Goal: Task Accomplishment & Management: Complete application form

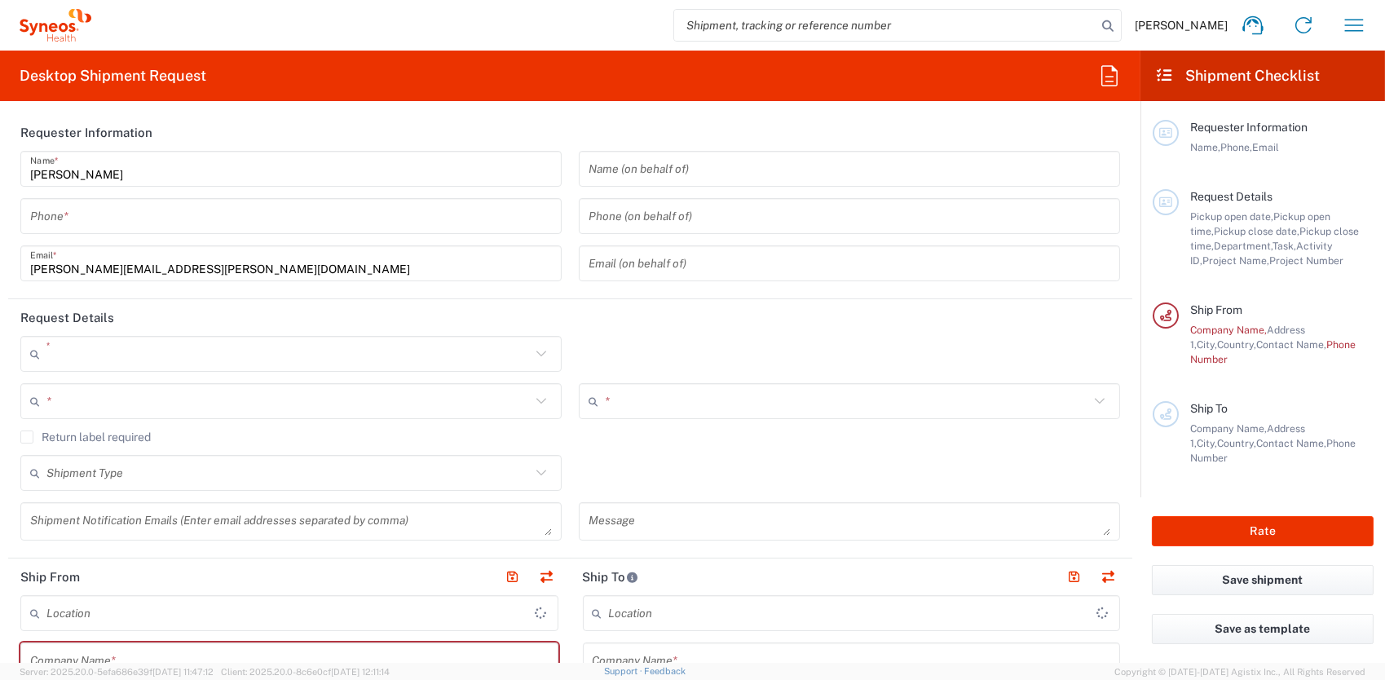
type input "3228"
type input "[GEOGRAPHIC_DATA]"
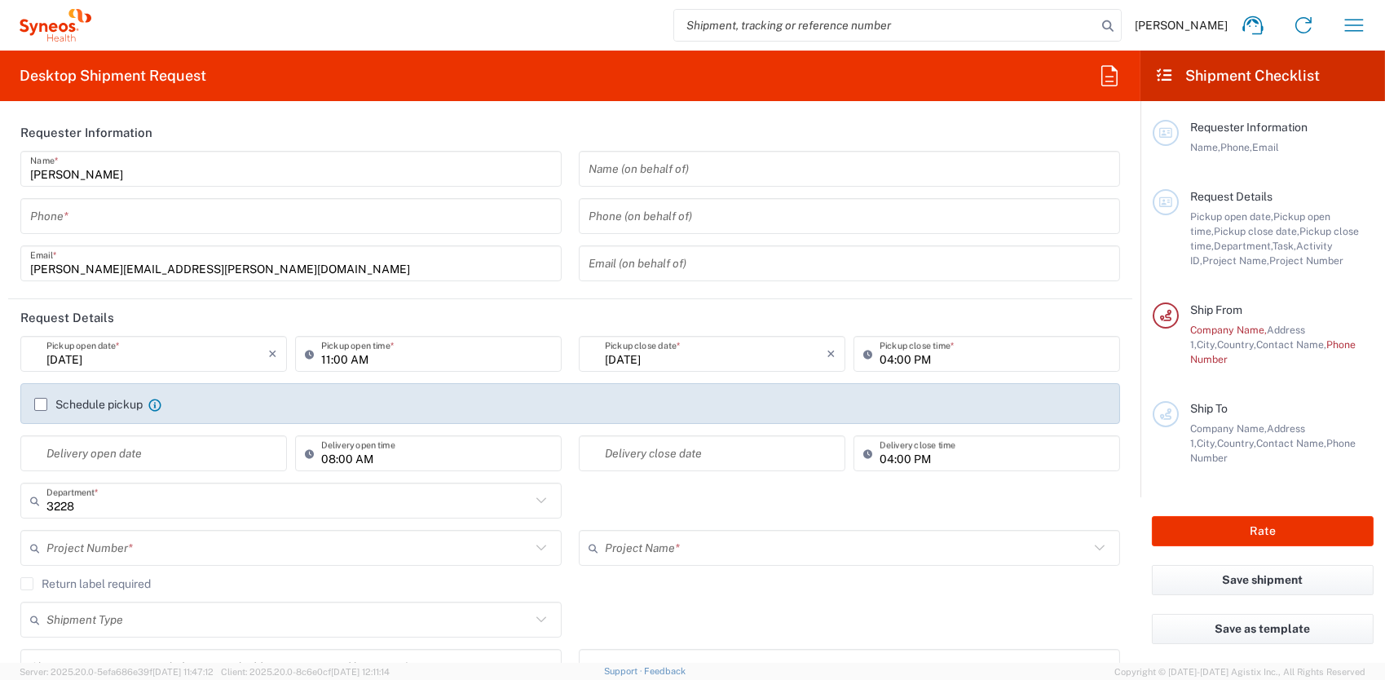
type input "[GEOGRAPHIC_DATA]"
type input "Syneos Health UK Limited"
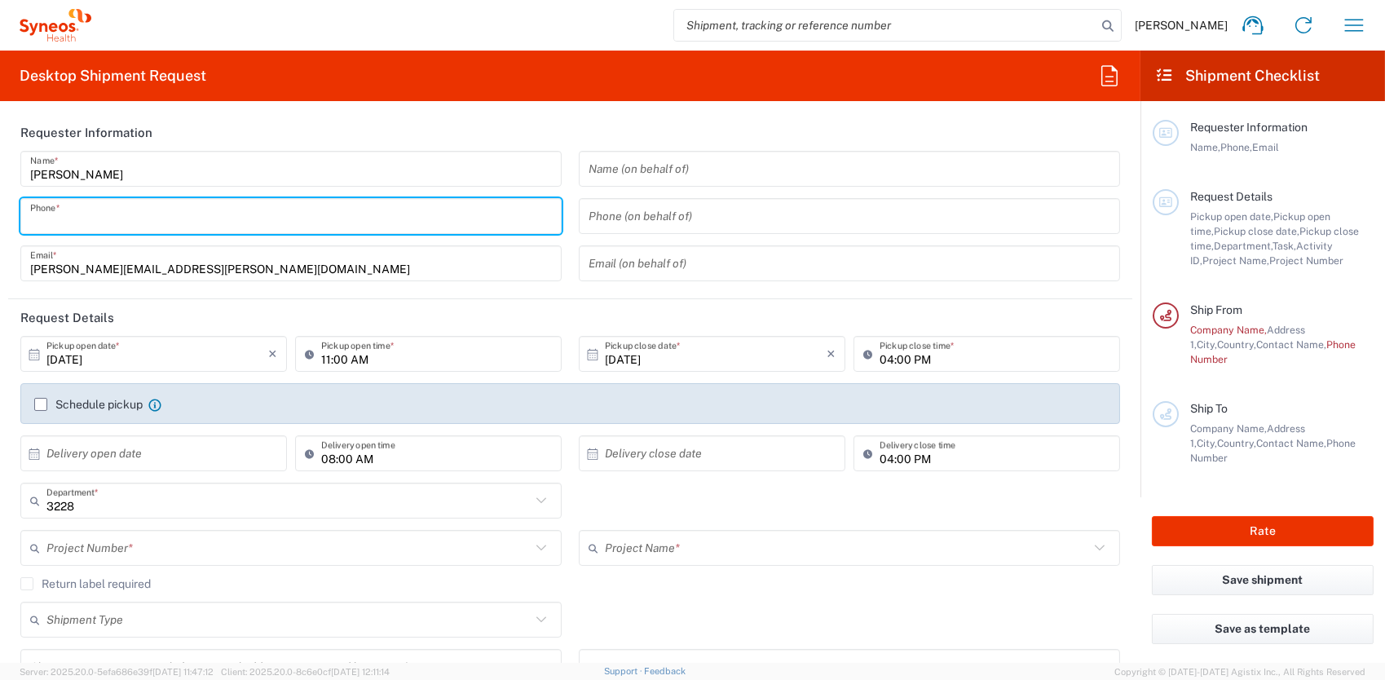
drag, startPoint x: 306, startPoint y: 218, endPoint x: 747, endPoint y: 308, distance: 450.3
click at [306, 218] on input "tel" at bounding box center [291, 216] width 522 height 29
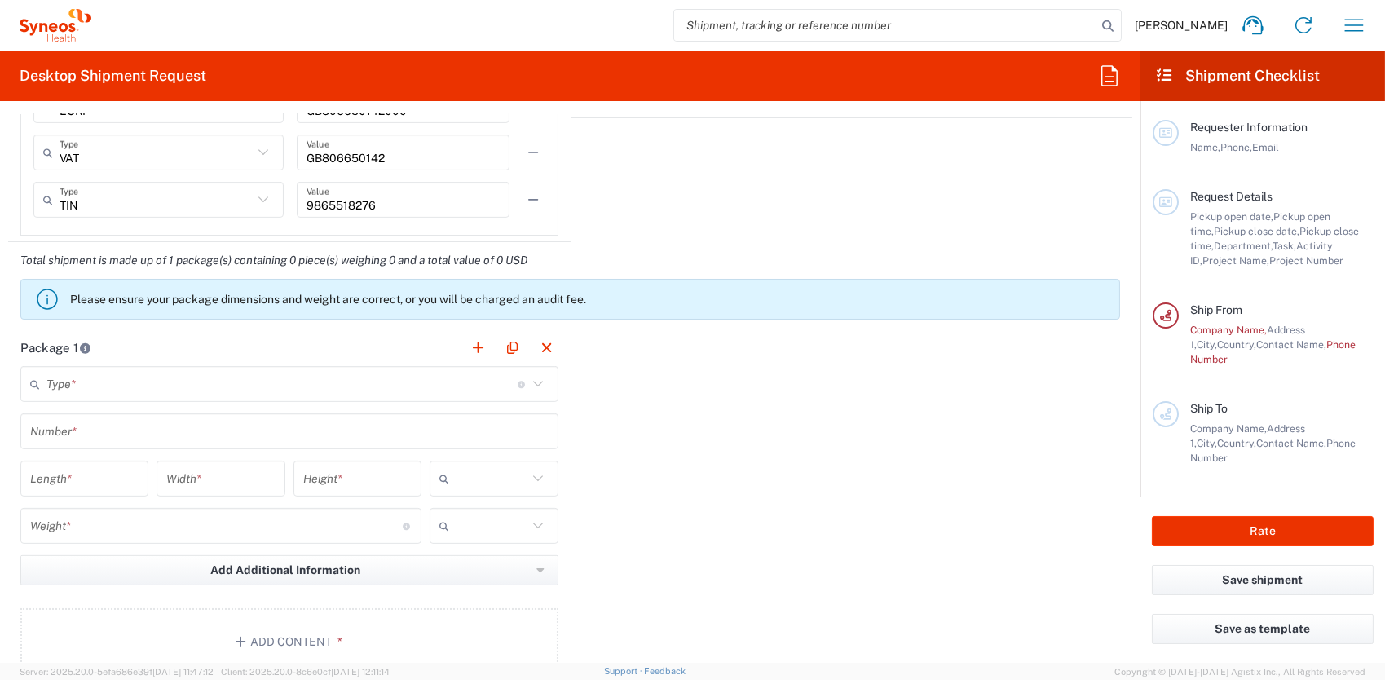
scroll to position [1440, 0]
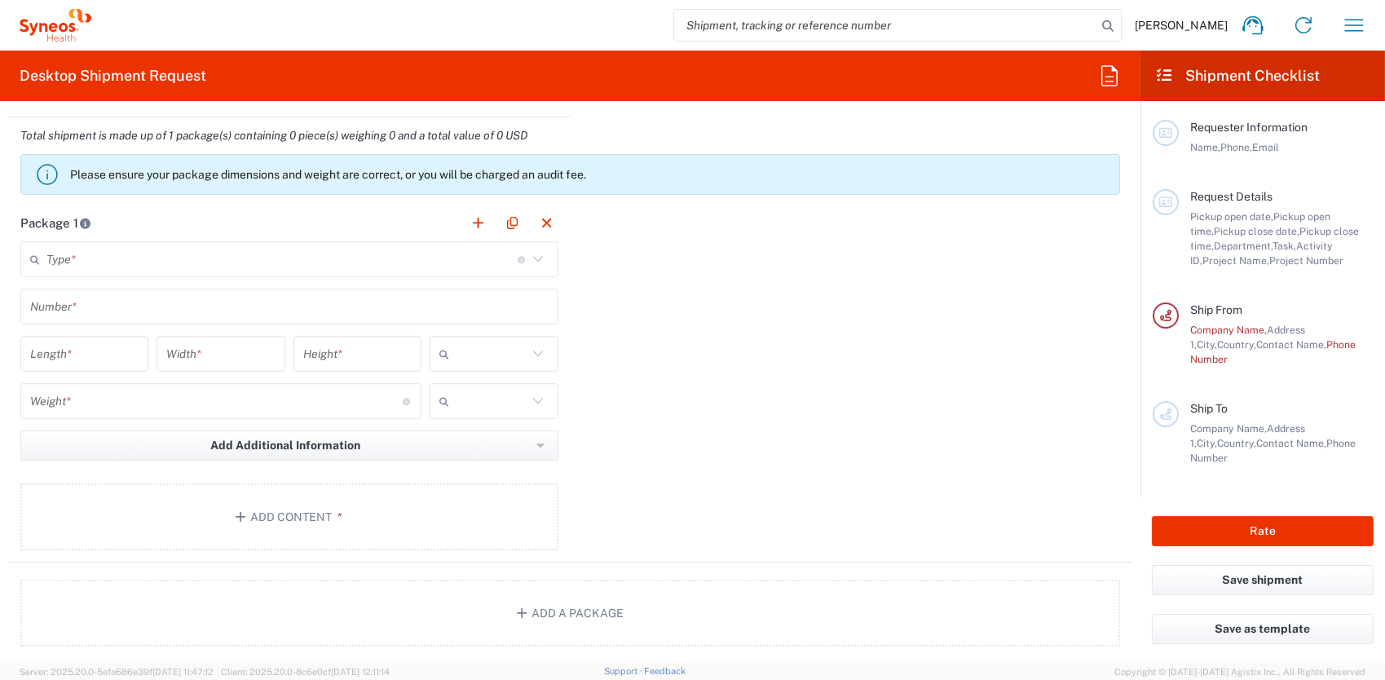
type input "07933434716"
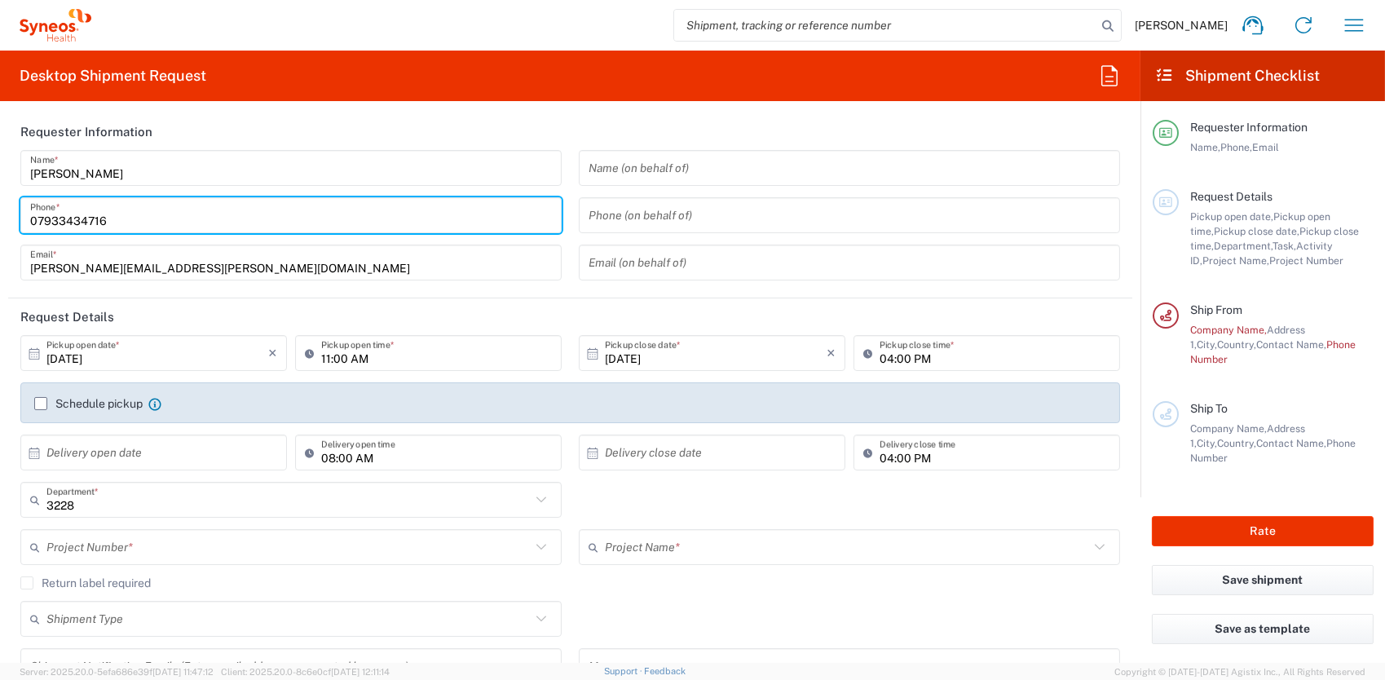
scroll to position [0, 0]
click at [544, 289] on div "[PERSON_NAME] Name * [PHONE_NUMBER] Phone * [PERSON_NAME][EMAIL_ADDRESS][PERSON…" at bounding box center [291, 222] width 558 height 142
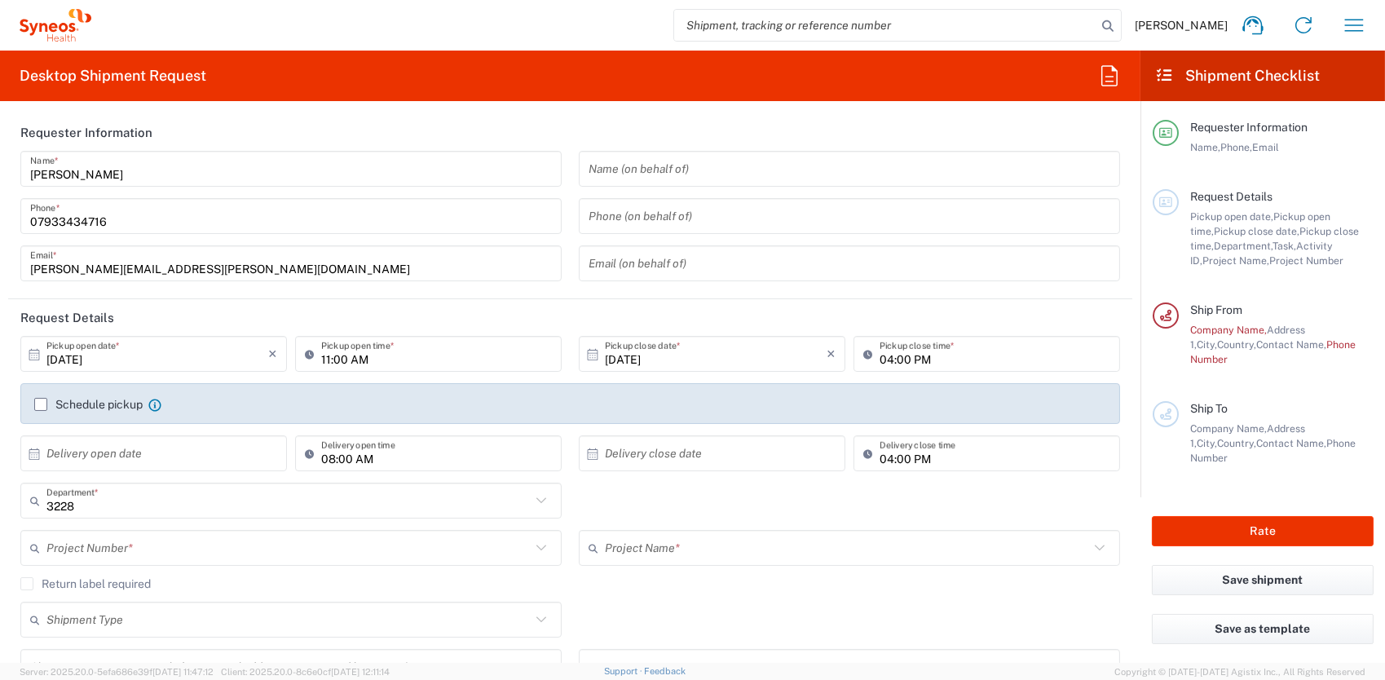
click at [137, 360] on input "[DATE]" at bounding box center [157, 354] width 222 height 29
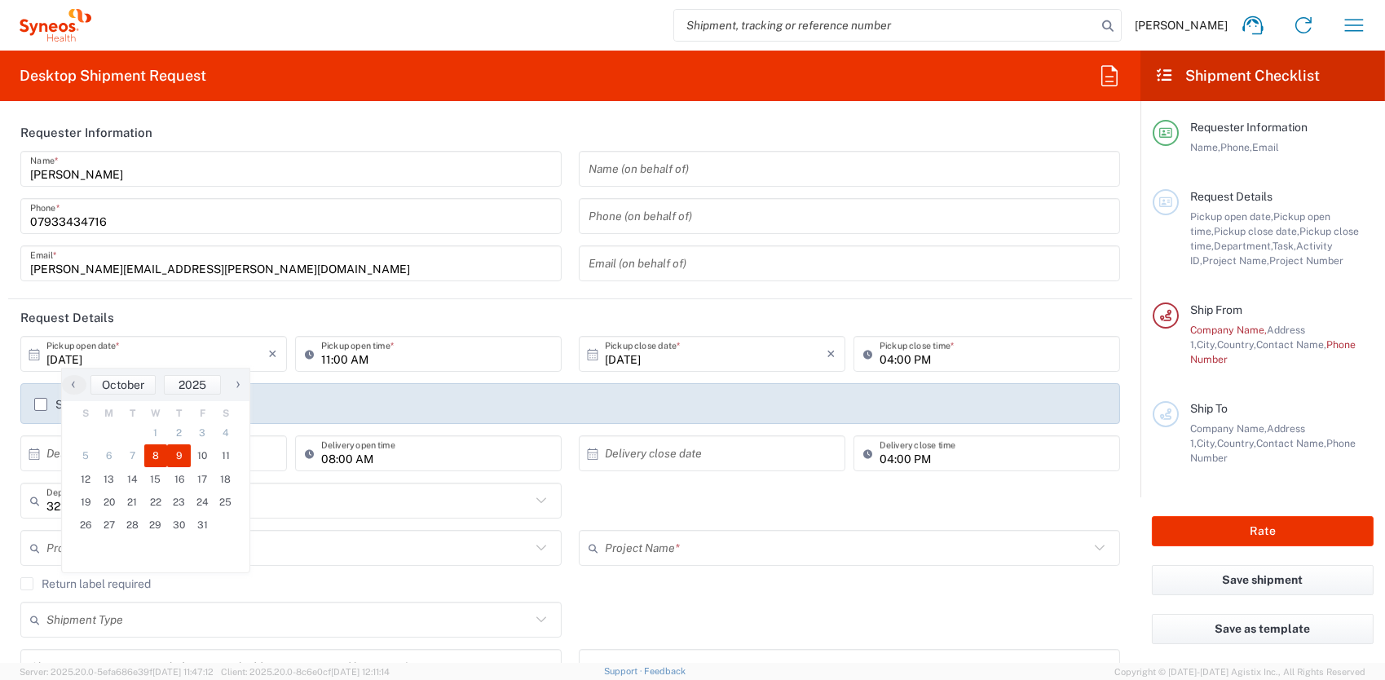
click at [175, 462] on span "9" at bounding box center [179, 455] width 24 height 23
type input "[DATE]"
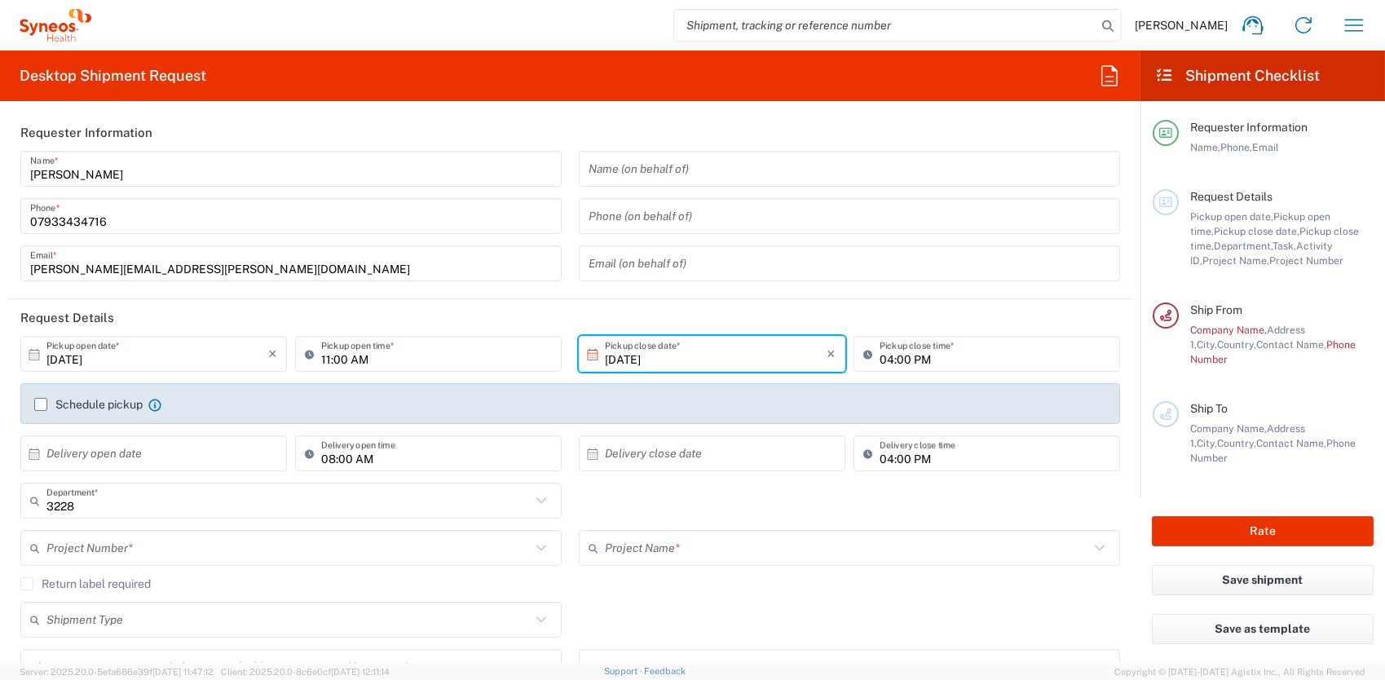
click at [626, 350] on input "[DATE]" at bounding box center [716, 354] width 222 height 29
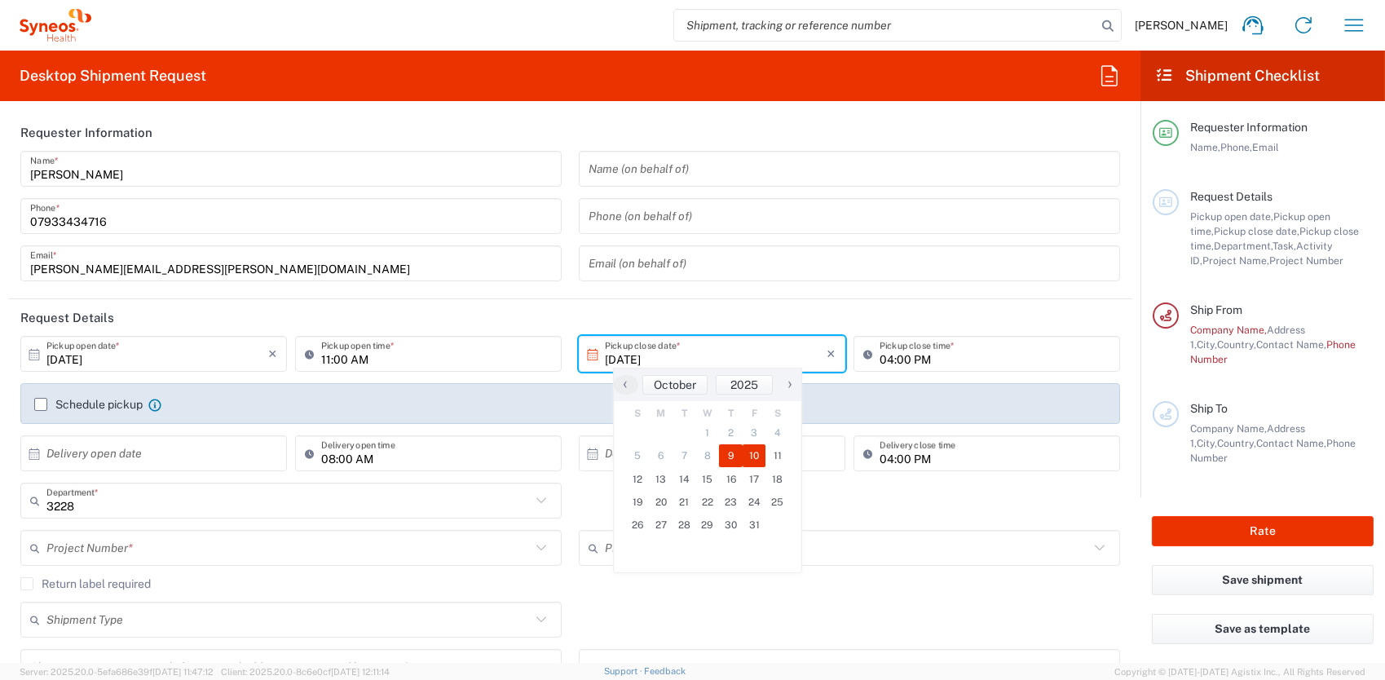
click at [753, 458] on span "10" at bounding box center [755, 455] width 24 height 23
type input "[DATE]"
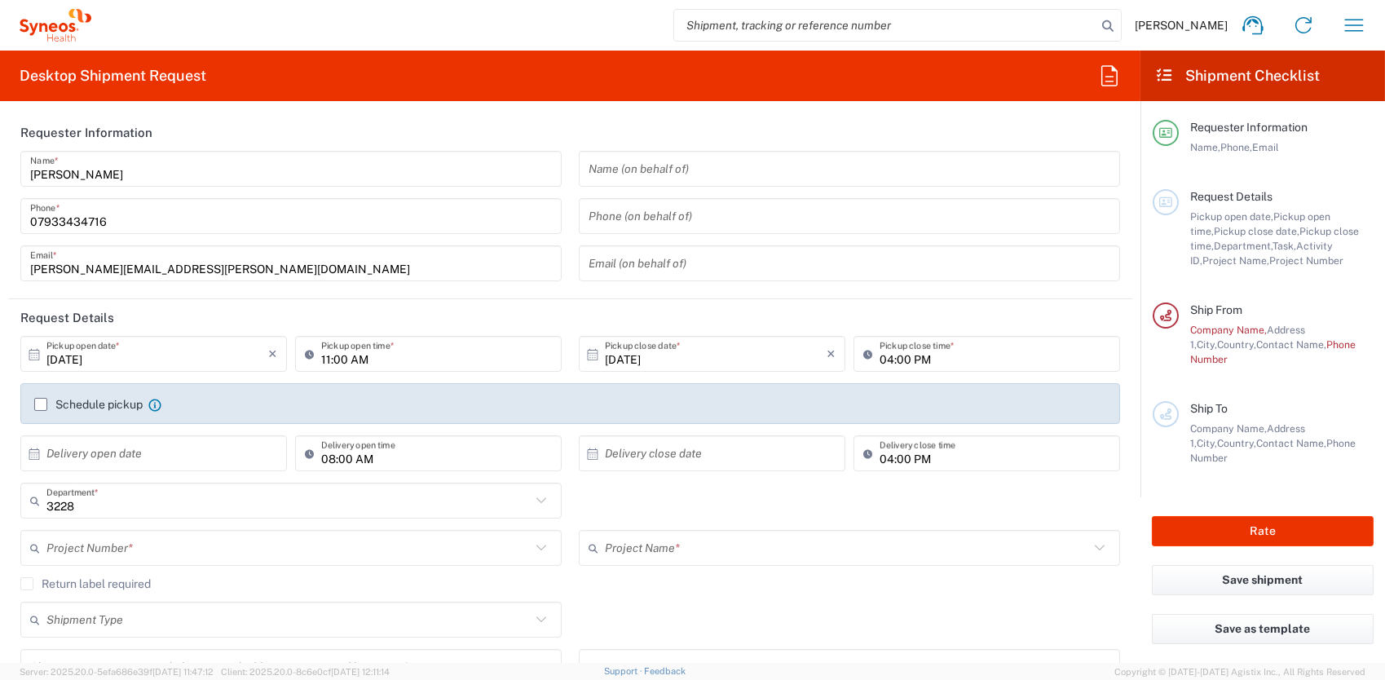
click at [350, 356] on input "11:00 AM" at bounding box center [436, 354] width 231 height 29
click at [339, 358] on input "11:00 AM" at bounding box center [436, 354] width 231 height 29
click at [321, 356] on input "11:00 AM" at bounding box center [436, 354] width 231 height 29
click at [326, 357] on input "11:00 AM" at bounding box center [436, 354] width 231 height 29
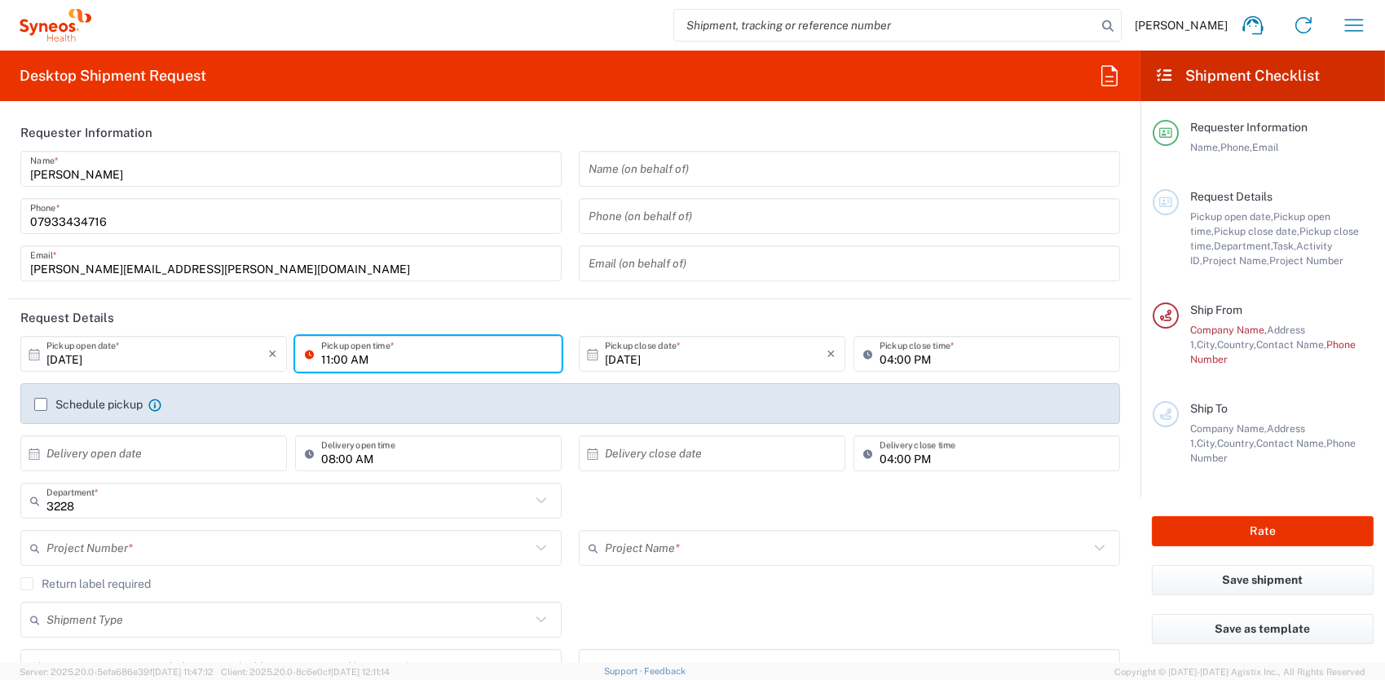
click at [326, 357] on input "11:00 AM" at bounding box center [436, 354] width 231 height 29
type input "08:00 AM"
click at [35, 404] on label "Schedule pickup" at bounding box center [88, 404] width 108 height 13
click at [41, 404] on input "Schedule pickup" at bounding box center [41, 404] width 0 height 0
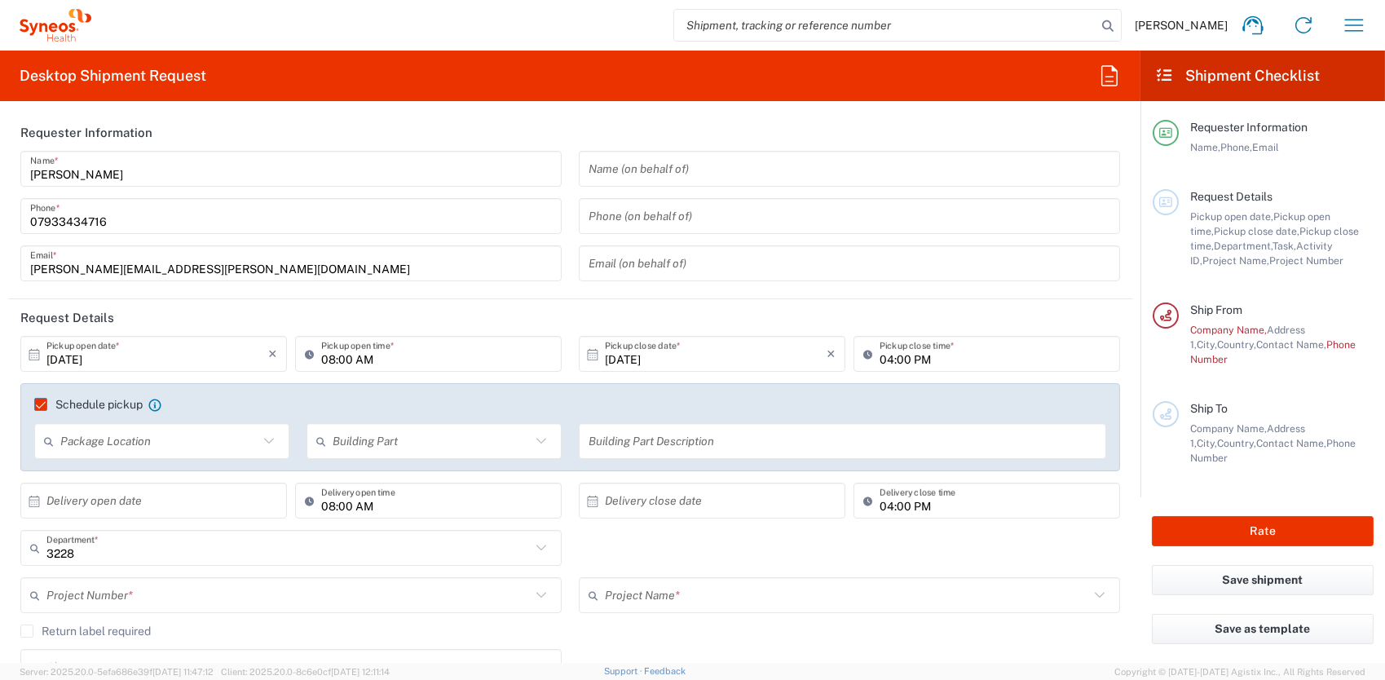
click at [95, 440] on input "text" at bounding box center [159, 441] width 198 height 29
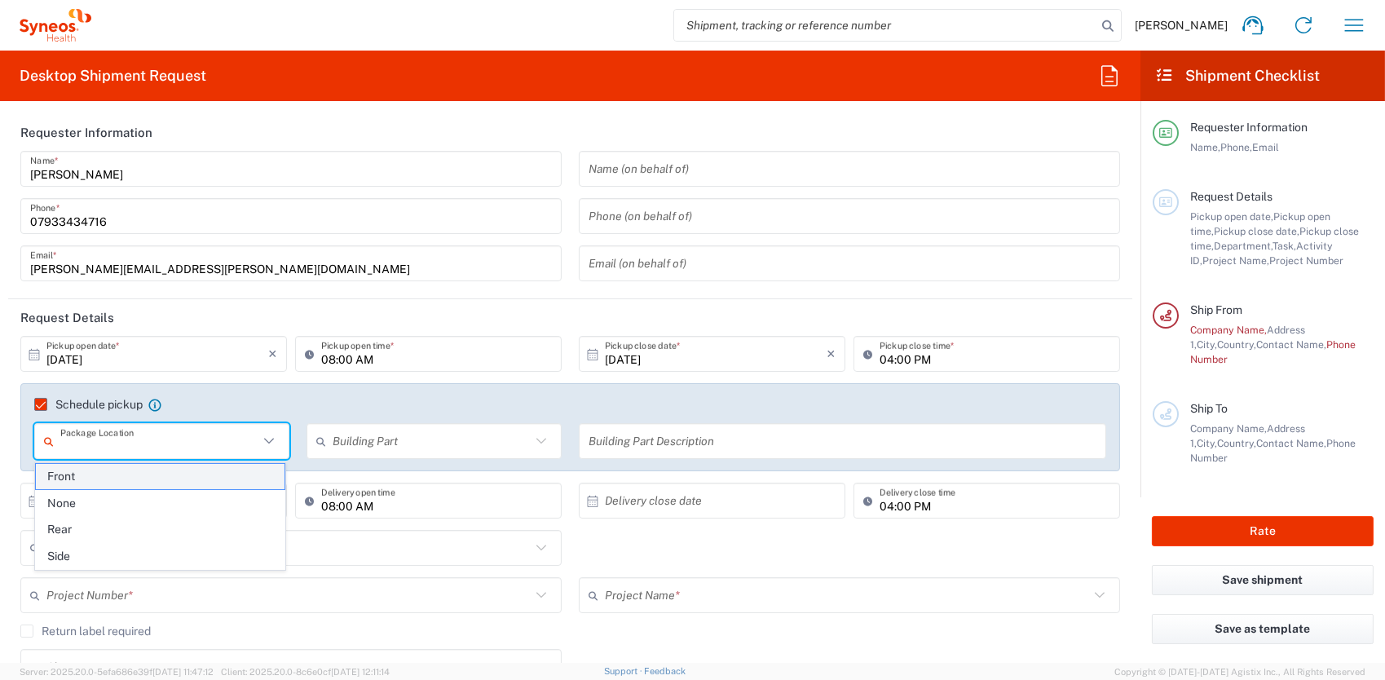
click at [68, 478] on span "Front" at bounding box center [160, 476] width 249 height 25
type input "Front"
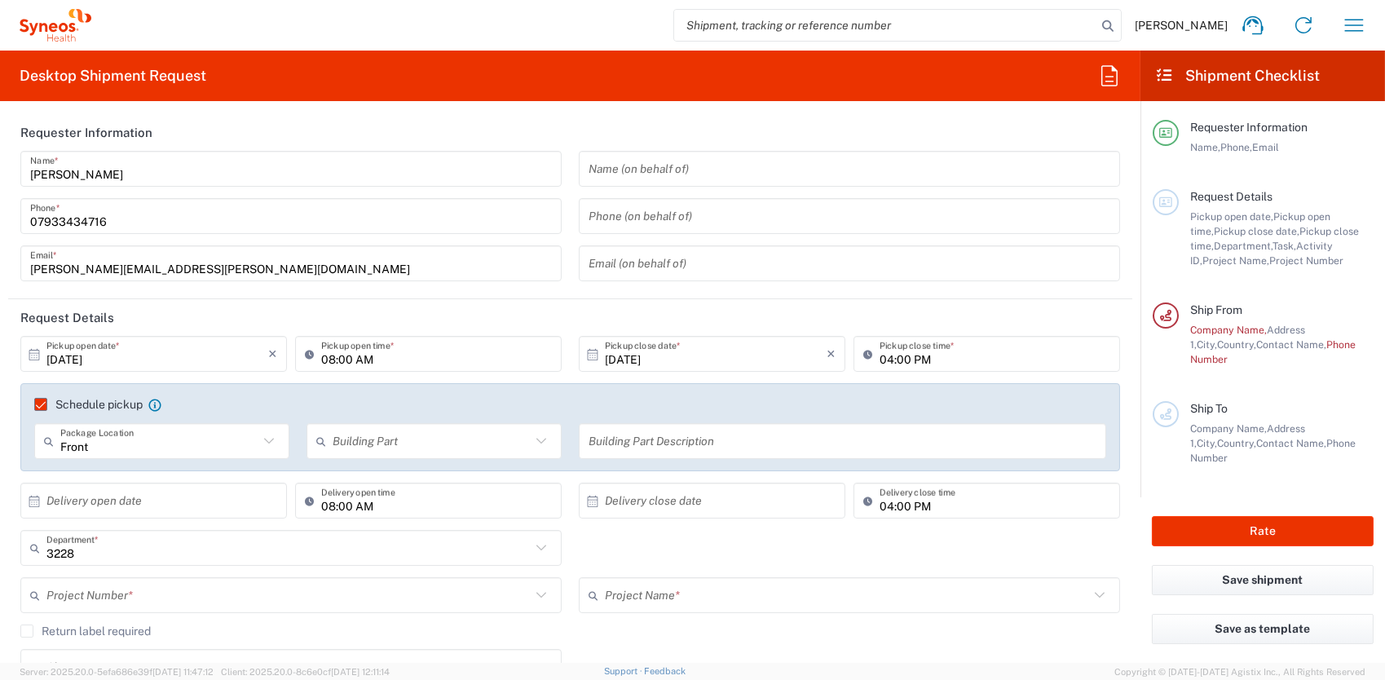
click at [397, 439] on input "text" at bounding box center [432, 441] width 198 height 29
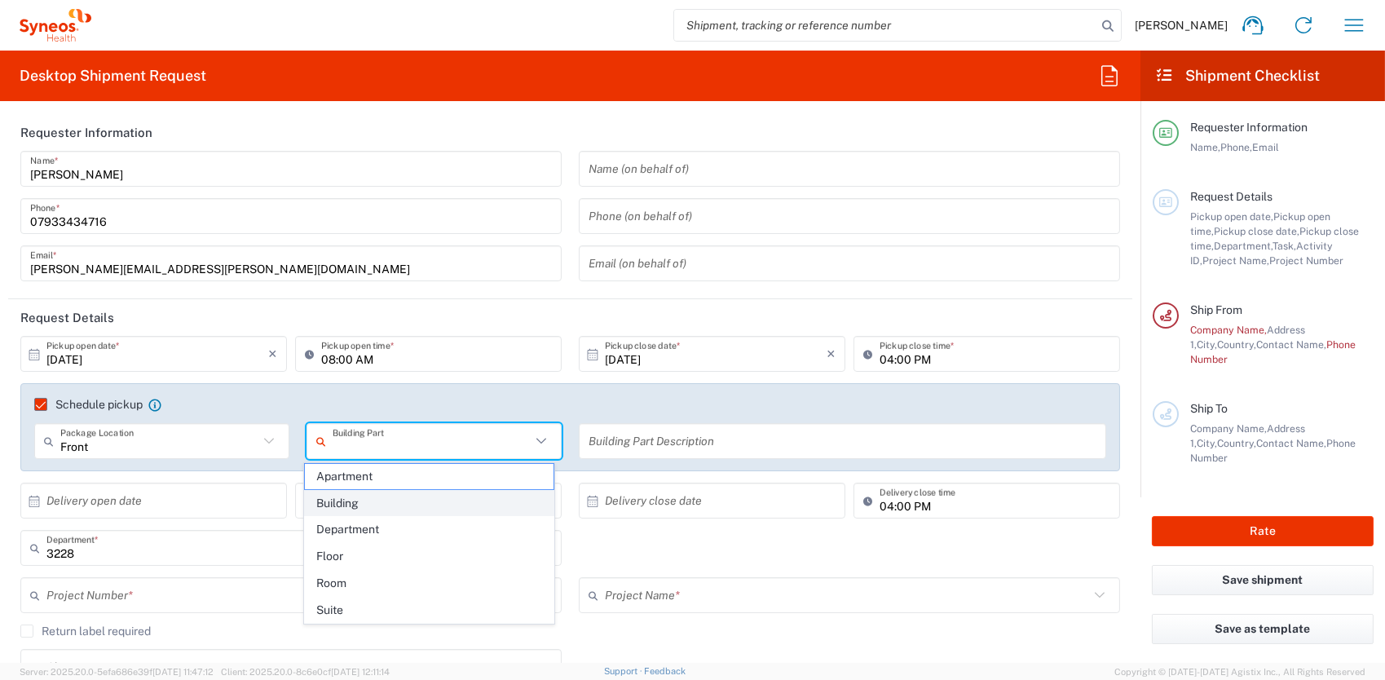
click at [349, 508] on span "Building" at bounding box center [429, 503] width 249 height 25
type input "Building"
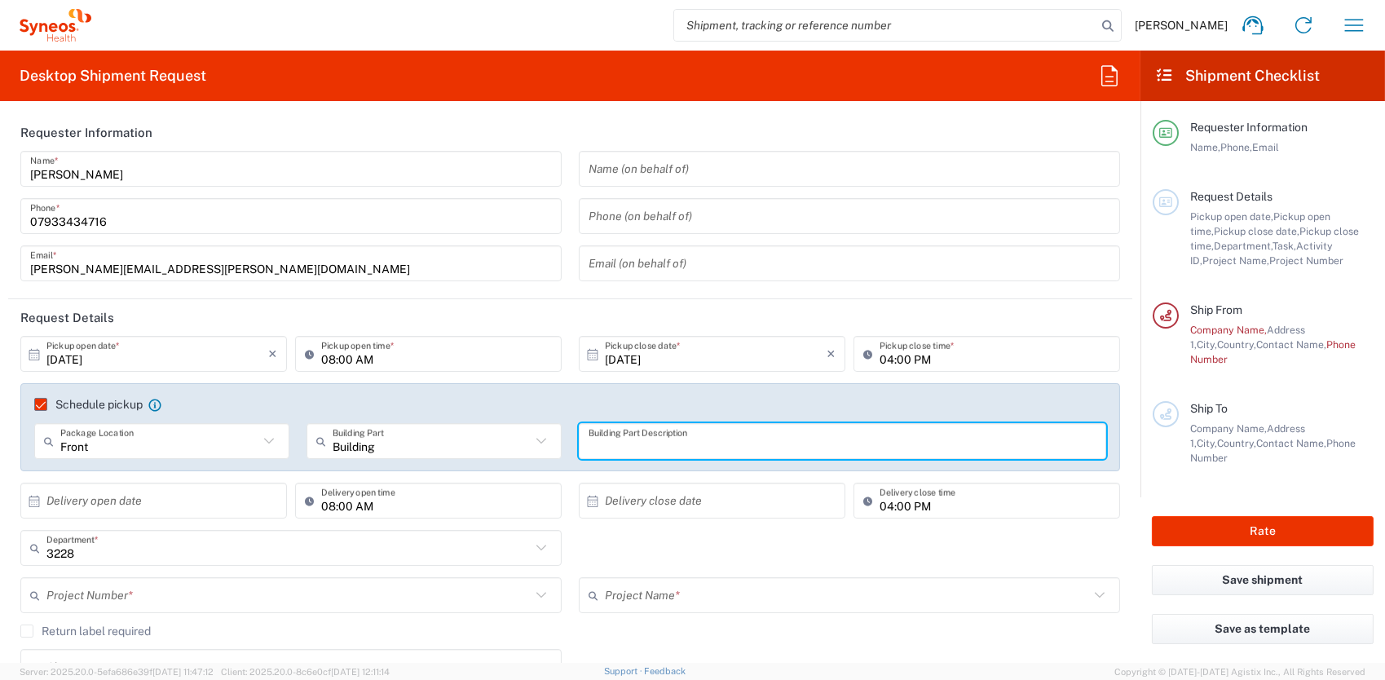
click at [675, 444] on input "text" at bounding box center [843, 441] width 508 height 29
type input "house"
click at [12, 408] on div "Schedule pickup When scheduling a pickup please be sure to meet the following c…" at bounding box center [570, 432] width 1117 height 99
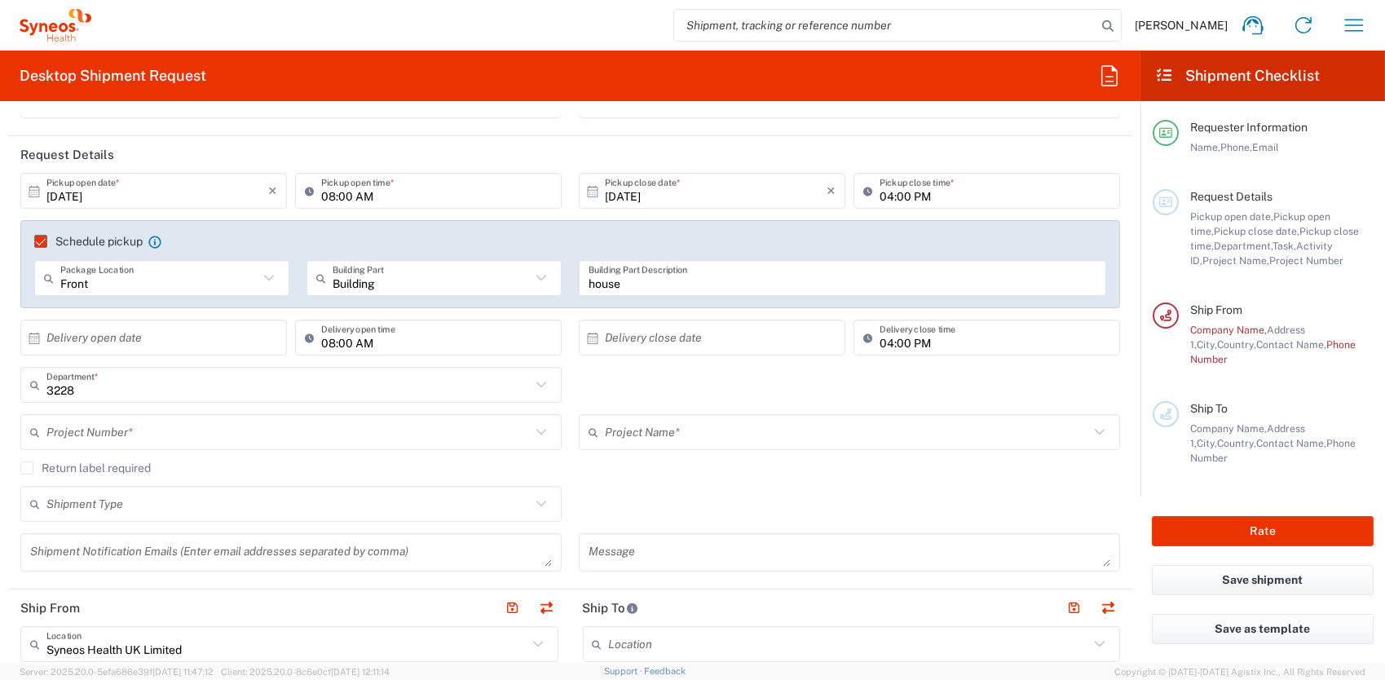
scroll to position [245, 0]
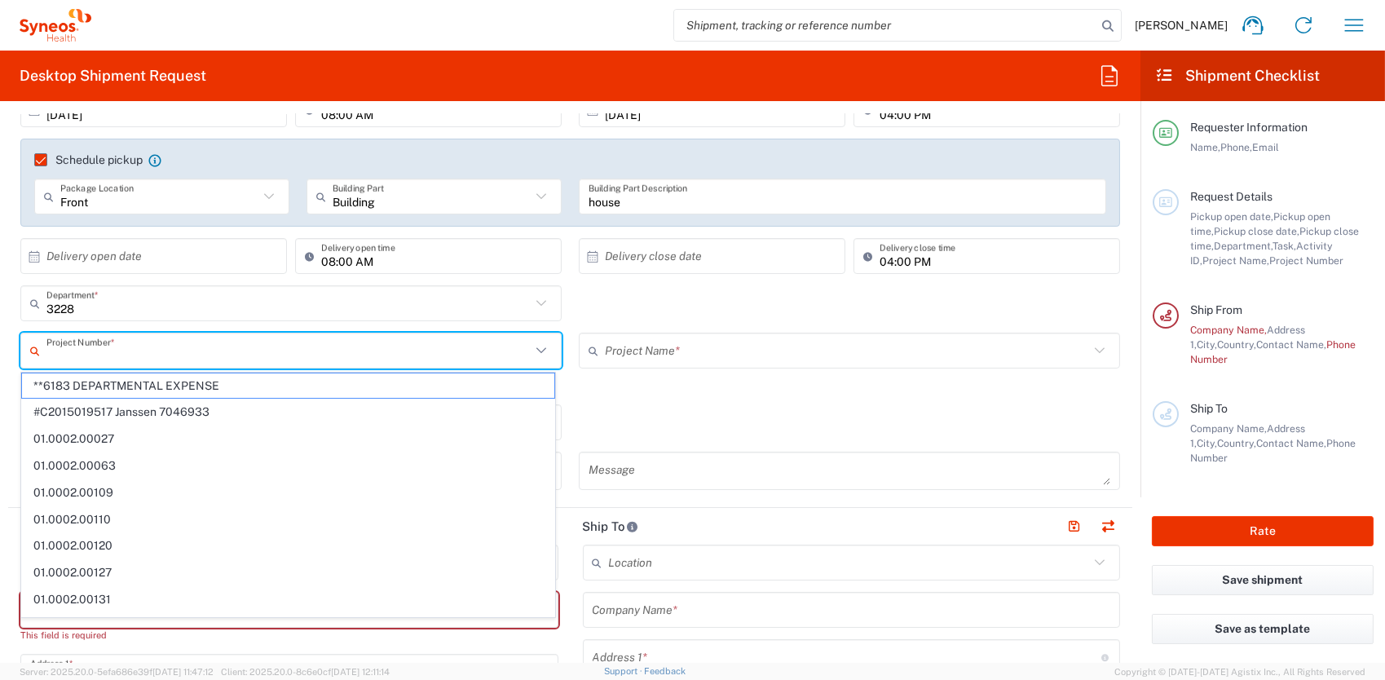
click at [77, 356] on input "text" at bounding box center [288, 351] width 484 height 29
click at [88, 382] on span "**6183 DEPARTMENTAL EXPENSE" at bounding box center [288, 385] width 532 height 25
type input "**6183 DEPARTMENTAL EXPENSE"
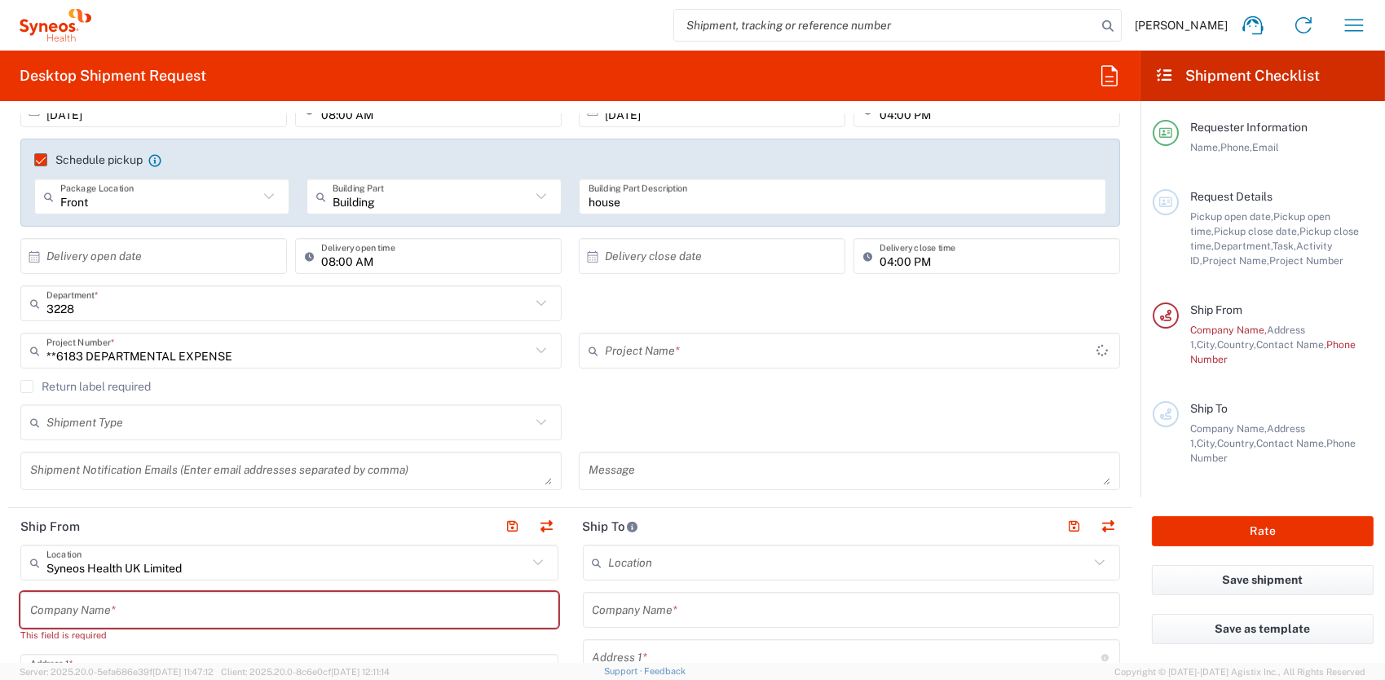
type input "6183"
click at [126, 422] on input "text" at bounding box center [288, 422] width 484 height 29
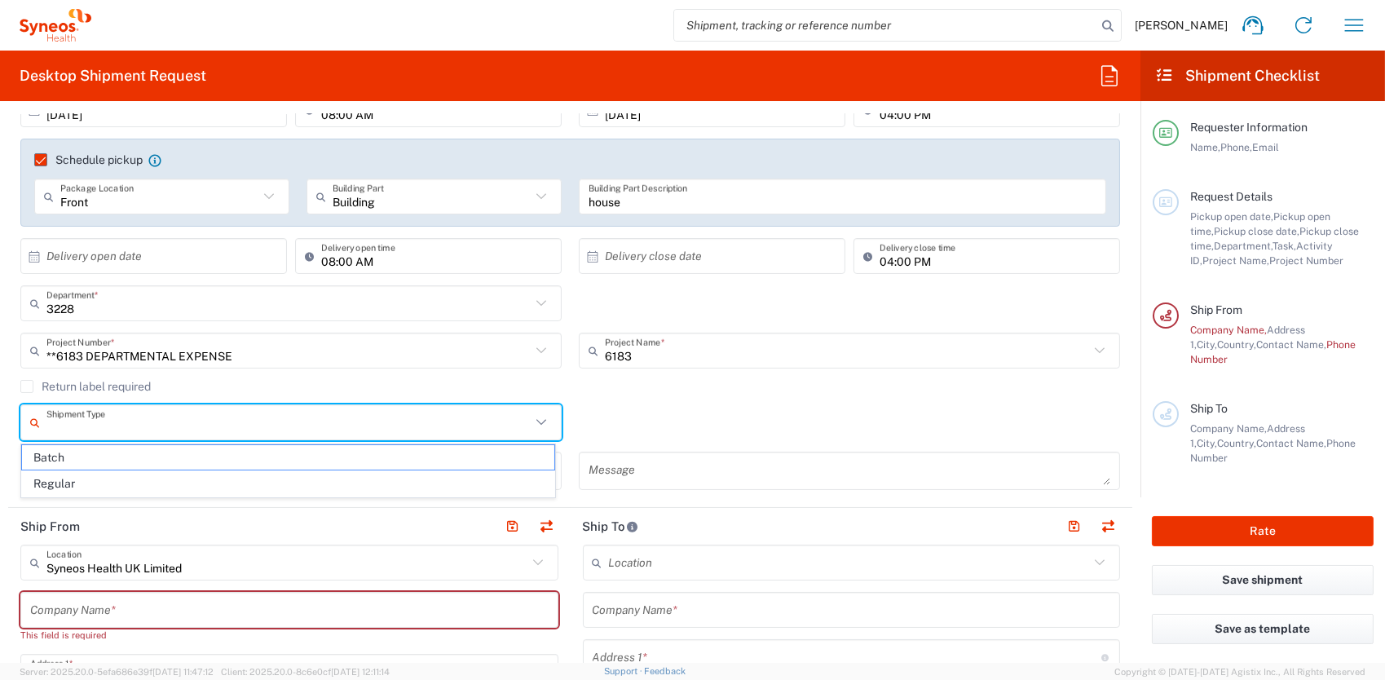
click at [673, 415] on div "Shipment Type Batch Regular" at bounding box center [570, 427] width 1117 height 47
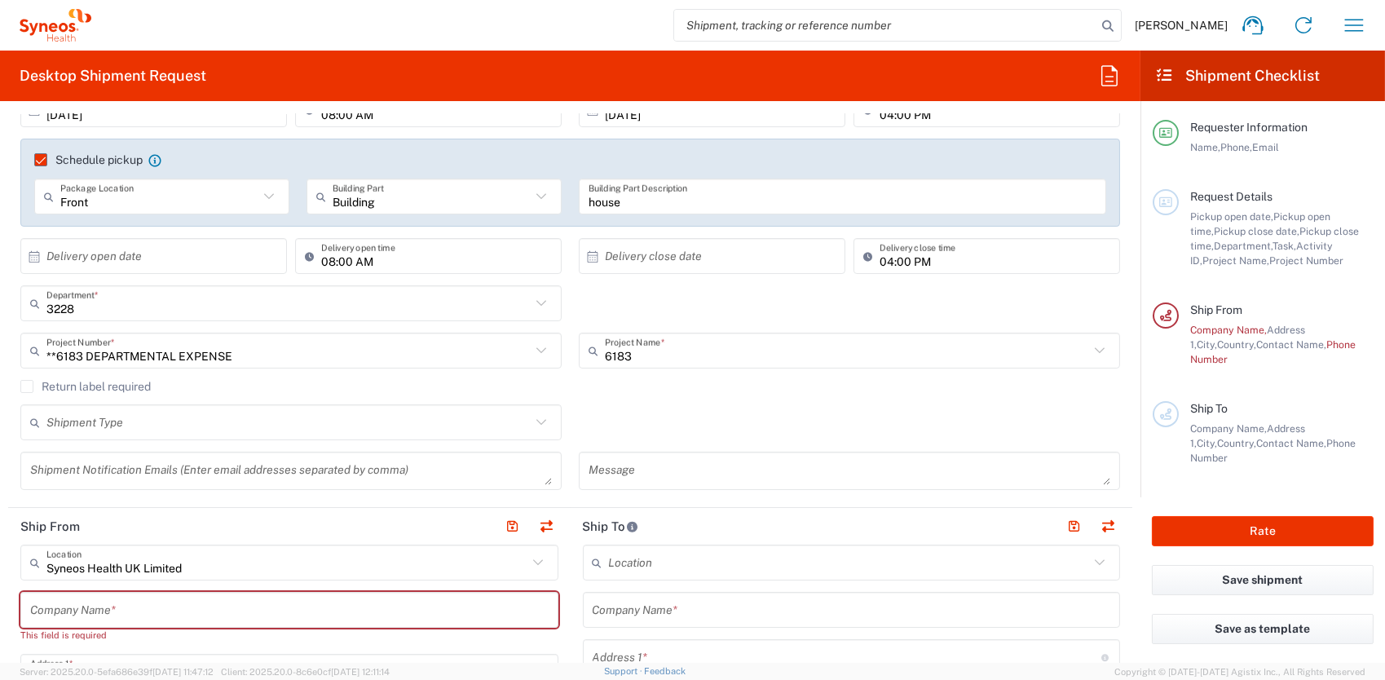
click at [189, 412] on input "text" at bounding box center [288, 422] width 484 height 29
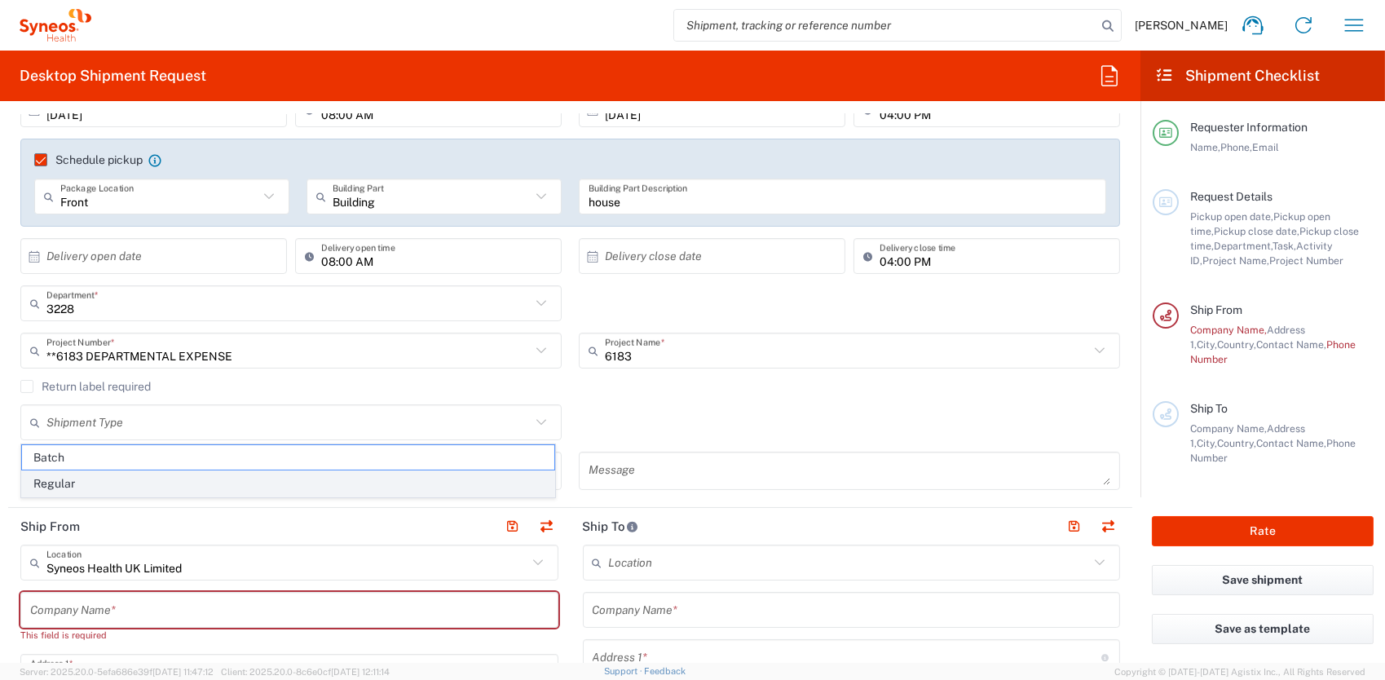
click at [82, 483] on span "Regular" at bounding box center [288, 483] width 532 height 25
type input "Regular"
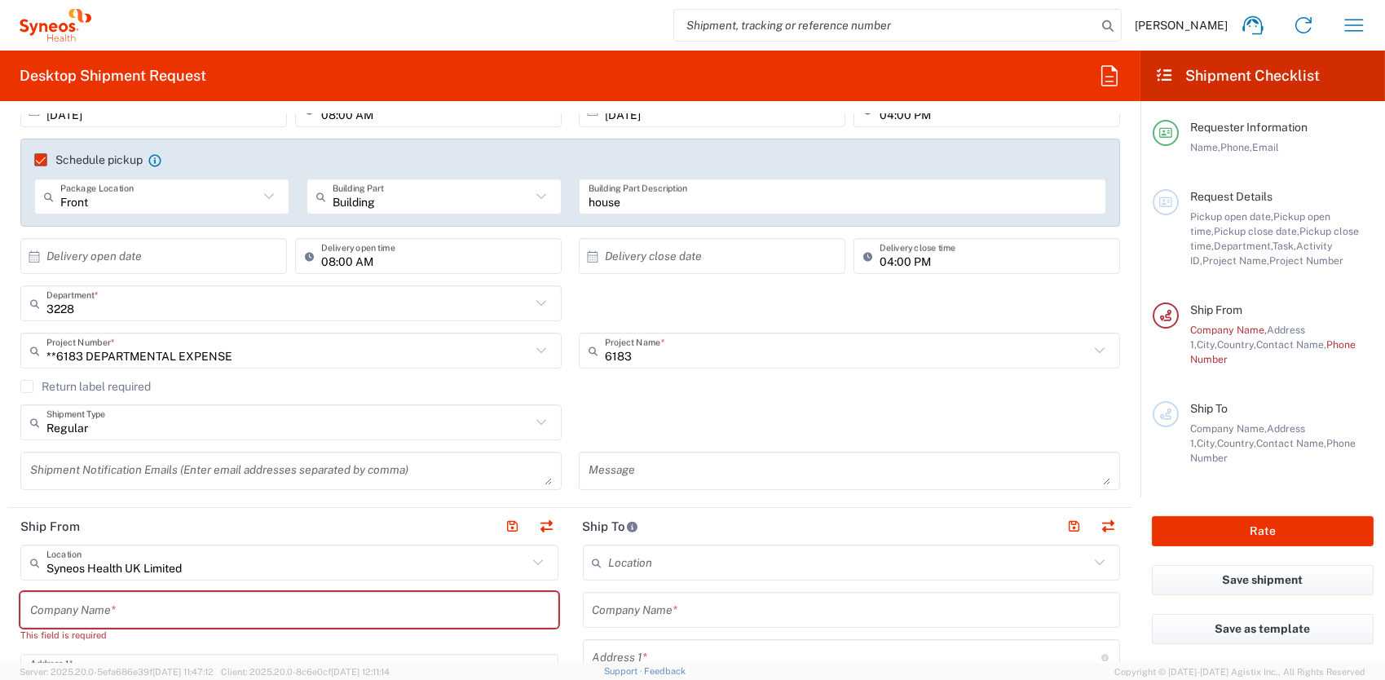
click at [654, 413] on div "Regular Shipment Type Batch Regular" at bounding box center [570, 427] width 1117 height 47
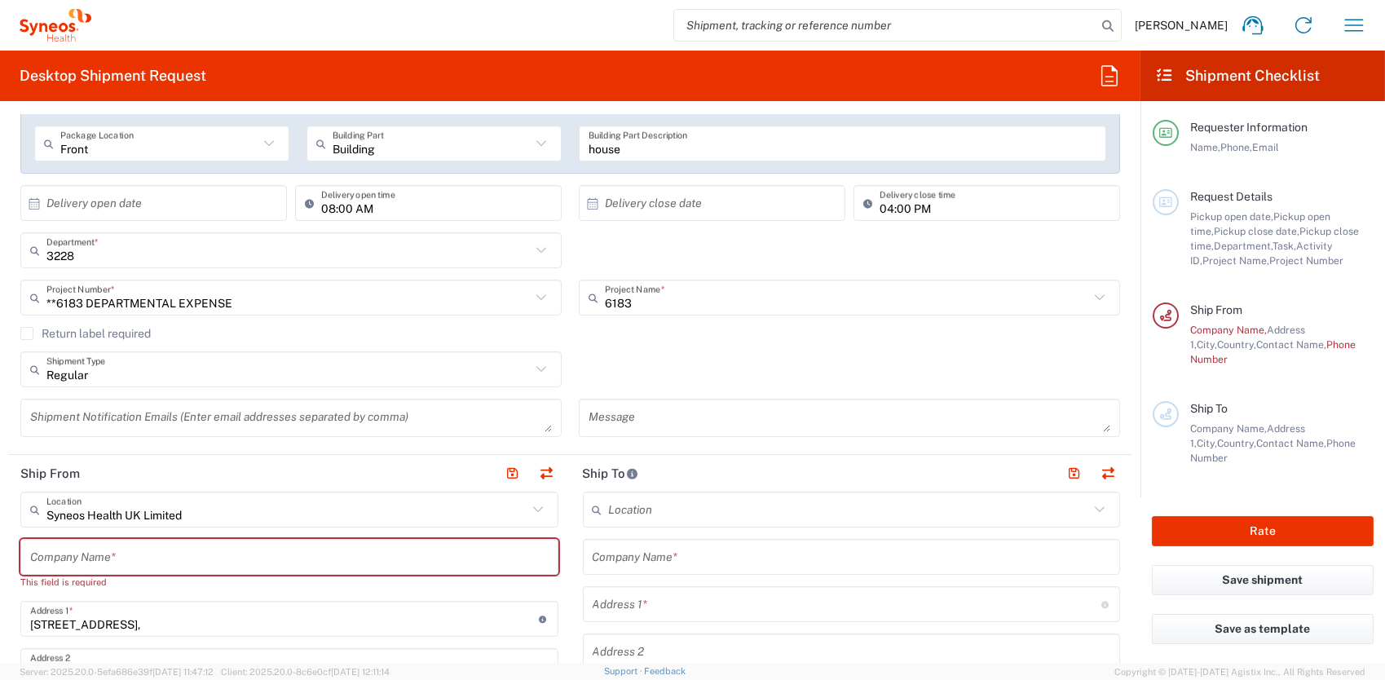
scroll to position [408, 0]
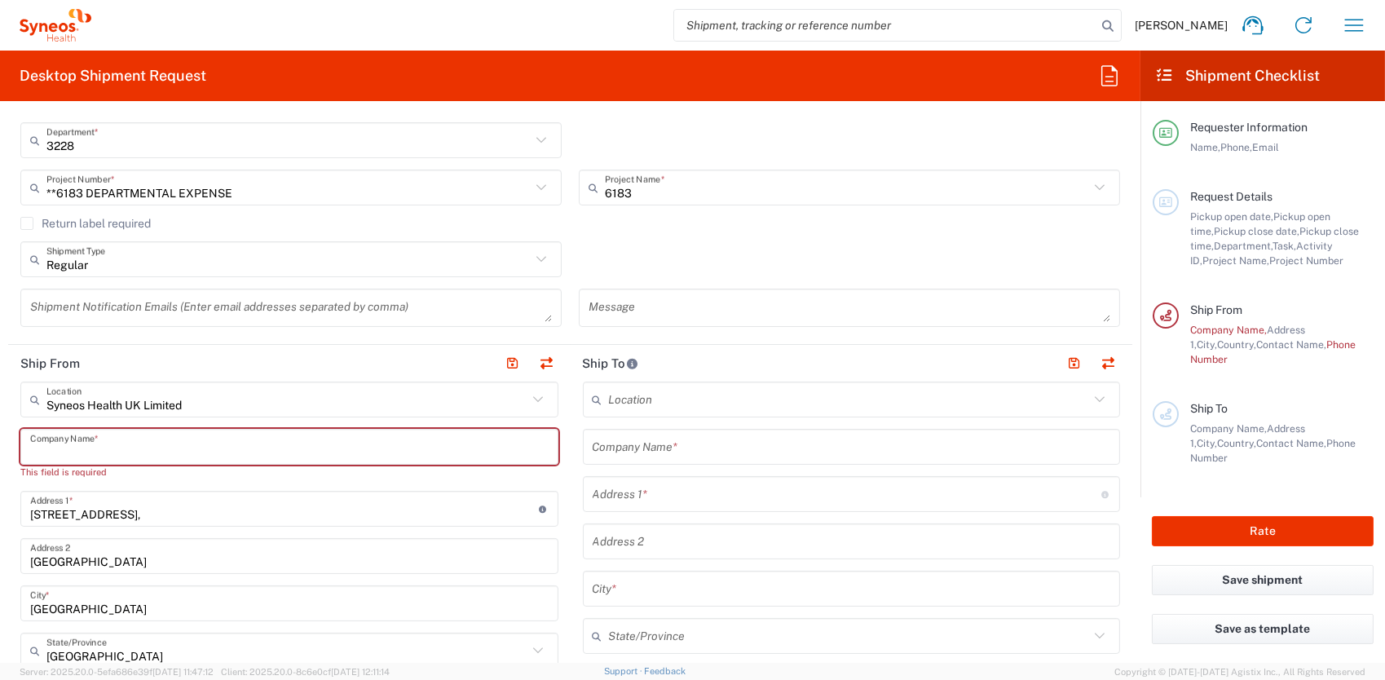
click at [77, 447] on input "text" at bounding box center [289, 447] width 519 height 29
click at [140, 514] on input "[STREET_ADDRESS]," at bounding box center [284, 509] width 509 height 29
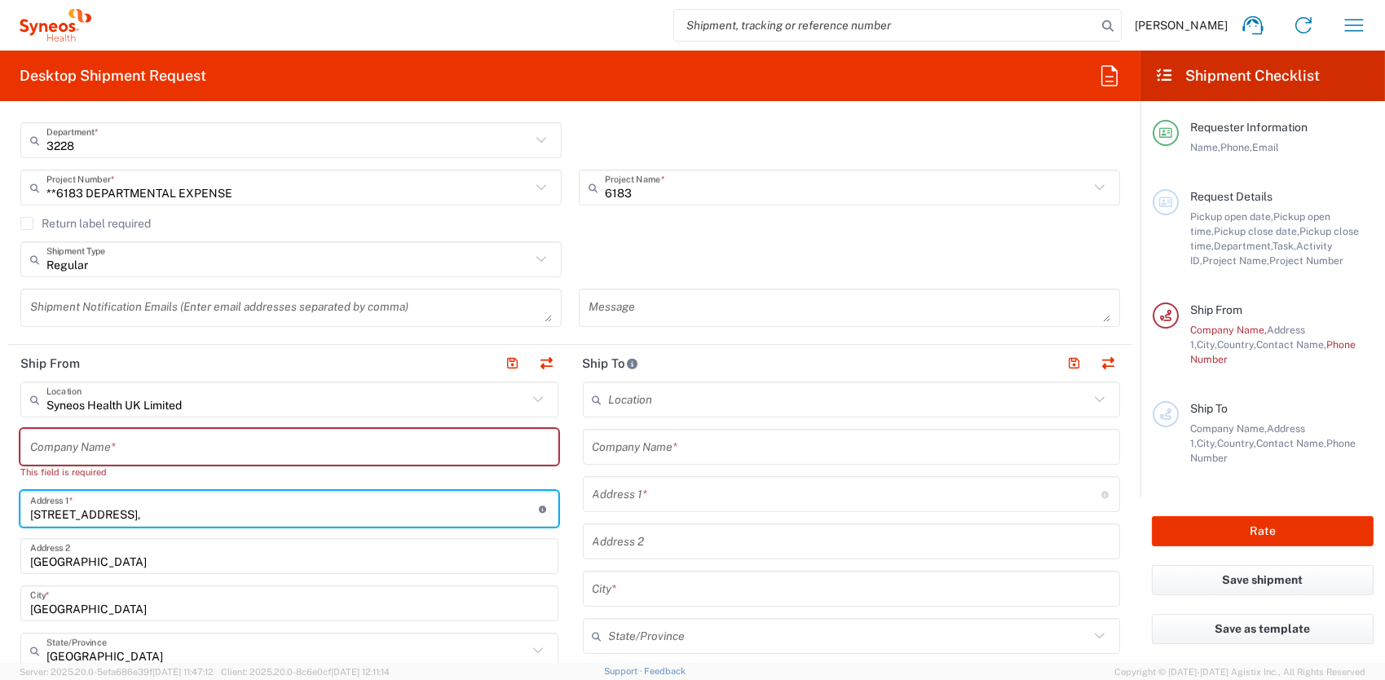
drag, startPoint x: 135, startPoint y: 516, endPoint x: 124, endPoint y: 516, distance: 11.4
click at [124, 516] on input "[STREET_ADDRESS]," at bounding box center [284, 509] width 509 height 29
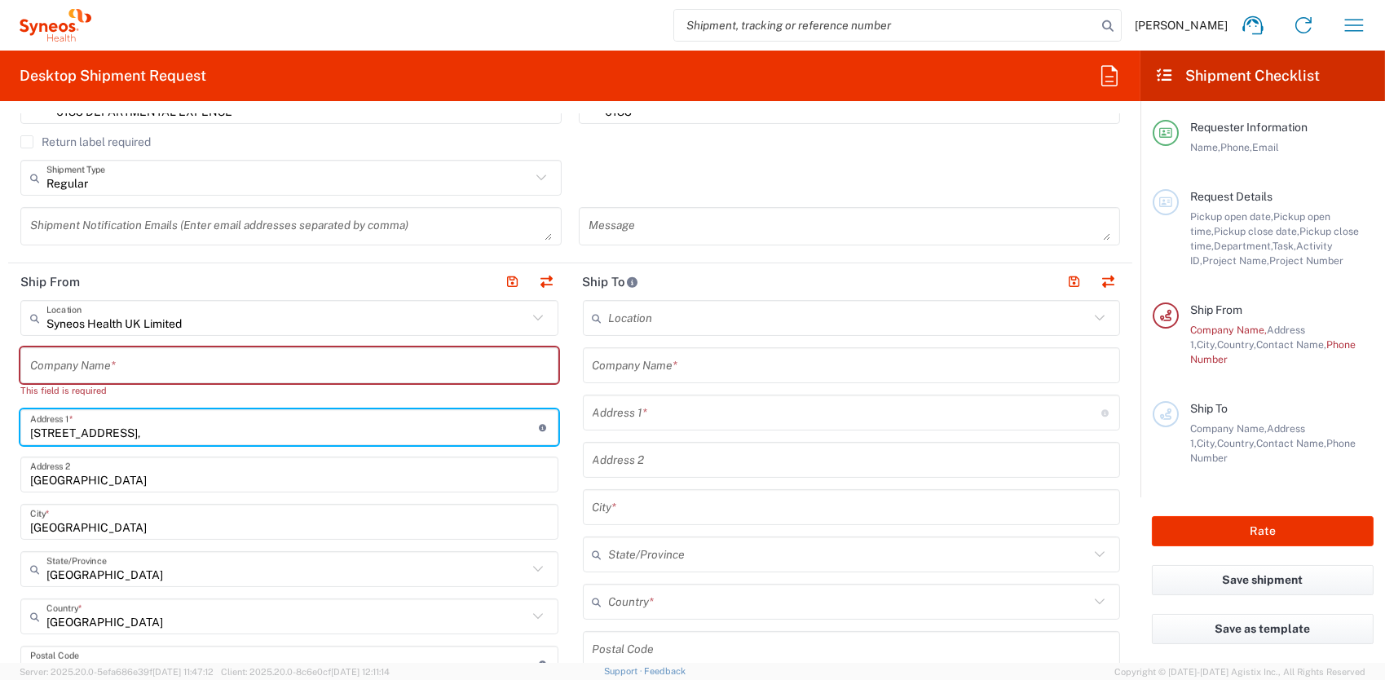
scroll to position [571, 0]
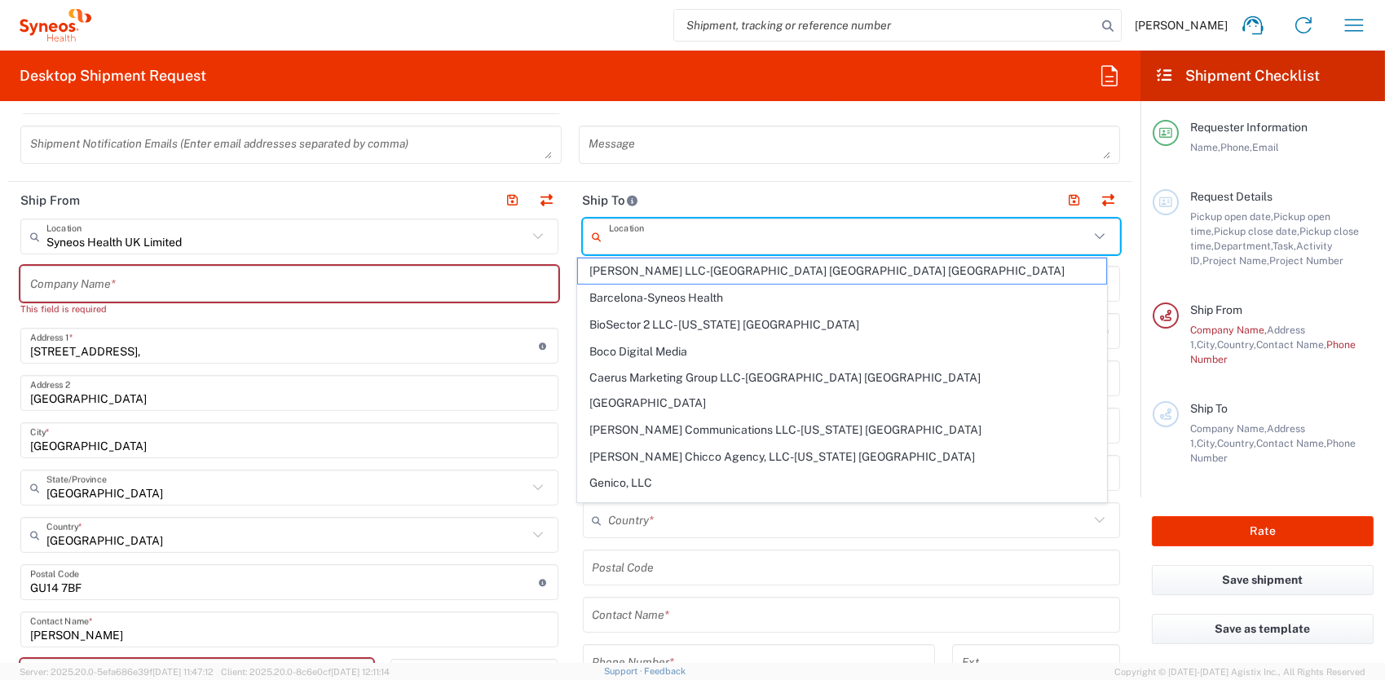
click at [623, 234] on input "text" at bounding box center [849, 237] width 481 height 29
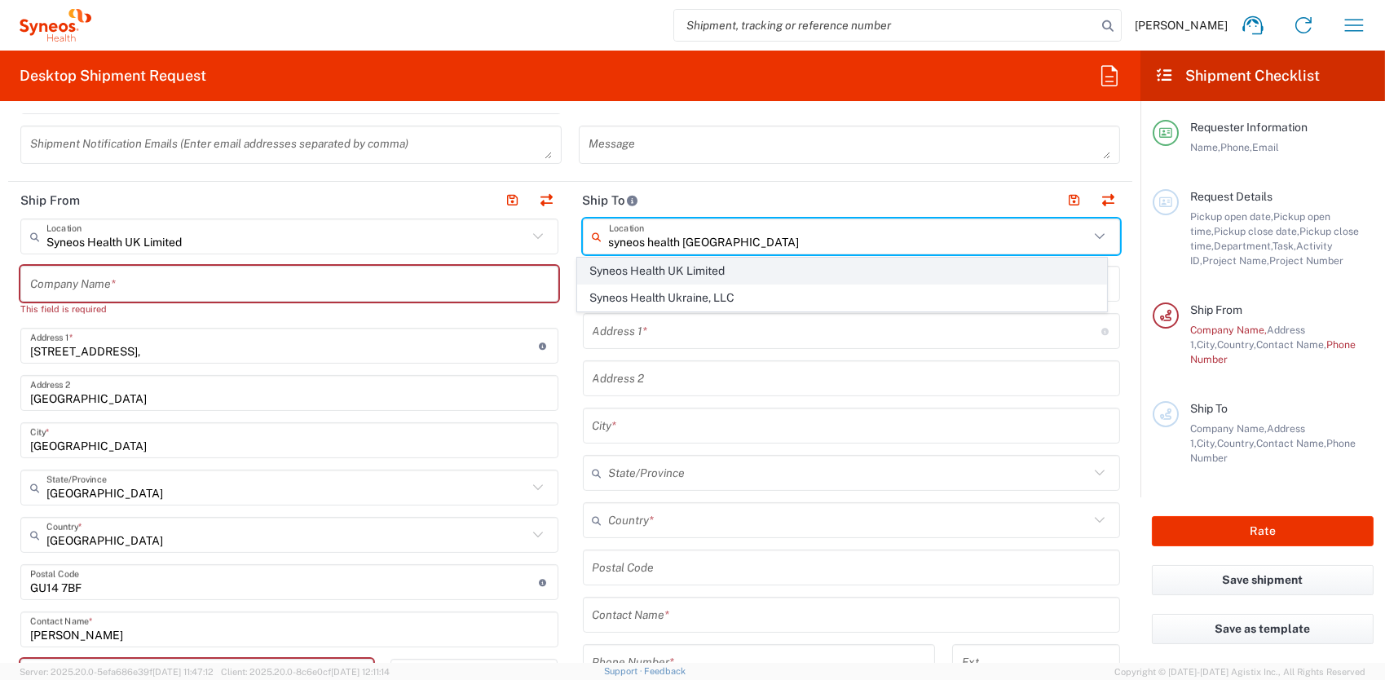
click at [710, 276] on span "Syneos Health UK Limited" at bounding box center [842, 270] width 528 height 25
type input "Syneos Health UK Limited"
type input "[STREET_ADDRESS],"
type input "[GEOGRAPHIC_DATA]"
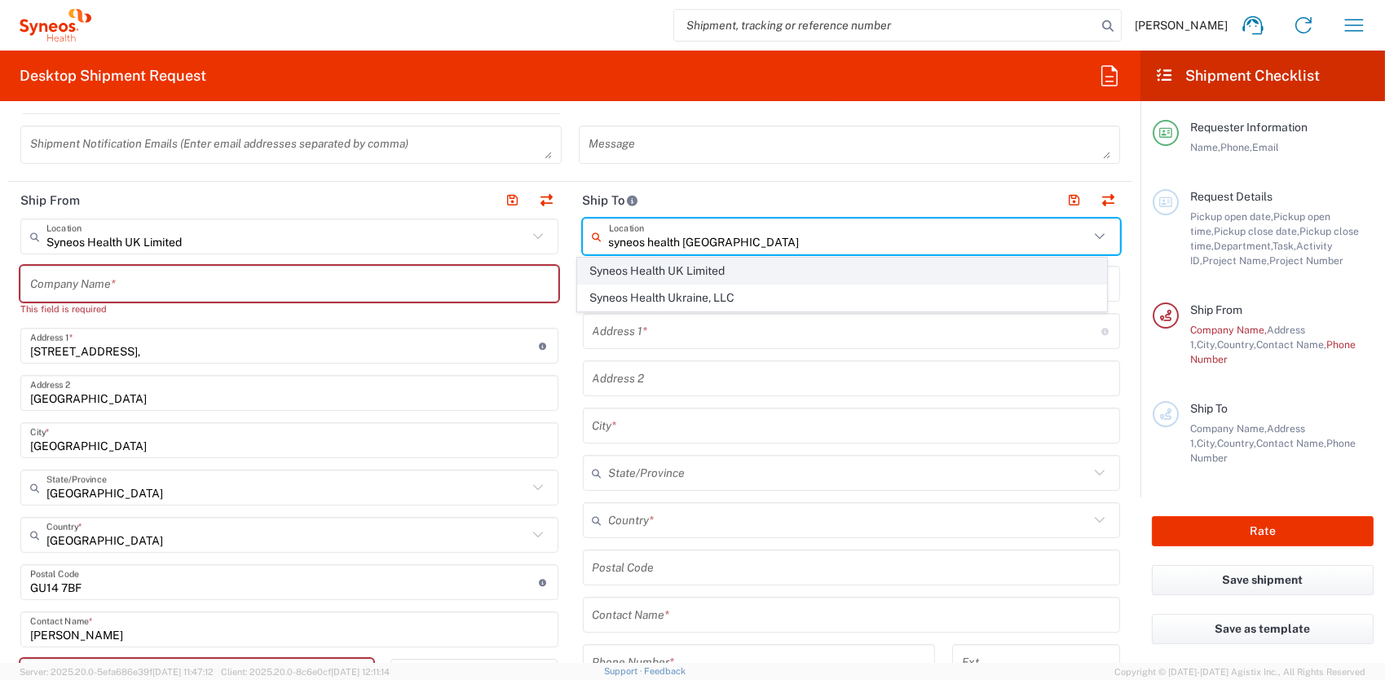
type input "[GEOGRAPHIC_DATA]"
type input "GU14 7BF"
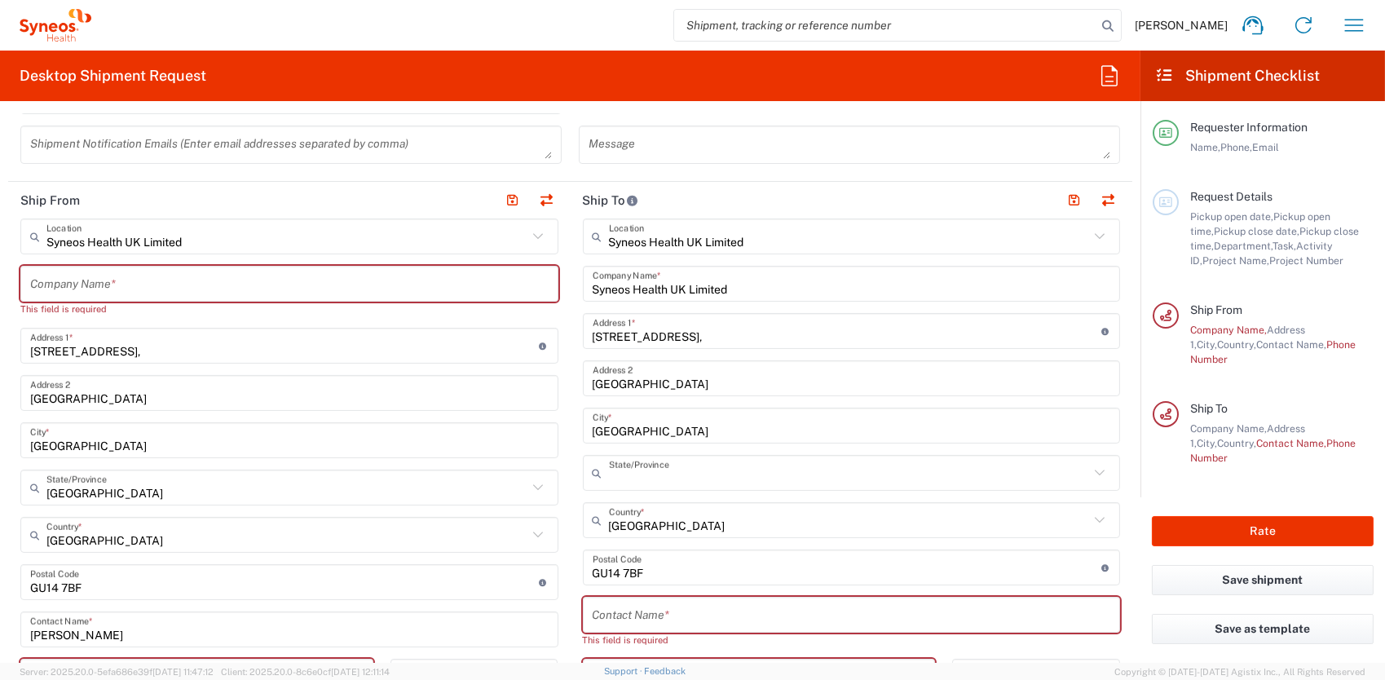
type input "[GEOGRAPHIC_DATA]"
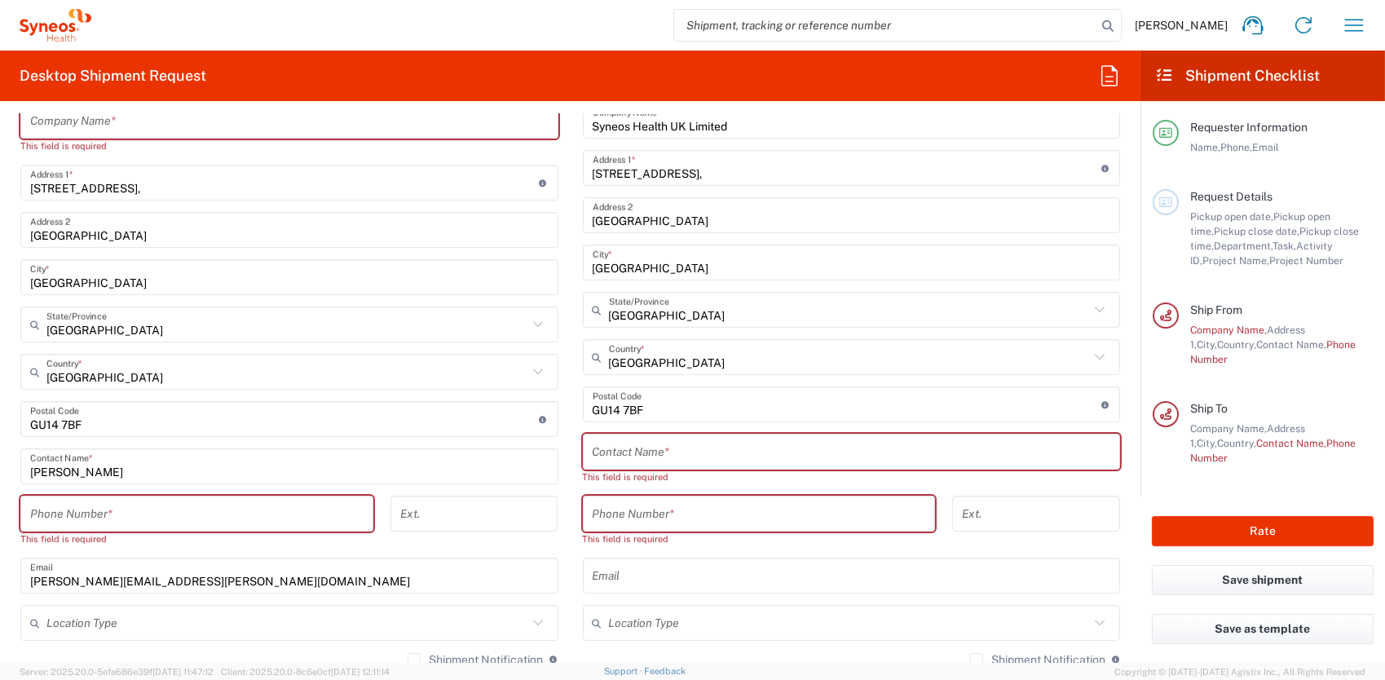
scroll to position [815, 0]
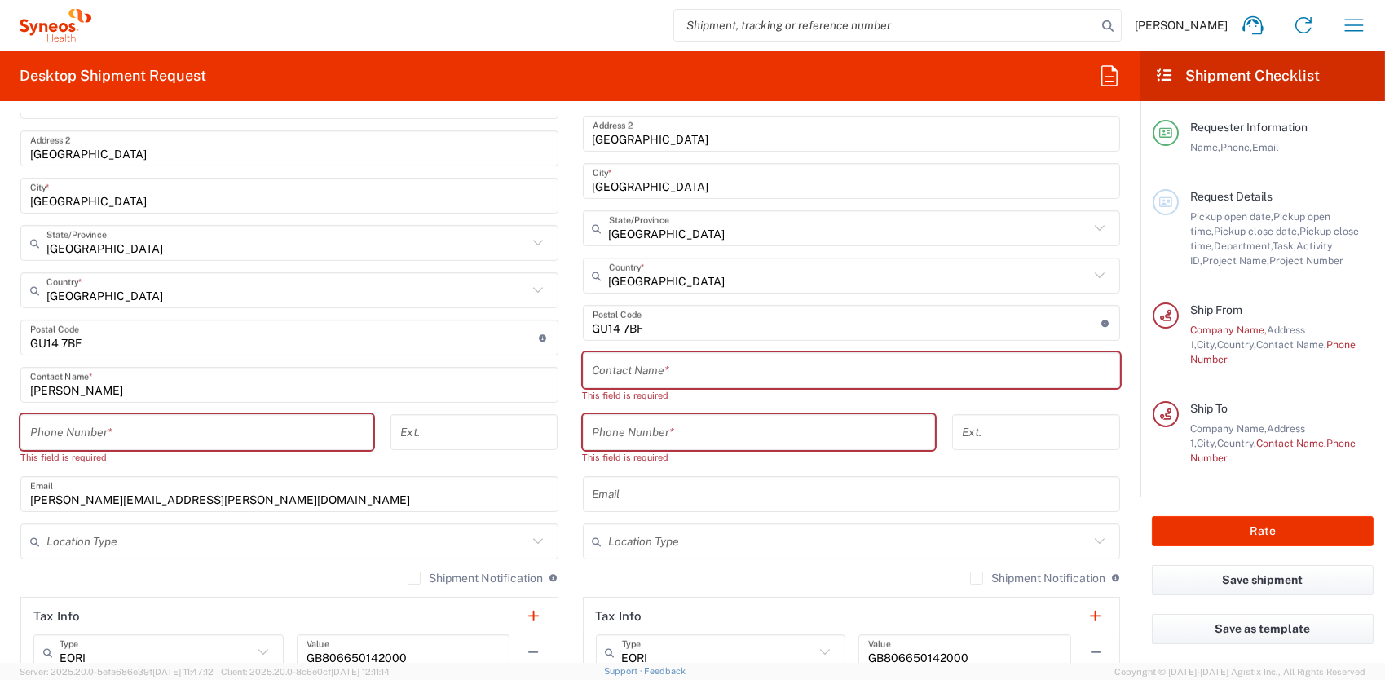
click at [704, 363] on input "text" at bounding box center [852, 370] width 519 height 29
paste input "[PERSON_NAME]"
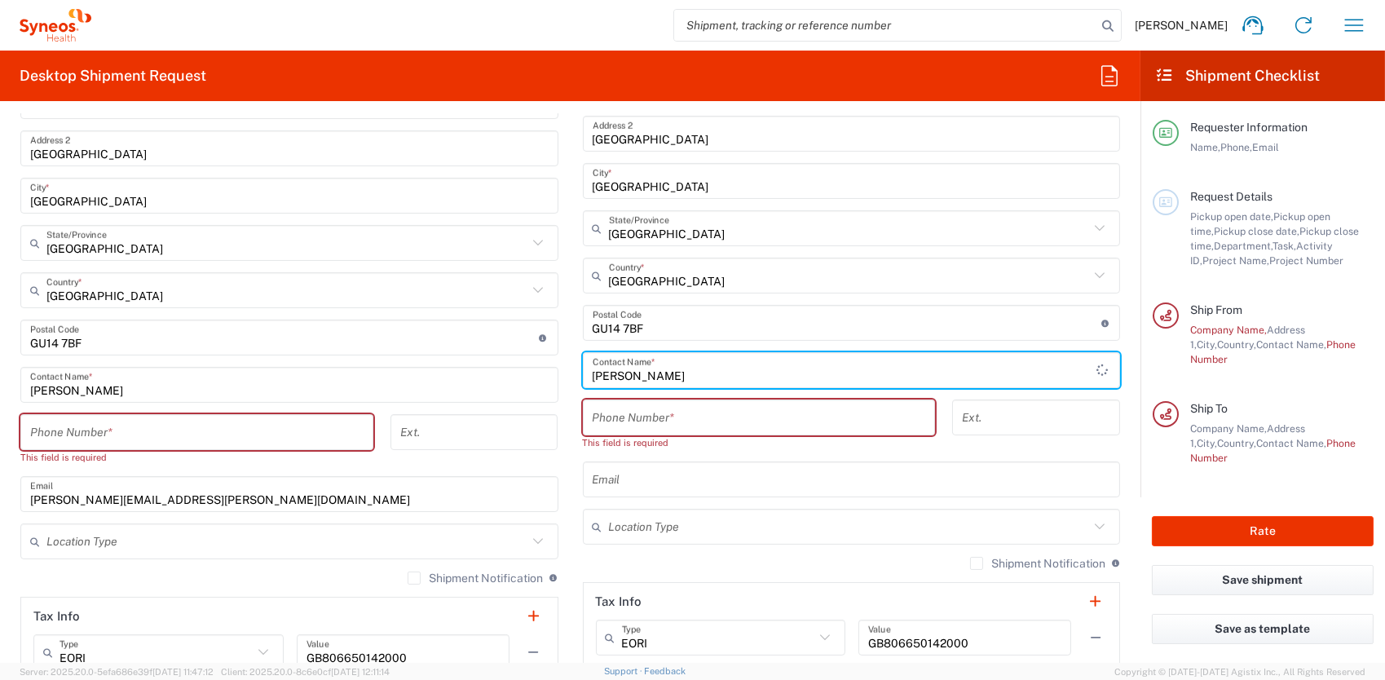
type input "[PERSON_NAME]"
click at [725, 416] on input "tel" at bounding box center [759, 418] width 333 height 29
paste input "07812176749"
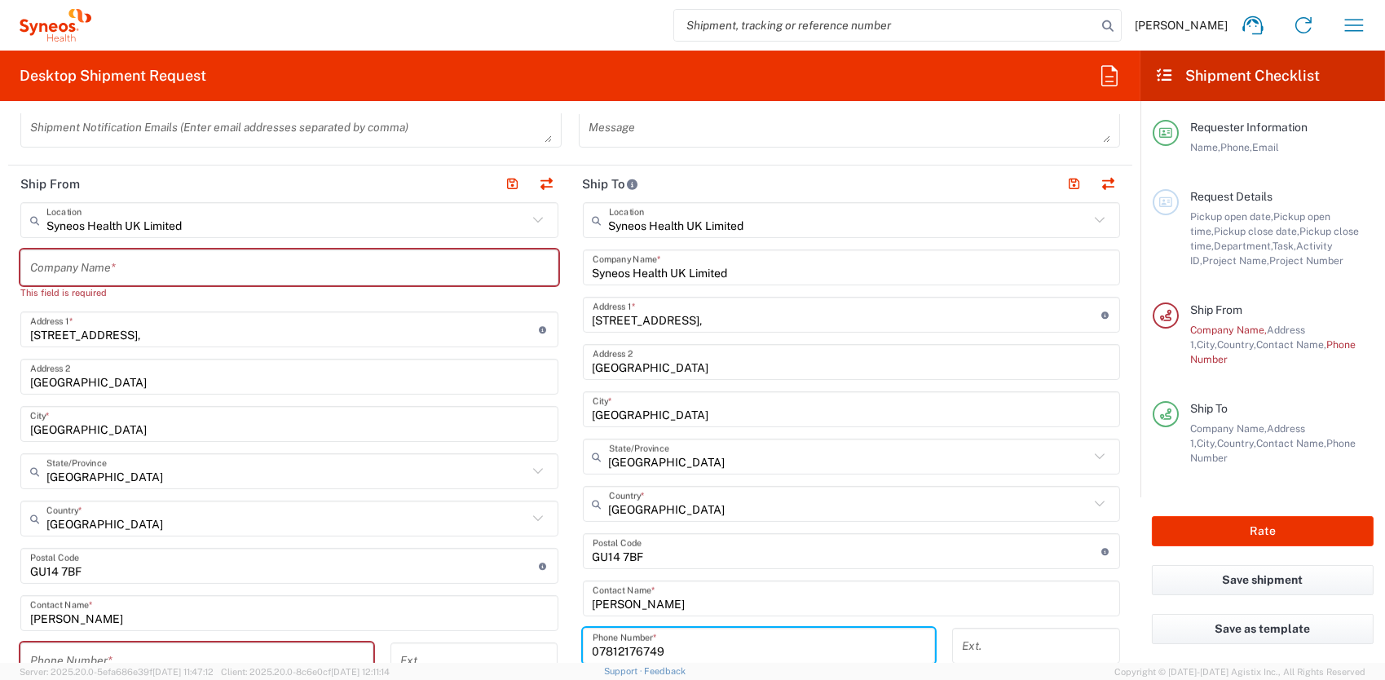
scroll to position [571, 0]
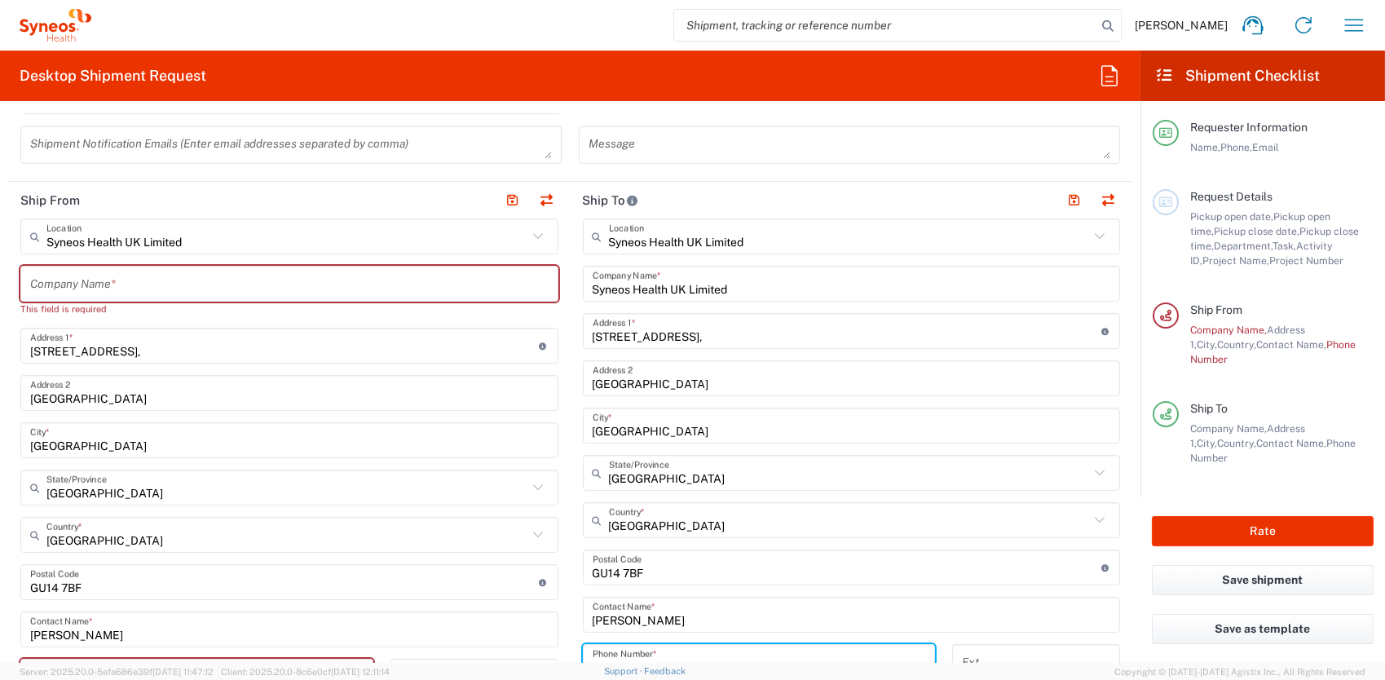
type input "07812176749"
click at [199, 244] on input "text" at bounding box center [286, 237] width 481 height 29
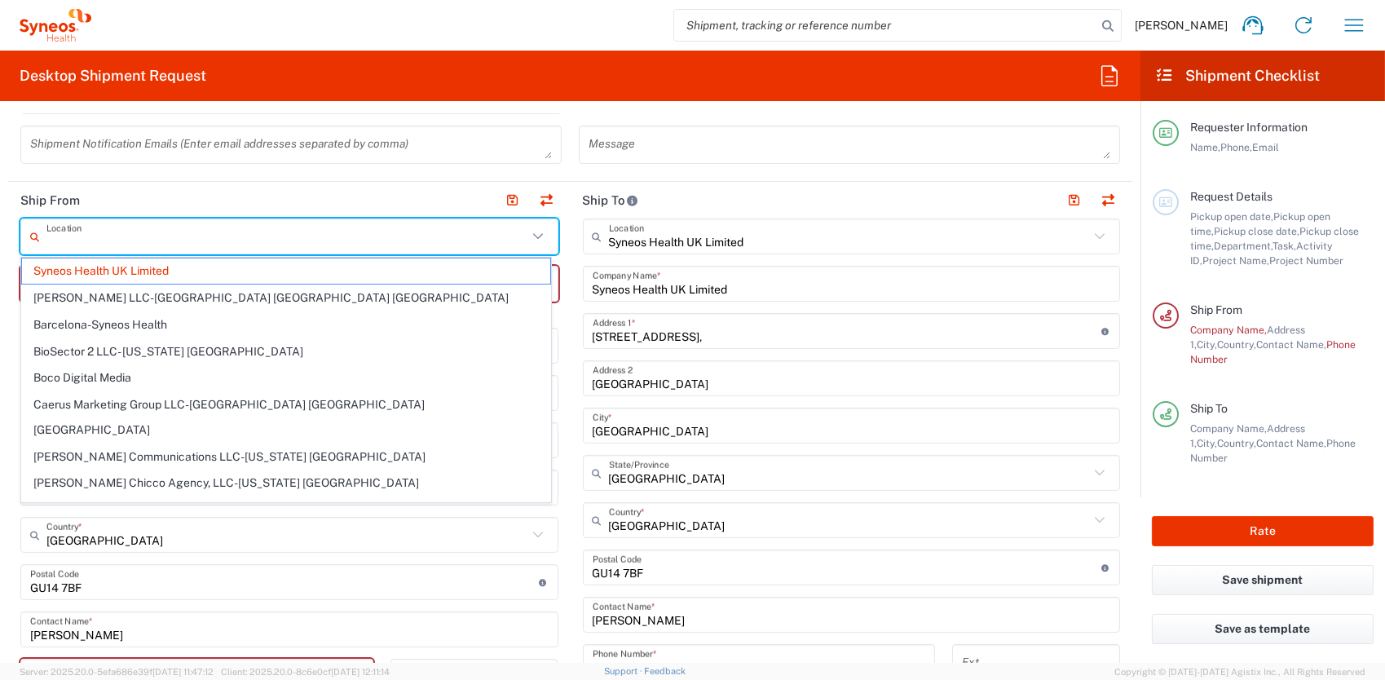
type input "Syneos Health UK Limited"
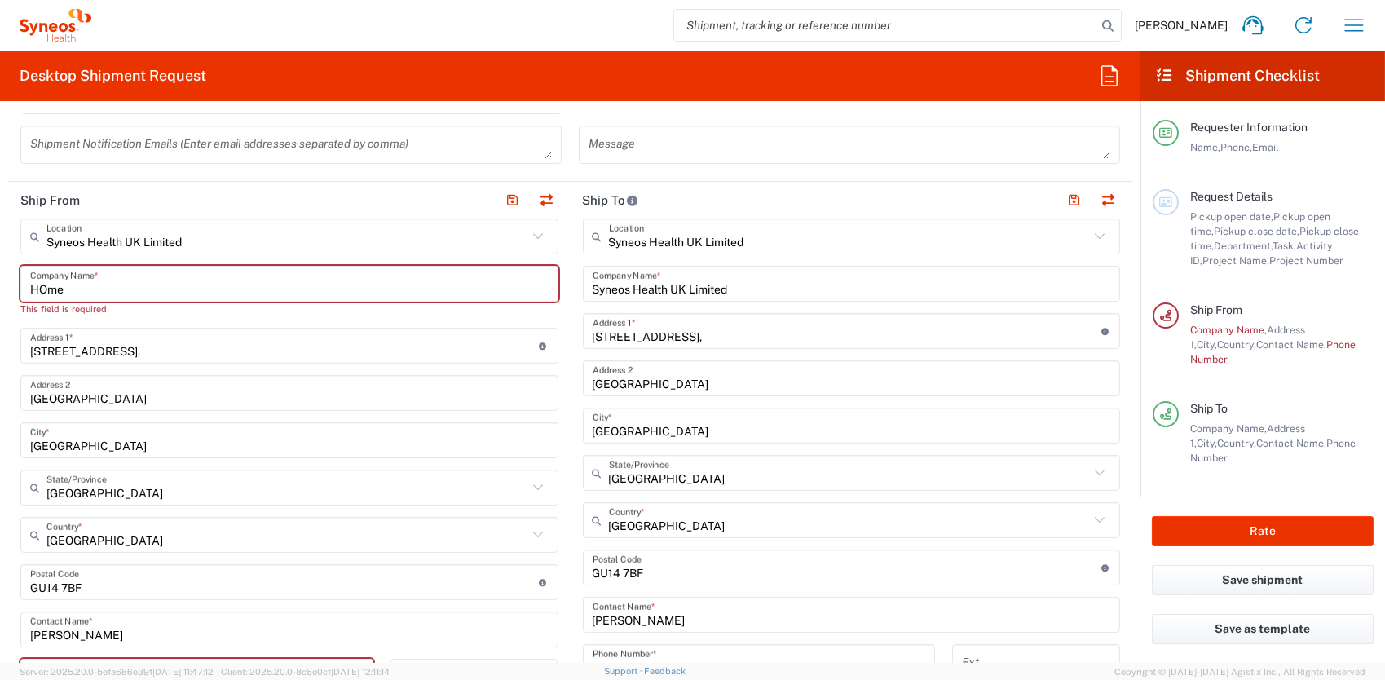
type input "HOme"
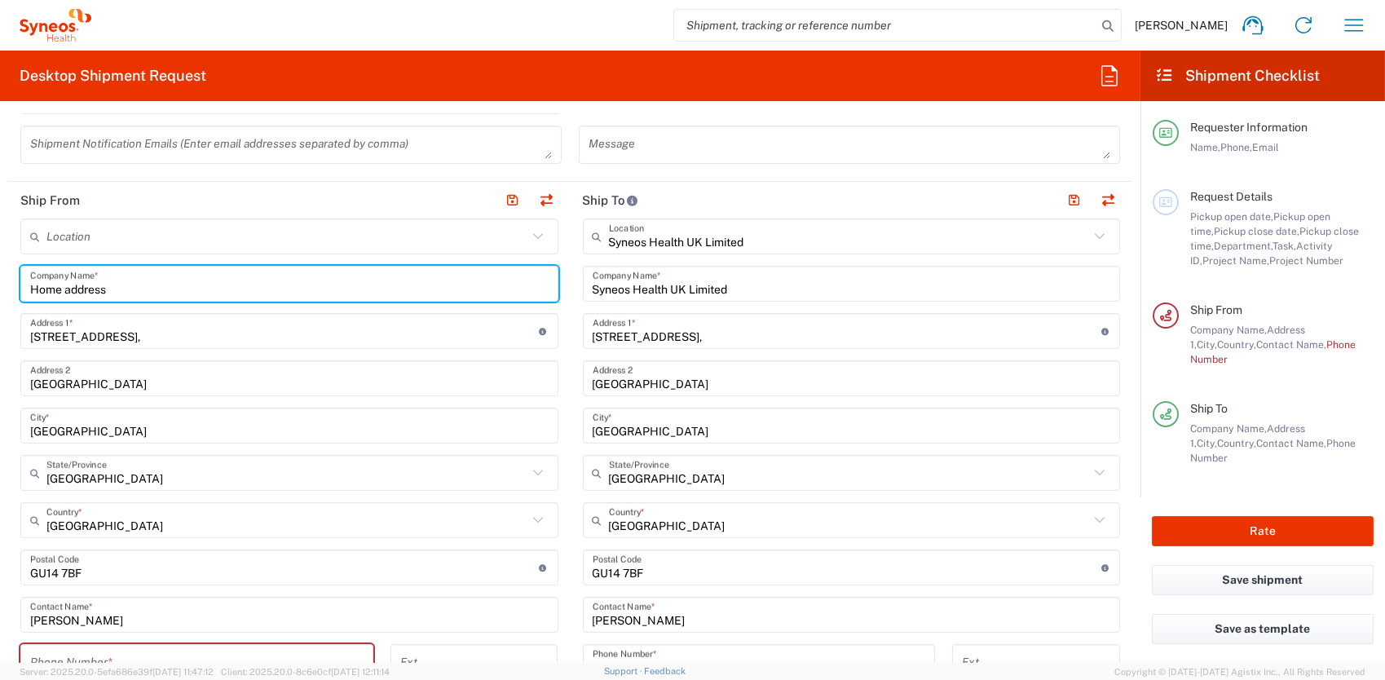
type input "Home address"
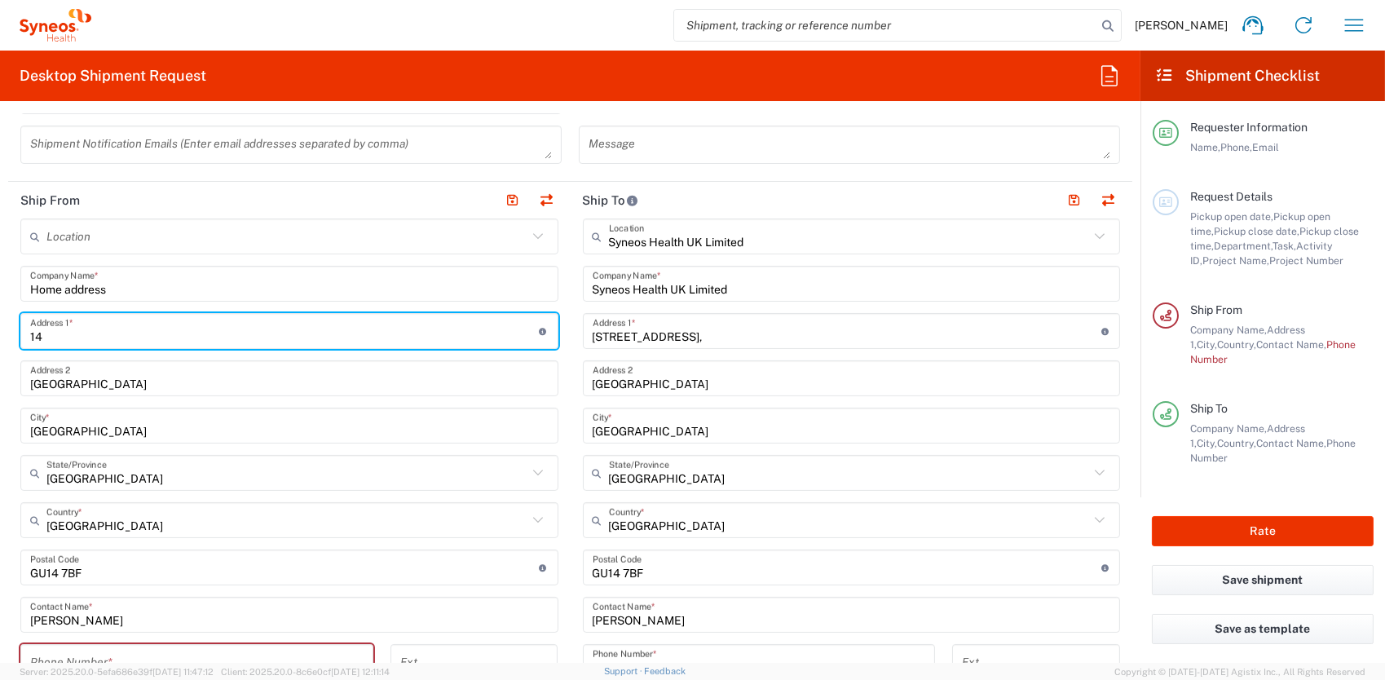
type input "148"
type input "[PERSON_NAME][EMAIL_ADDRESS][PERSON_NAME][DOMAIN_NAME]"
type input "07933434716"
type input "148"
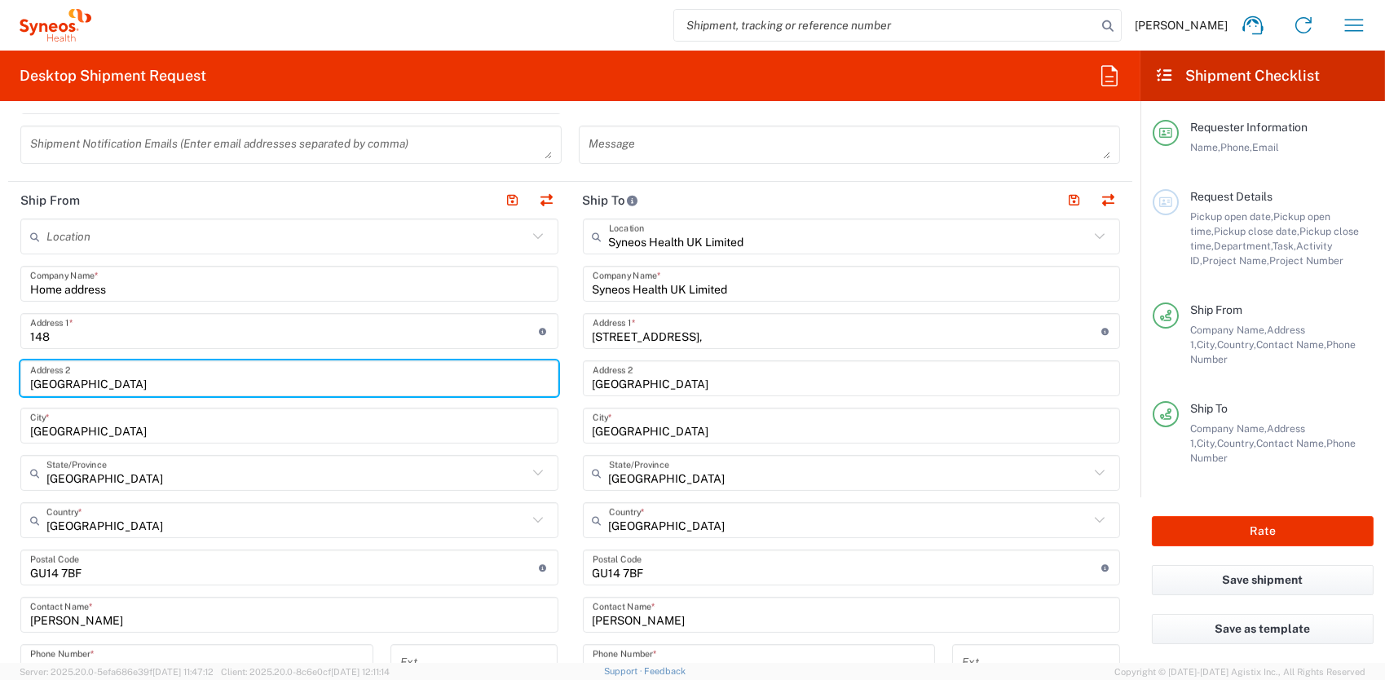
drag, startPoint x: 184, startPoint y: 386, endPoint x: -6, endPoint y: 343, distance: 194.6
click at [0, 343] on html "[PERSON_NAME] Home Shipment estimator Shipment tracking Desktop shipment reques…" at bounding box center [692, 340] width 1385 height 680
type input "St Geroges Drive"
click at [103, 426] on input "[GEOGRAPHIC_DATA]" at bounding box center [289, 426] width 519 height 29
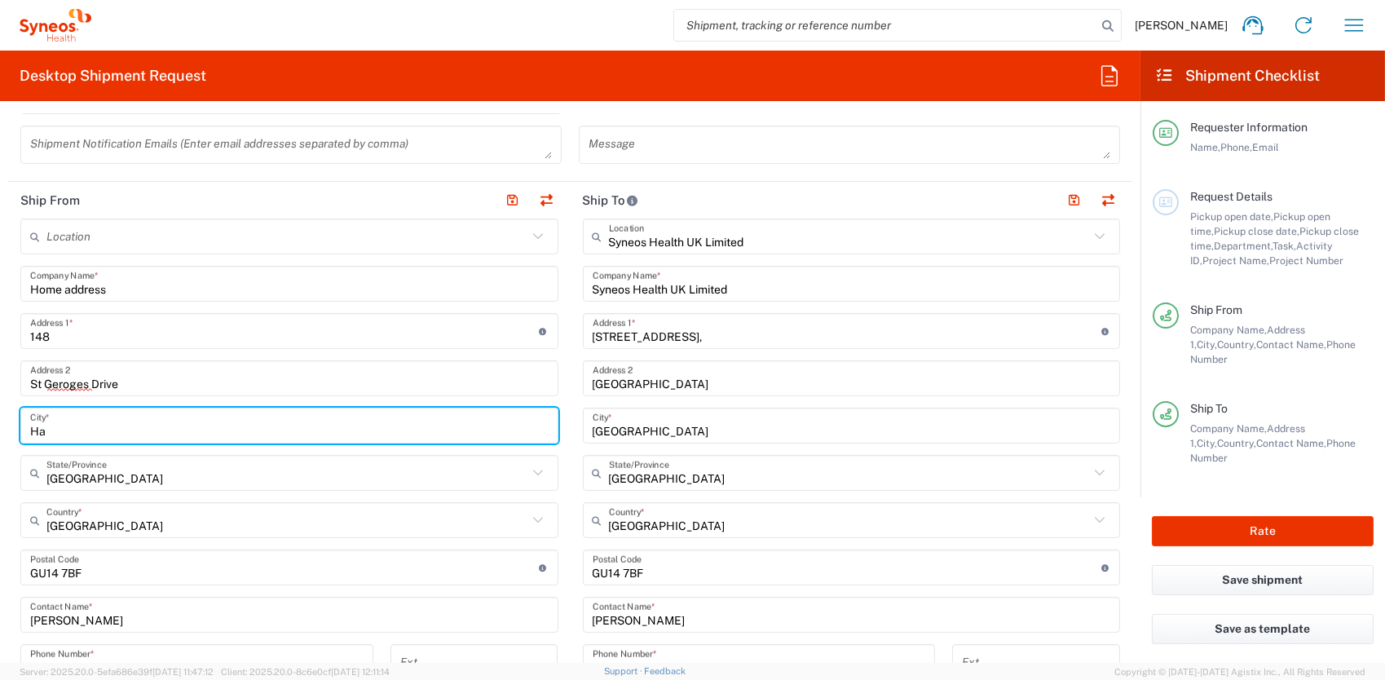
type input "H"
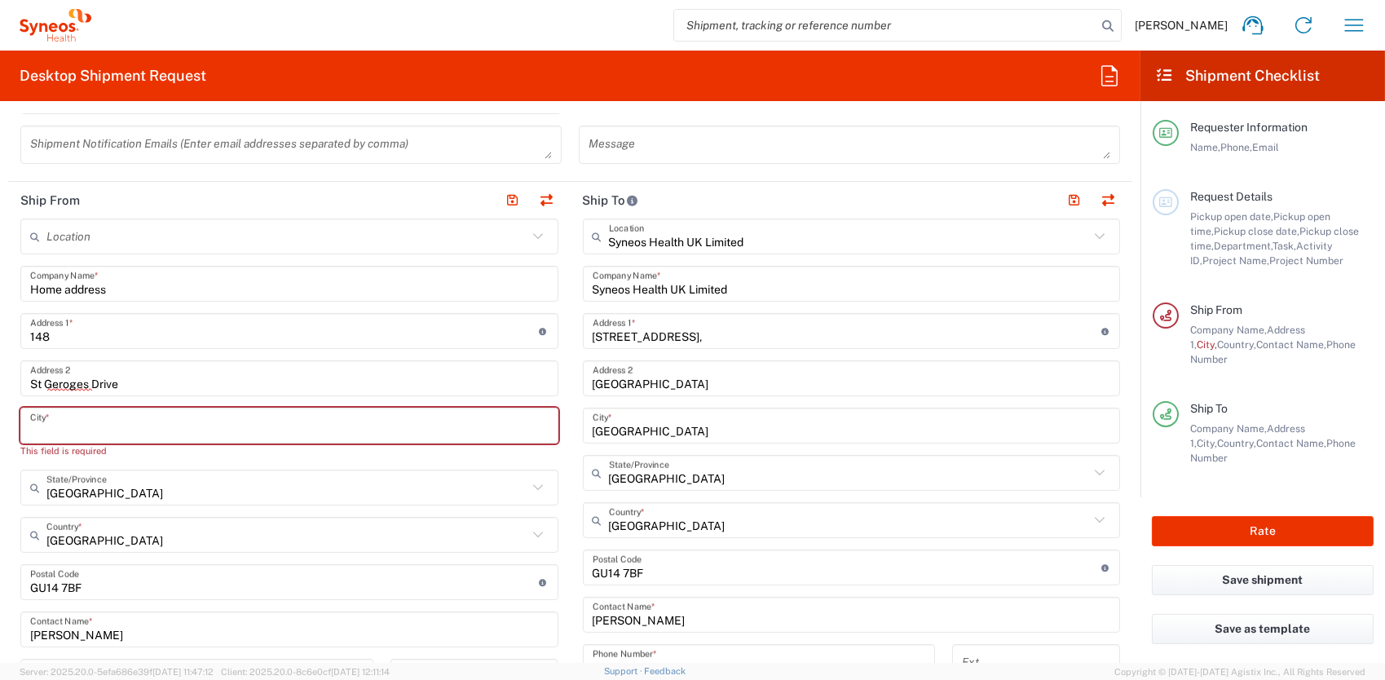
drag, startPoint x: 99, startPoint y: 426, endPoint x: 99, endPoint y: 416, distance: 9.8
click at [99, 426] on input "text" at bounding box center [289, 426] width 519 height 29
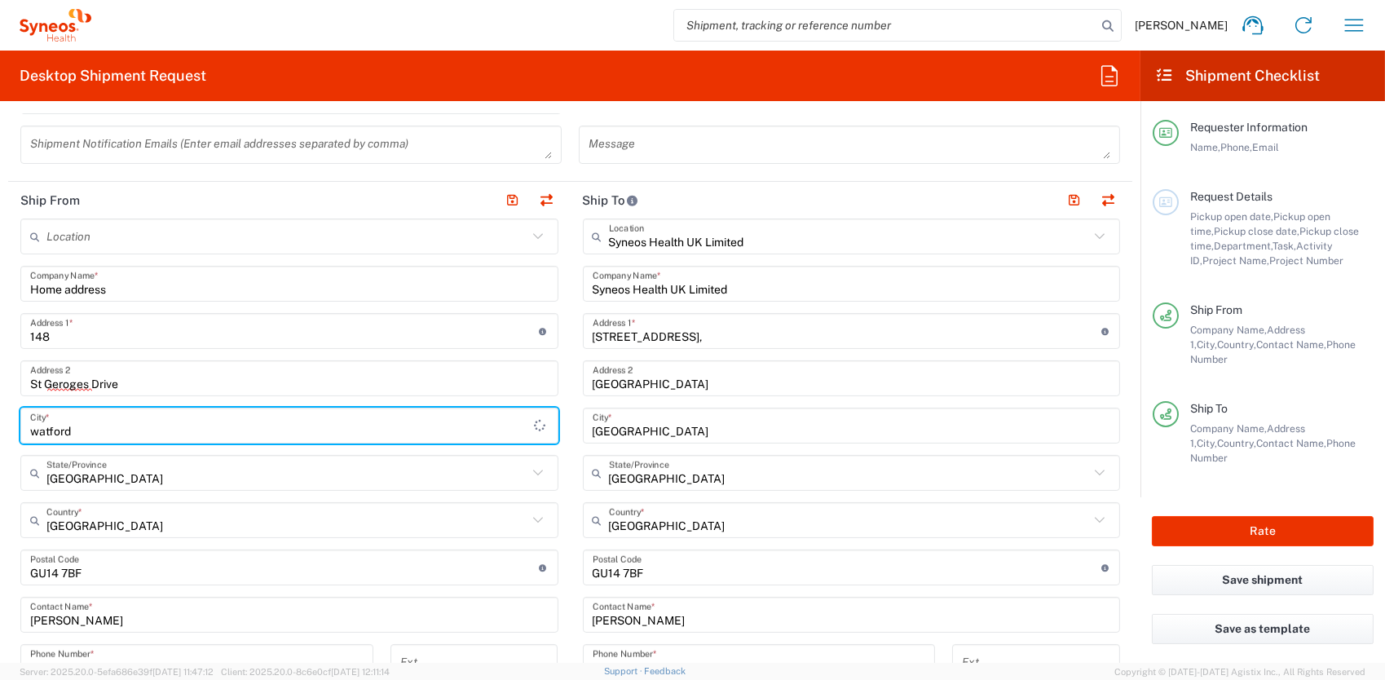
type input "watford"
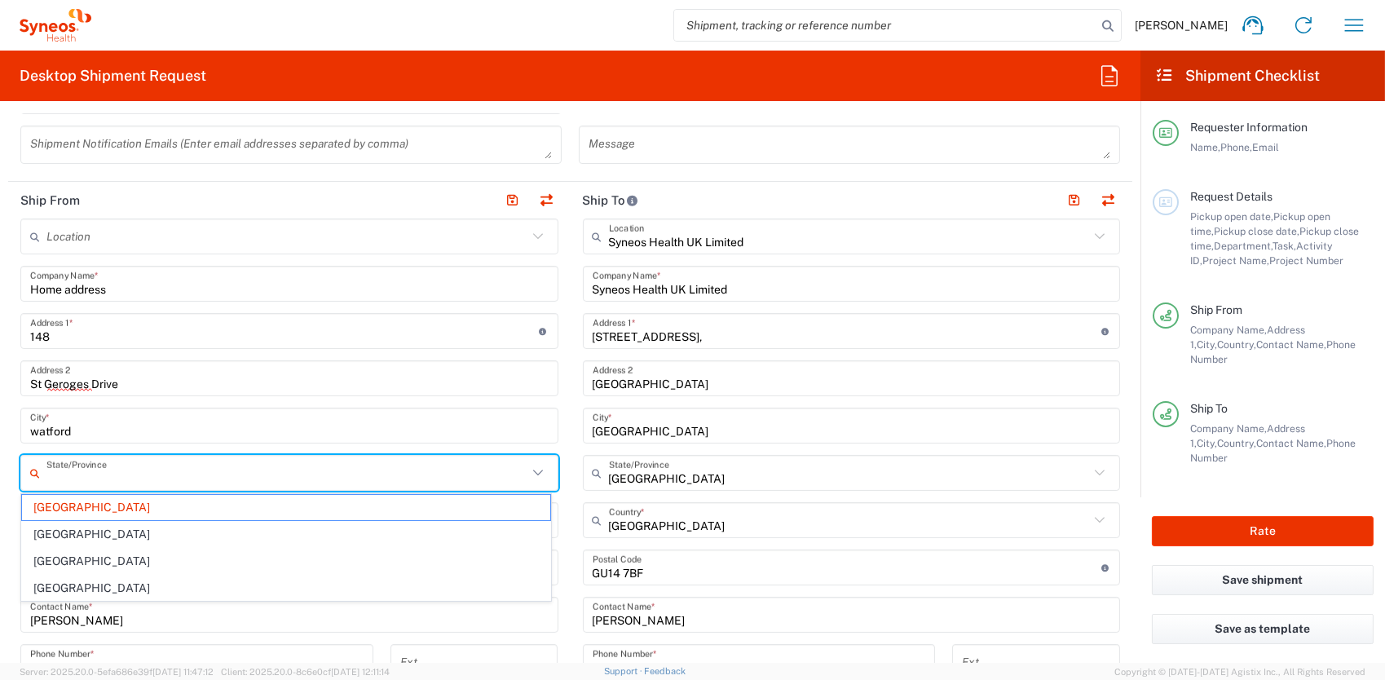
type input "[GEOGRAPHIC_DATA]"
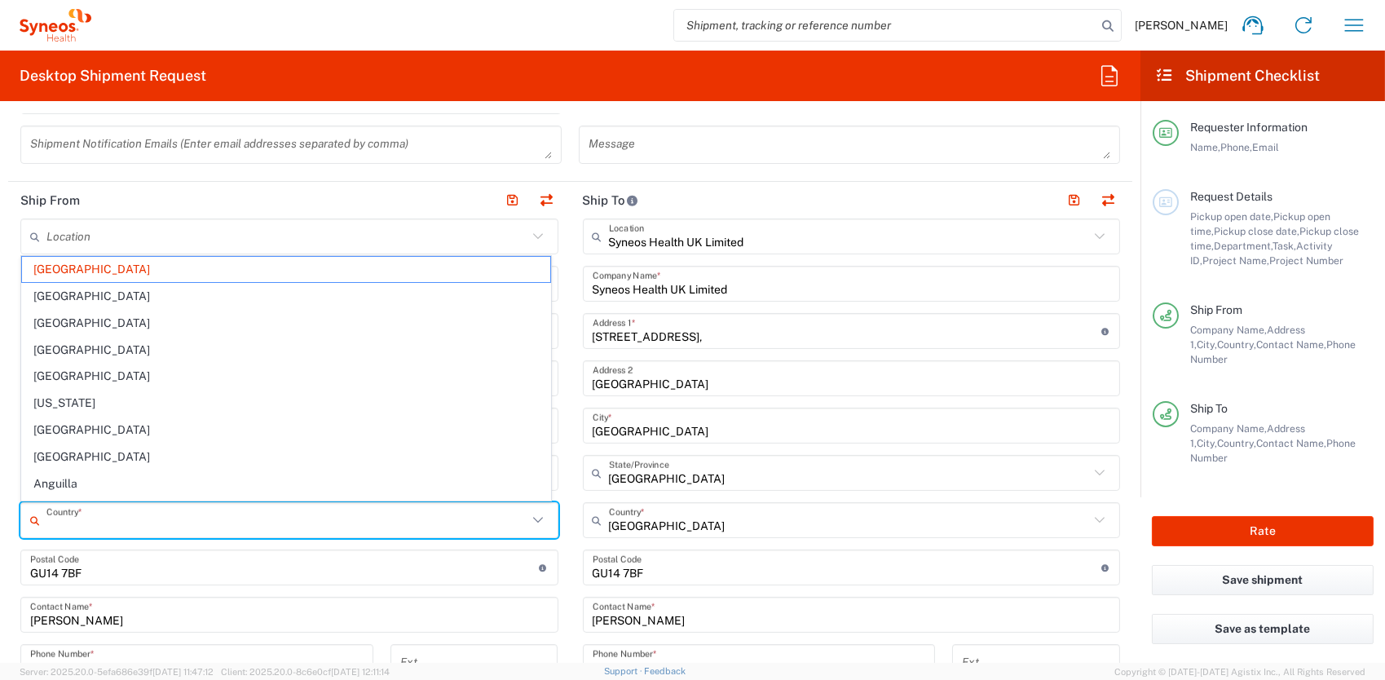
type input "[GEOGRAPHIC_DATA]"
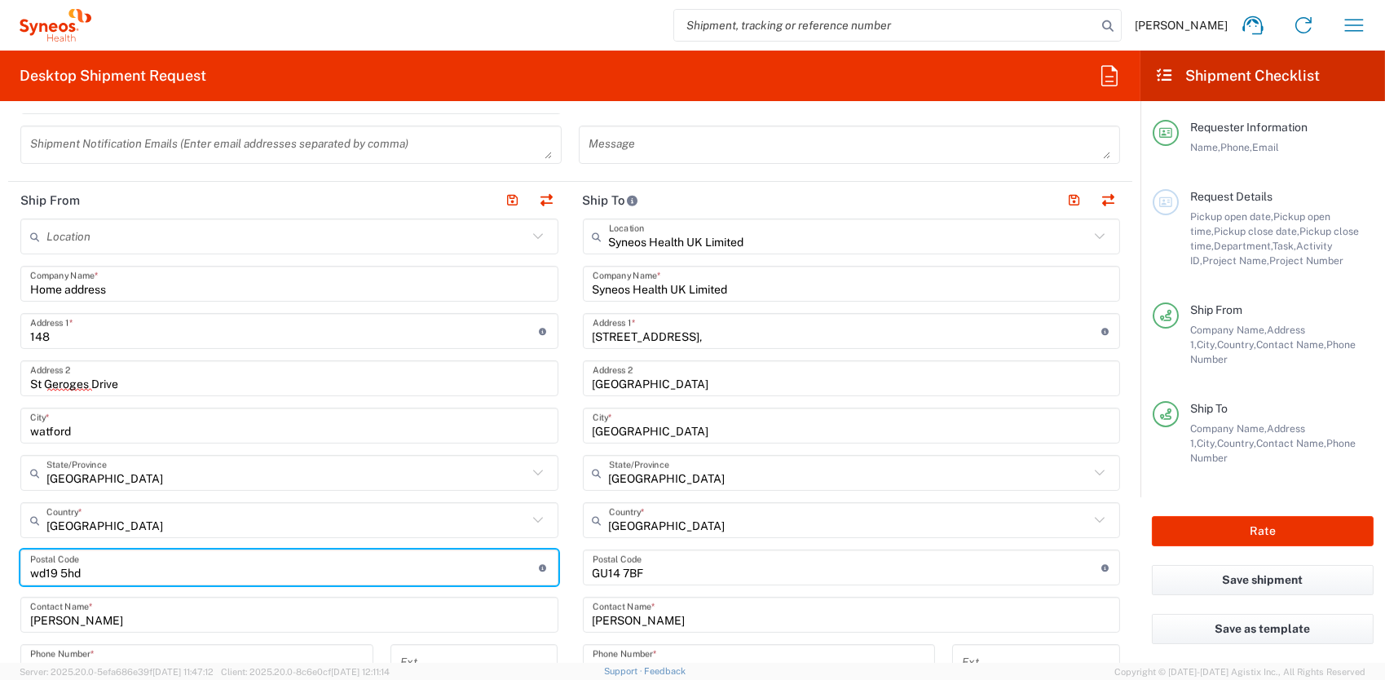
type input "wd19 5hd"
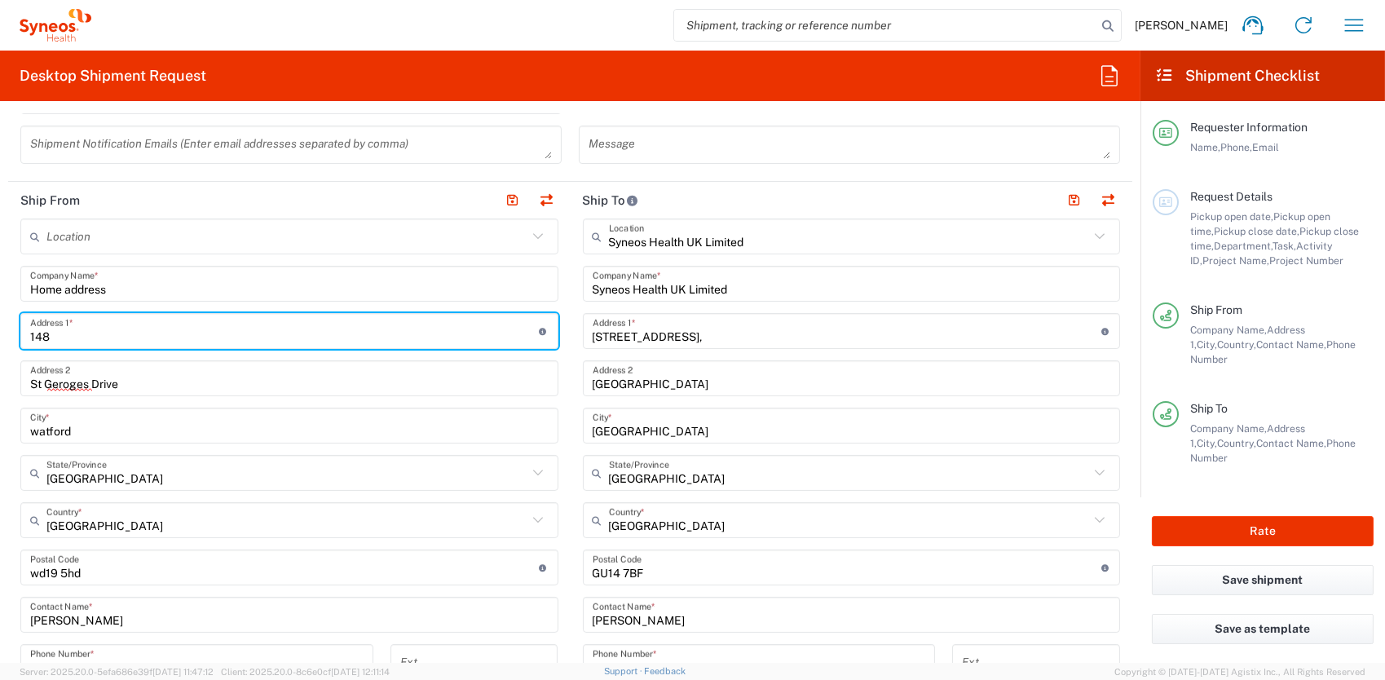
click at [68, 332] on input "148" at bounding box center [284, 331] width 509 height 29
type input "148"
click at [391, 386] on input "St Geroges Drive" at bounding box center [289, 378] width 519 height 29
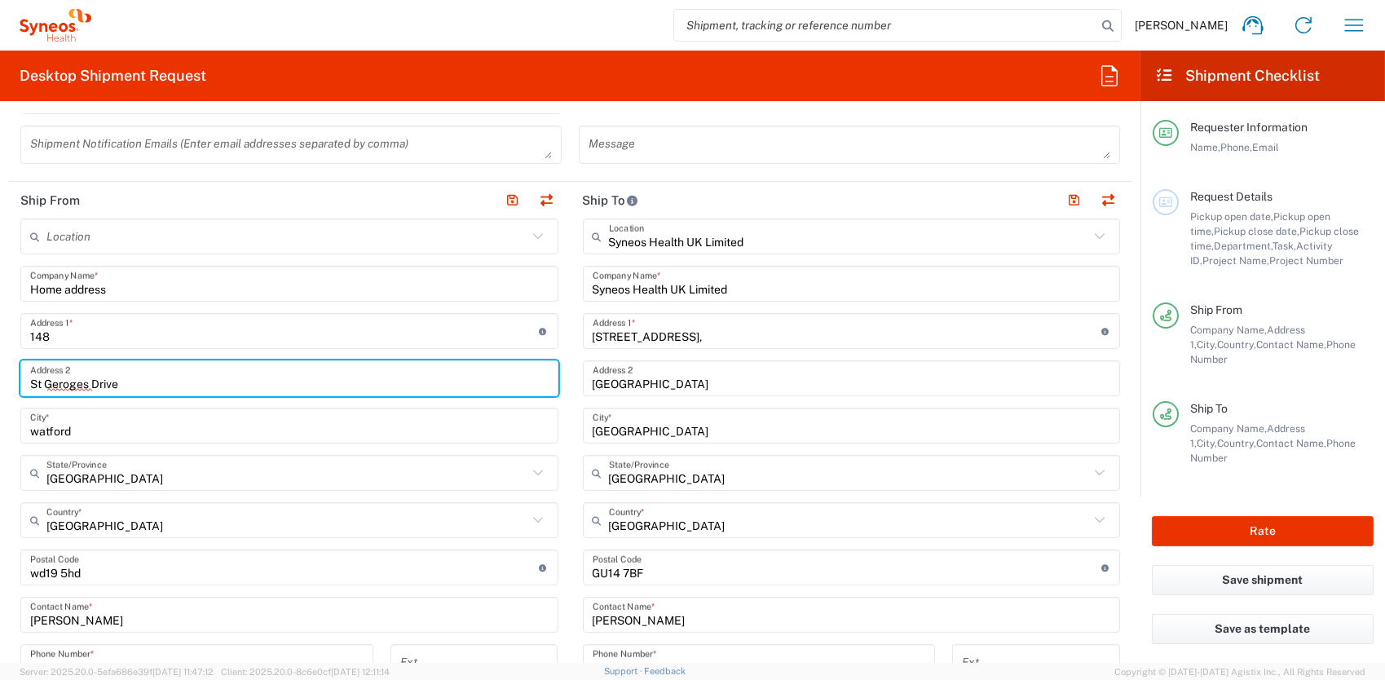
click at [157, 382] on input "St Geroges Drive" at bounding box center [289, 378] width 519 height 29
type input "[GEOGRAPHIC_DATA]"
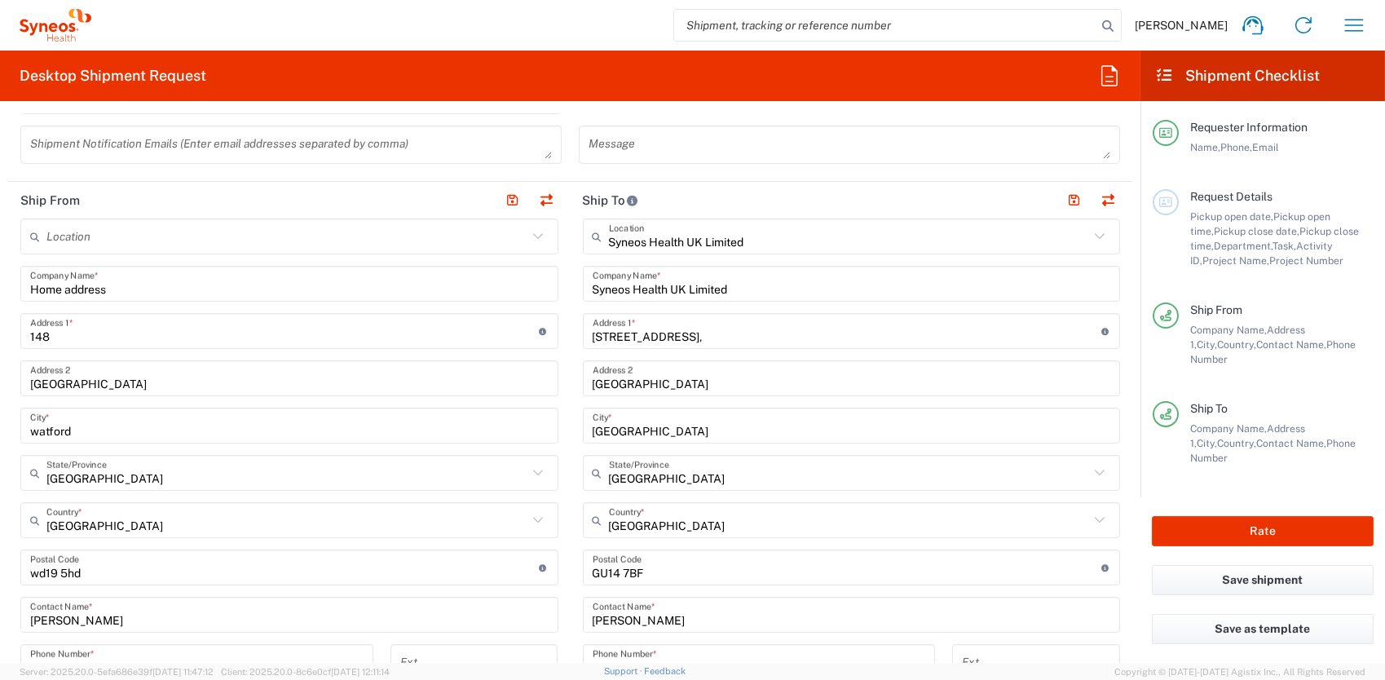
click at [9, 446] on main "Location [PERSON_NAME] LLC-[GEOGRAPHIC_DATA] [GEOGRAPHIC_DATA] [GEOGRAPHIC_DATA…" at bounding box center [289, 607] width 563 height 779
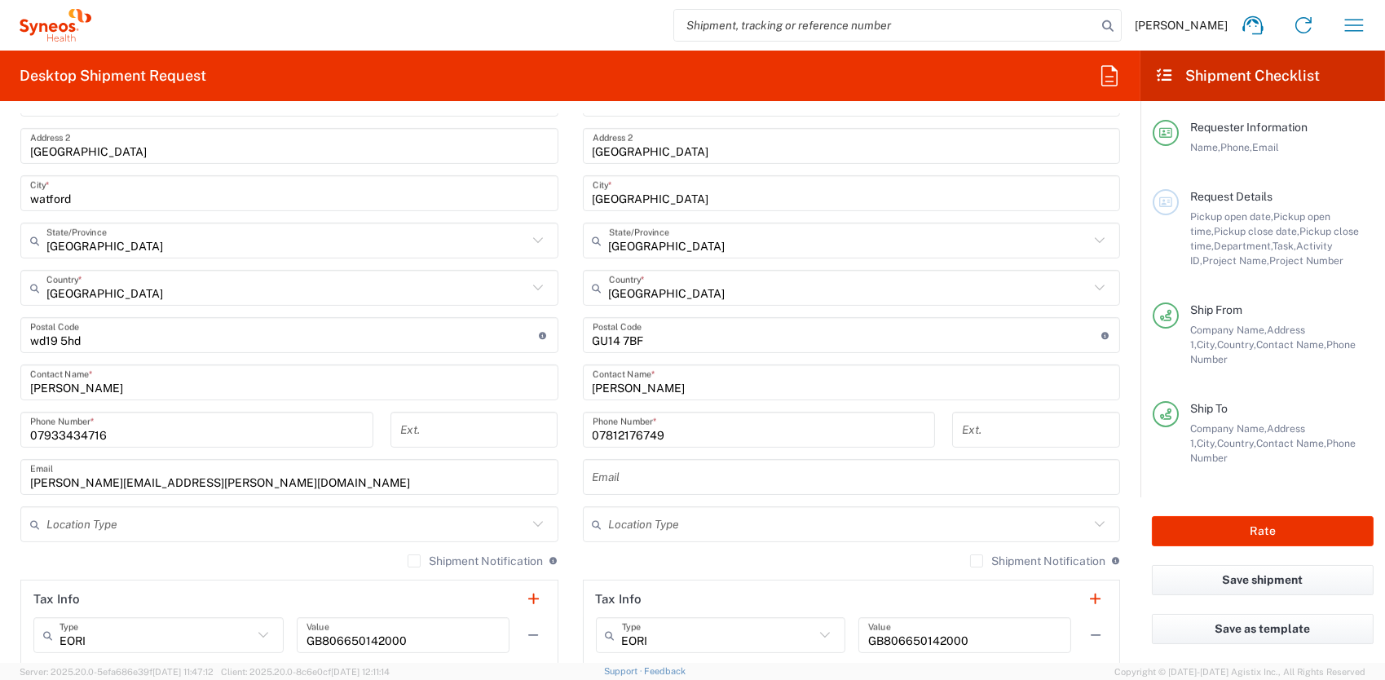
scroll to position [815, 0]
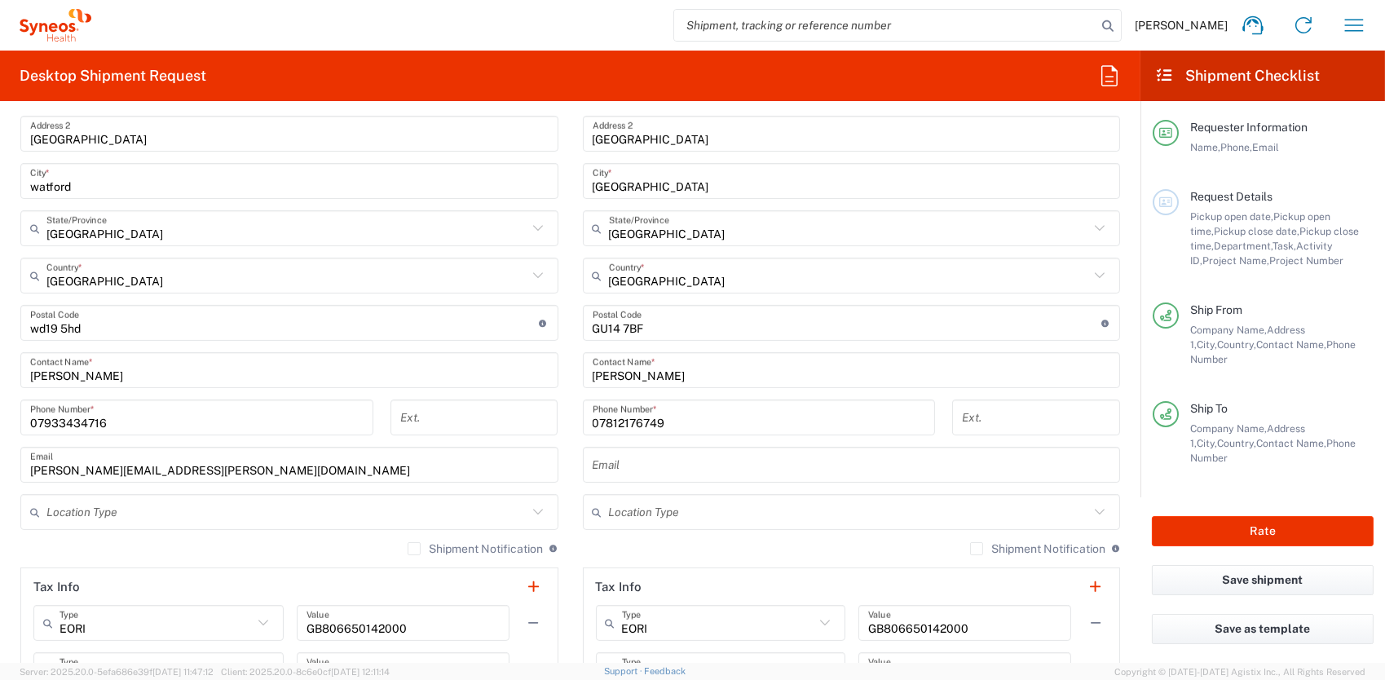
click at [108, 426] on input "07933434716" at bounding box center [196, 418] width 333 height 29
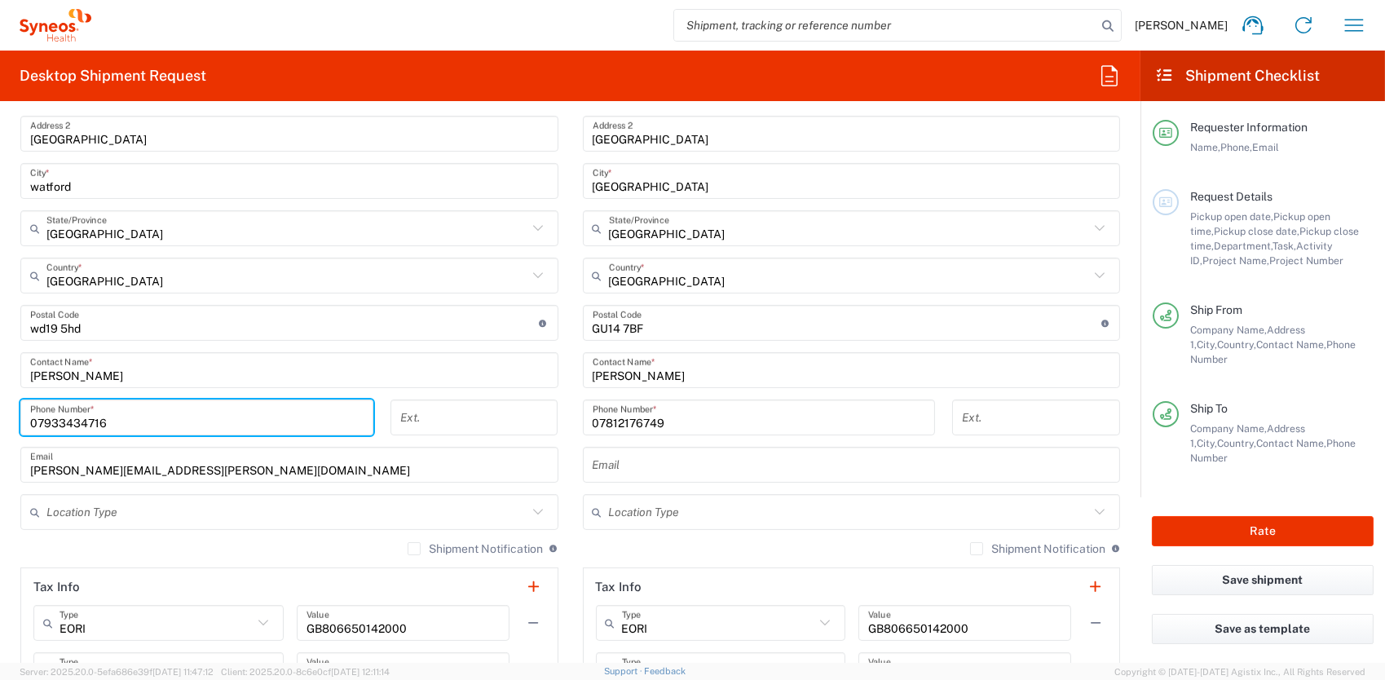
type input "07933434716"
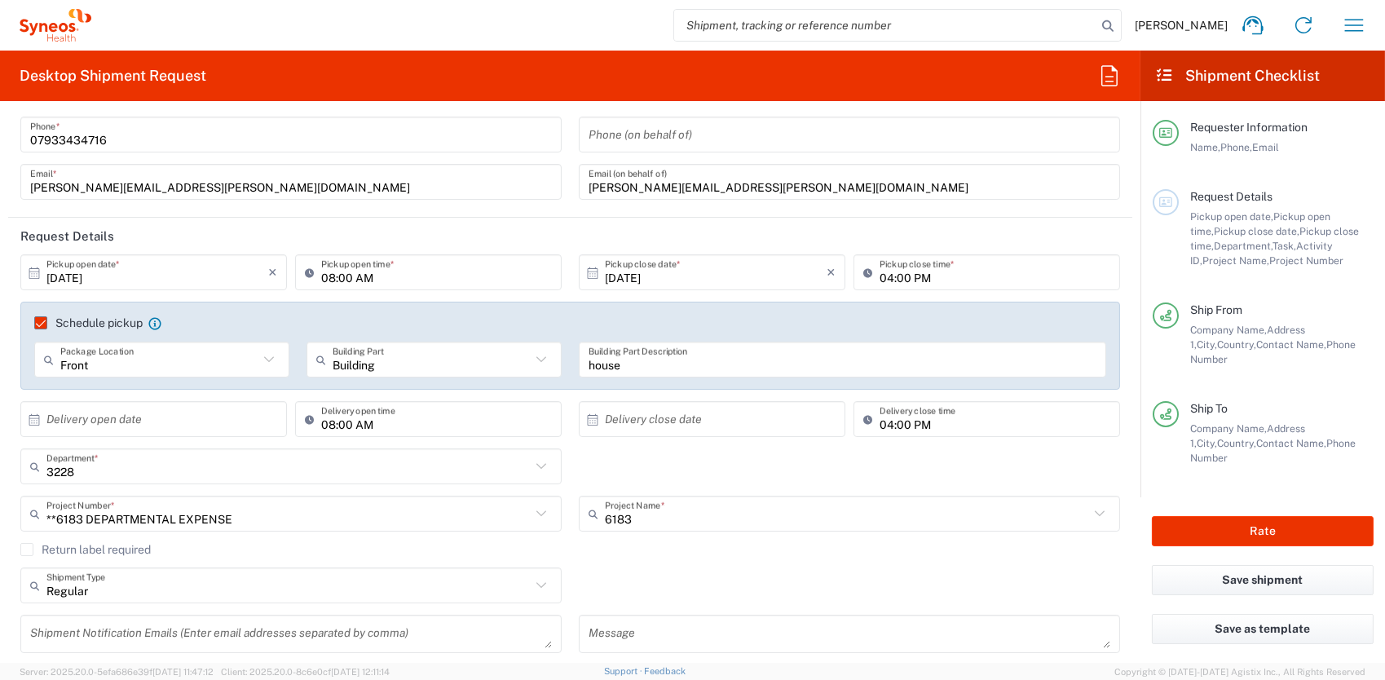
scroll to position [0, 0]
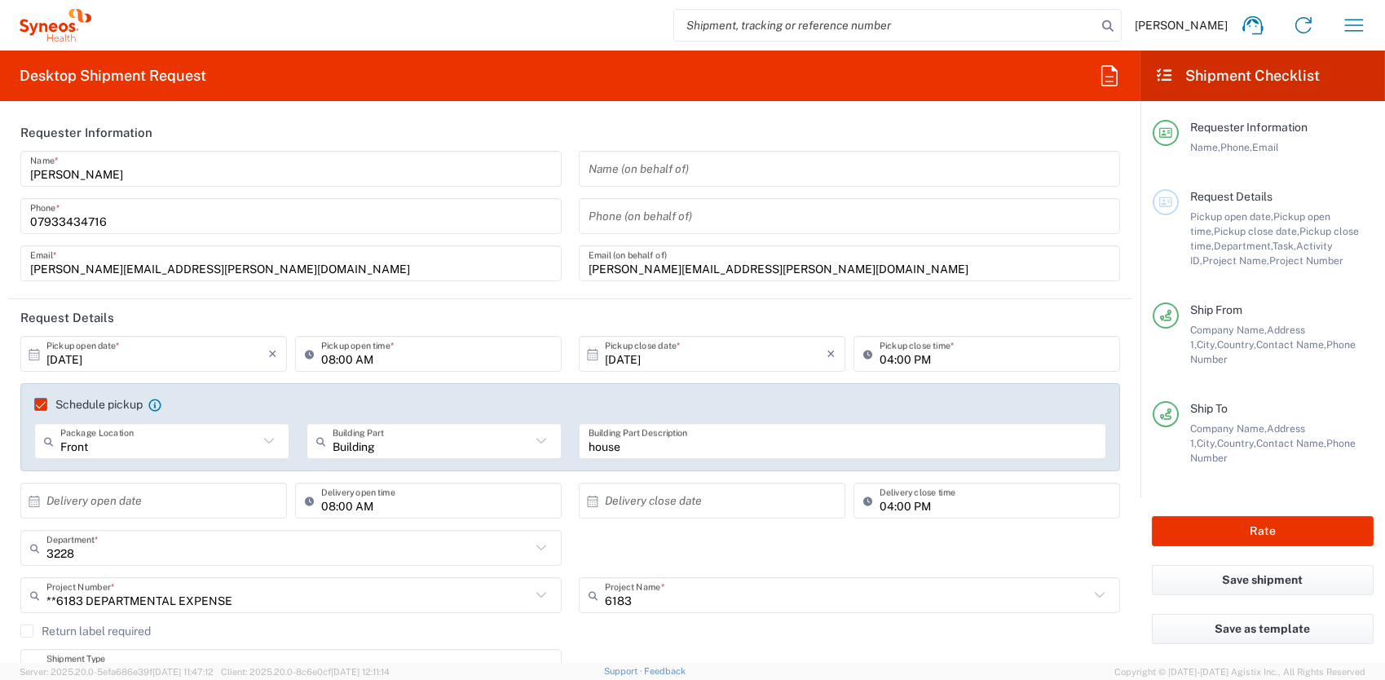
click at [162, 222] on input "07933434716" at bounding box center [291, 216] width 522 height 29
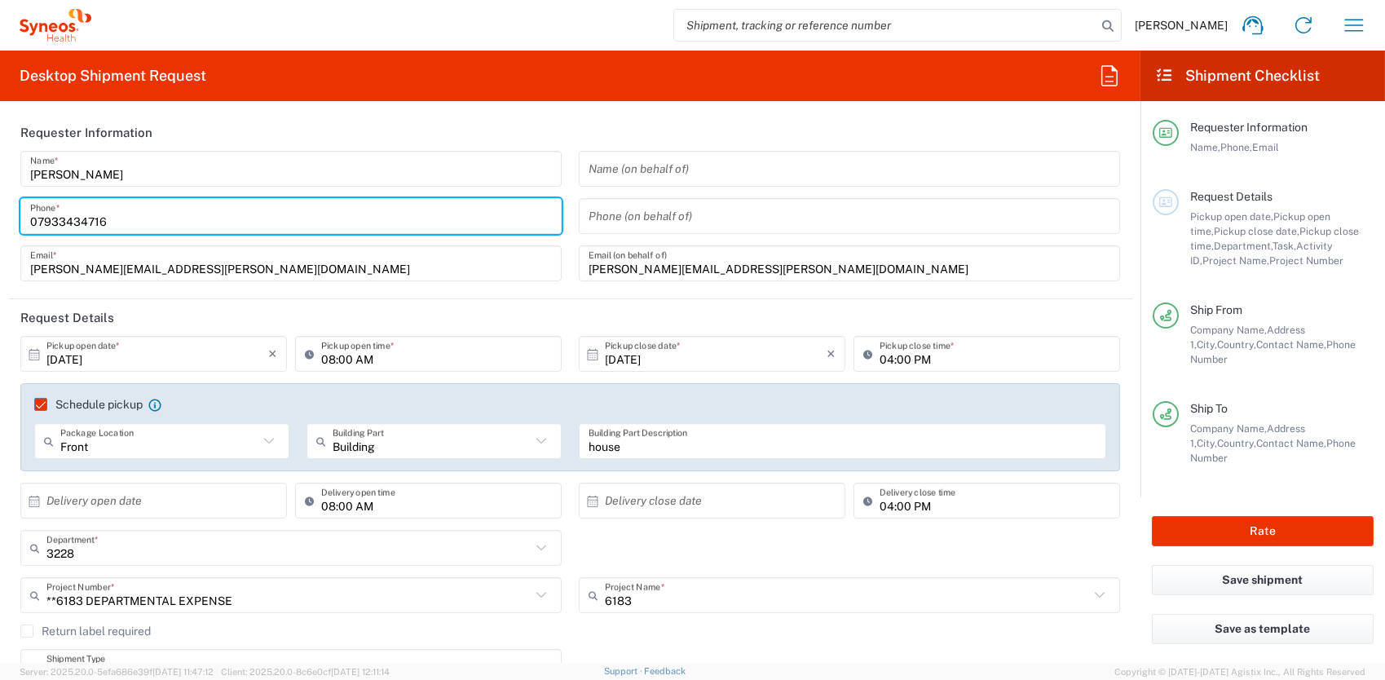
type input "07933434716"
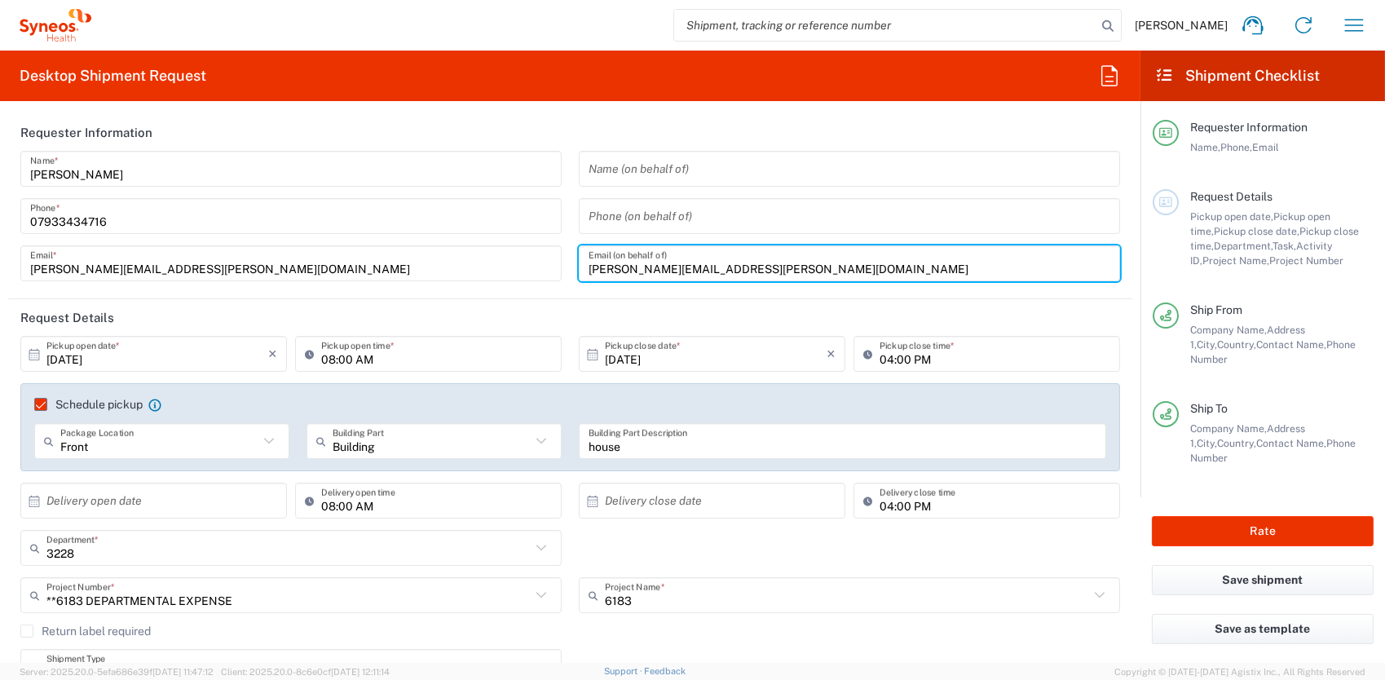
click at [783, 271] on input "[PERSON_NAME][EMAIL_ADDRESS][PERSON_NAME][DOMAIN_NAME]" at bounding box center [850, 263] width 522 height 29
type input "[PERSON_NAME][EMAIL_ADDRESS][PERSON_NAME][DOMAIN_NAME]"
drag, startPoint x: 783, startPoint y: 266, endPoint x: 536, endPoint y: 262, distance: 247.1
click at [536, 262] on div "[PERSON_NAME] Name * [PHONE_NUMBER] Phone * [PERSON_NAME][EMAIL_ADDRESS][PERSON…" at bounding box center [570, 222] width 1117 height 142
click at [5, 289] on form "Requester Information [PERSON_NAME] Name * [PHONE_NUMBER] Phone * [PERSON_NAME]…" at bounding box center [570, 388] width 1141 height 549
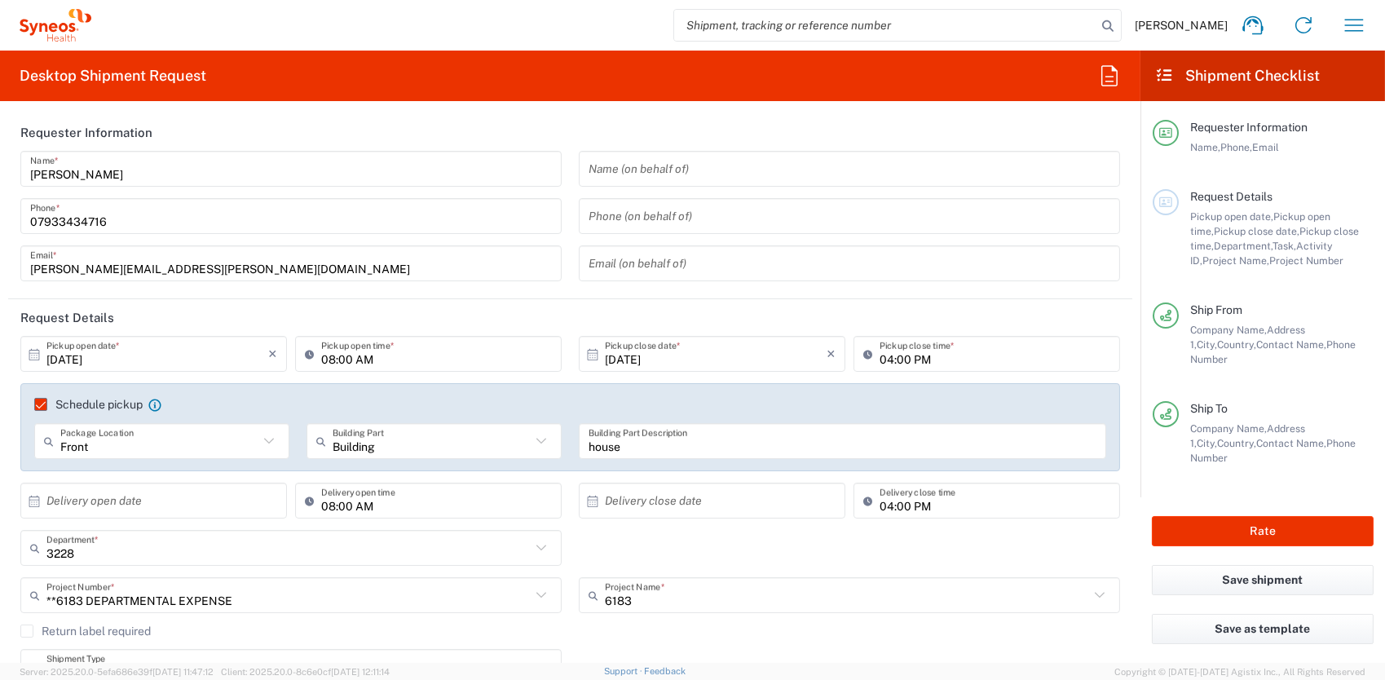
click at [154, 364] on input "[DATE]" at bounding box center [157, 354] width 222 height 29
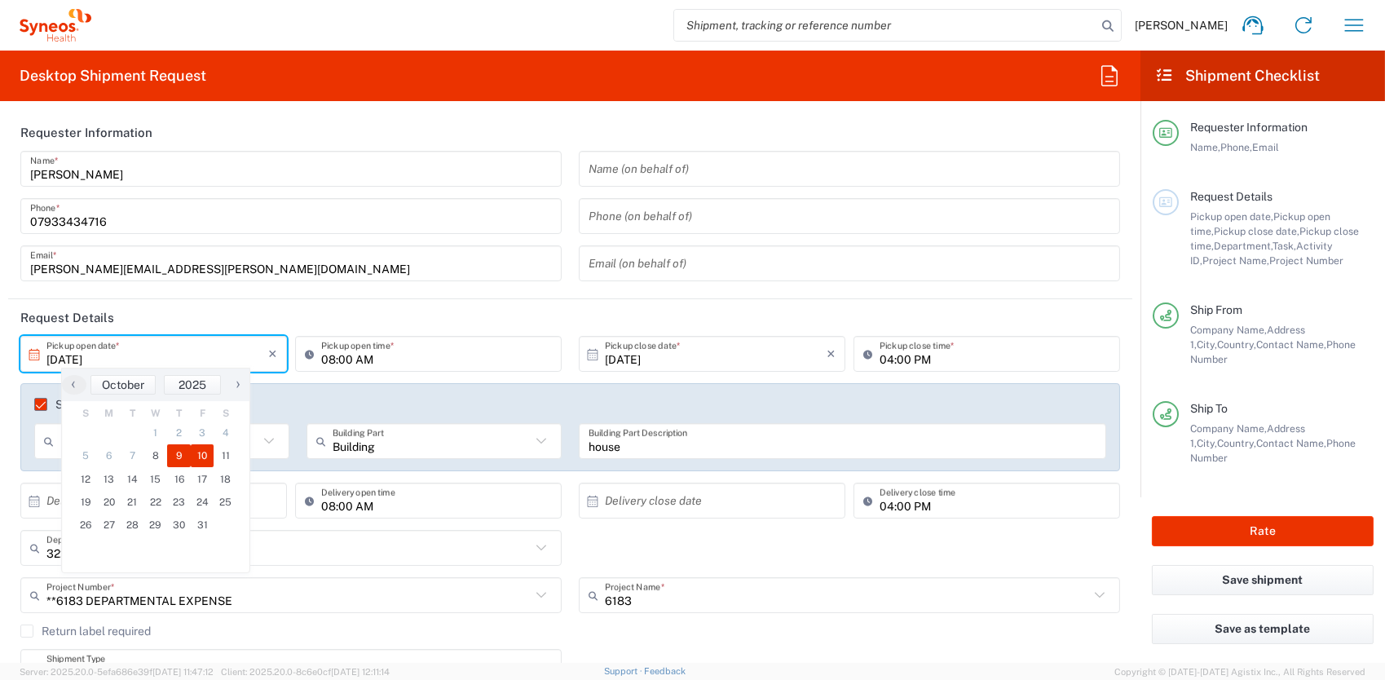
click at [185, 454] on span "9" at bounding box center [179, 455] width 24 height 23
type input "[DATE]"
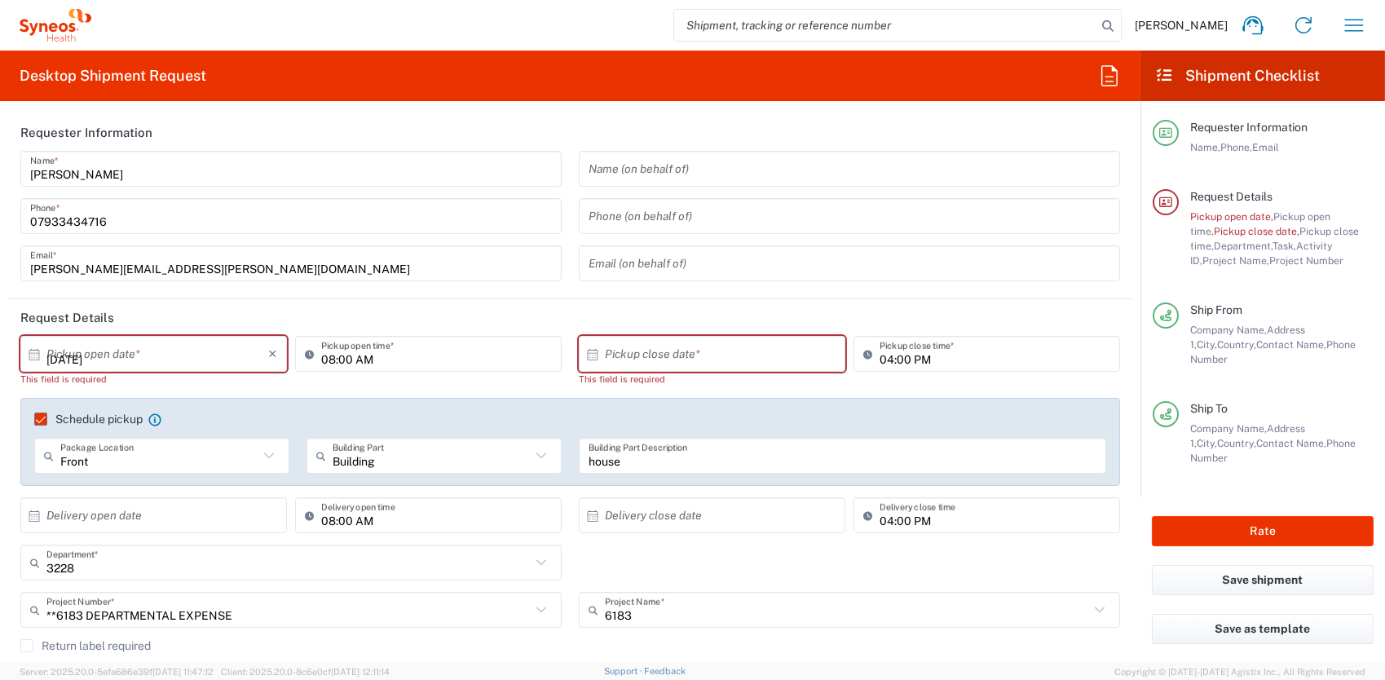
type input "[DATE]"
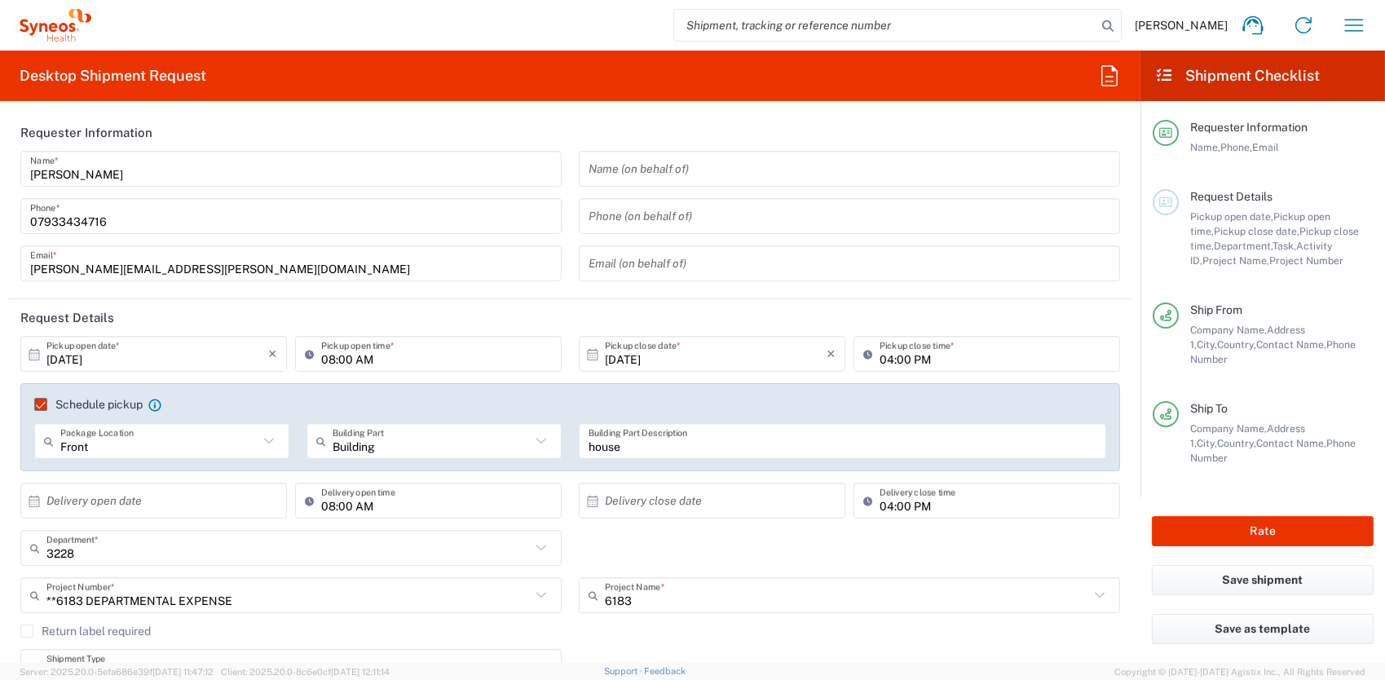
click at [2, 478] on form "Requester Information [PERSON_NAME] Name * [PHONE_NUMBER] Phone * [PERSON_NAME]…" at bounding box center [570, 388] width 1141 height 549
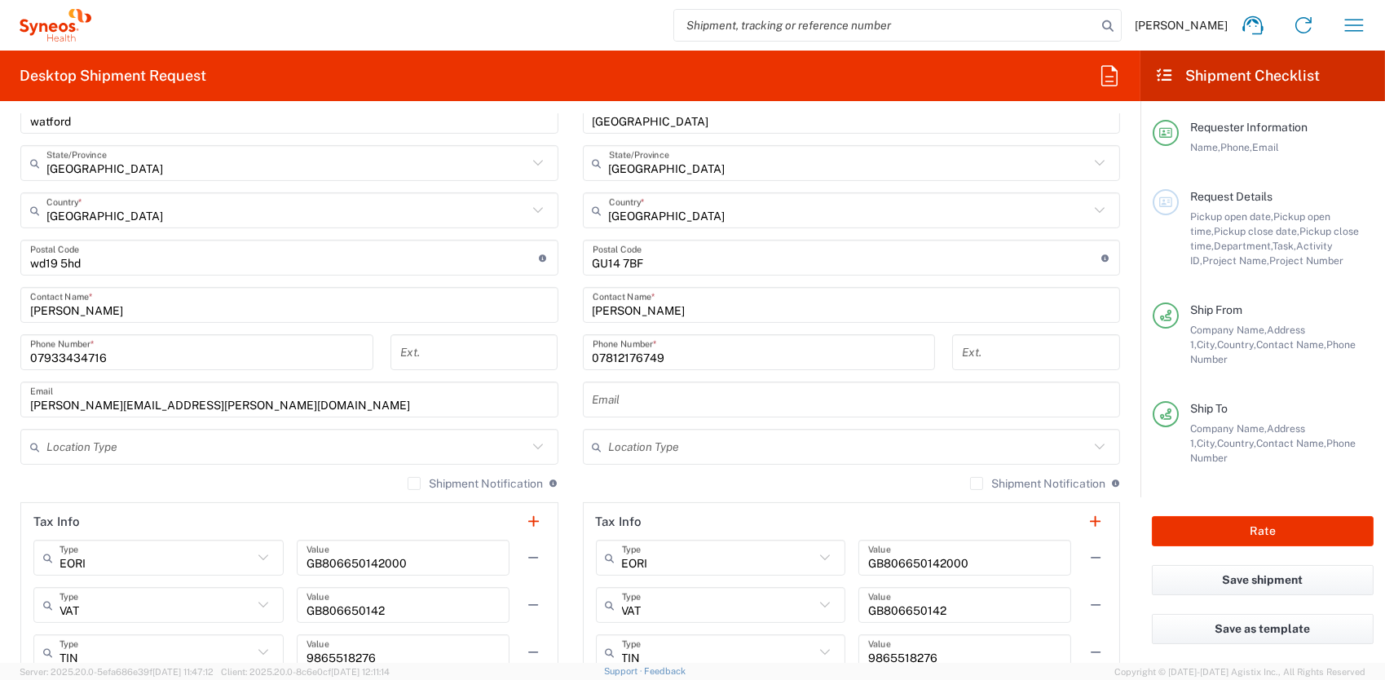
scroll to position [897, 0]
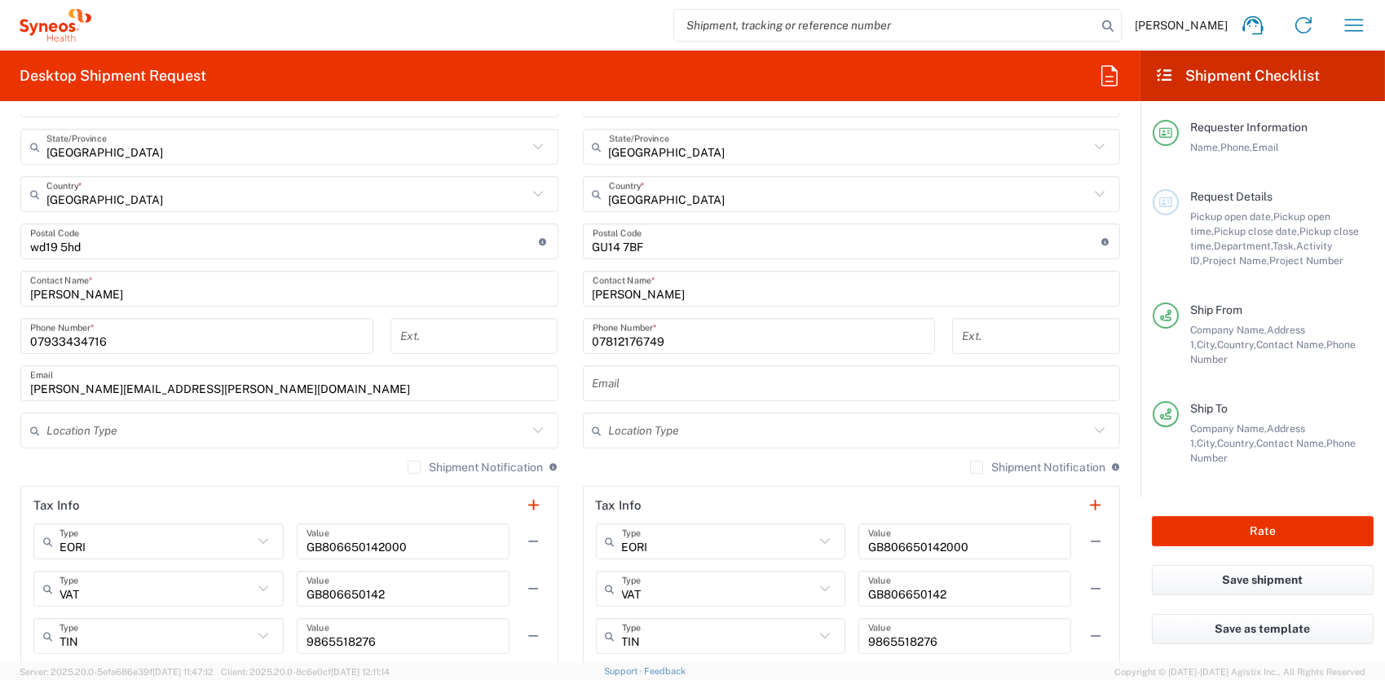
click at [618, 386] on input "text" at bounding box center [852, 383] width 519 height 29
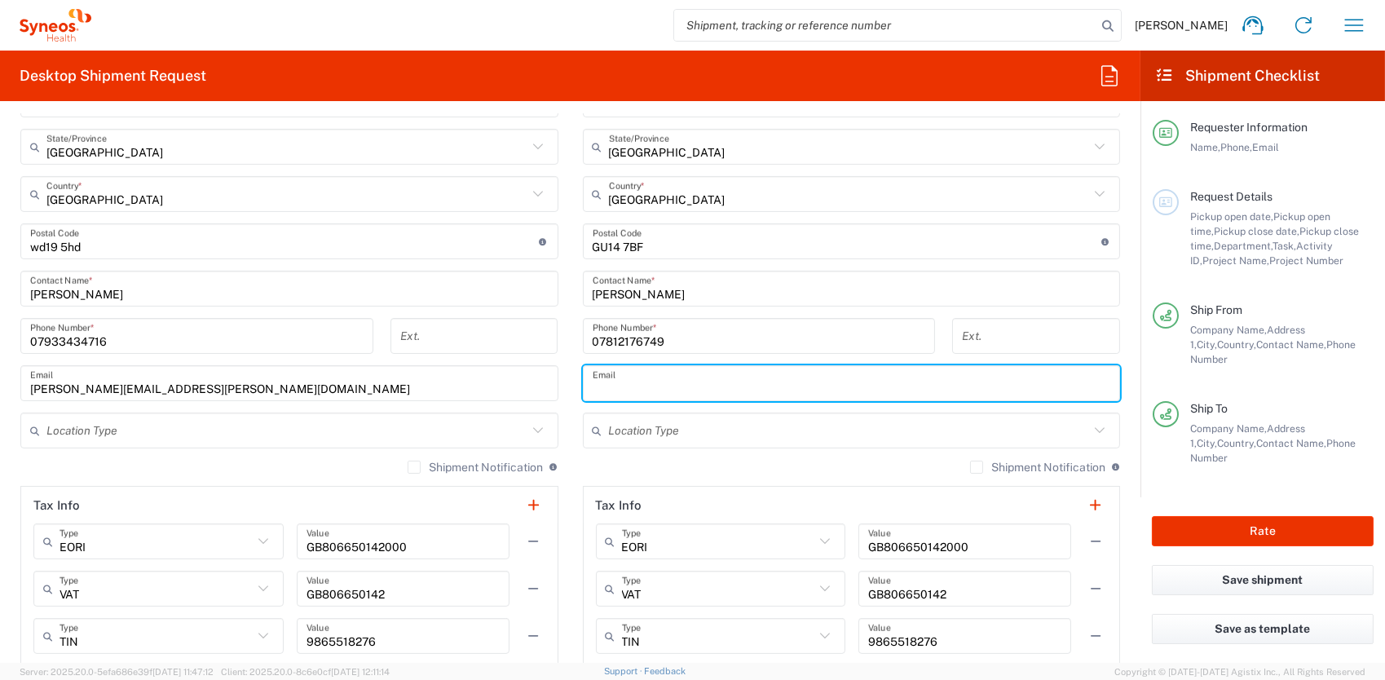
paste input "[PERSON_NAME][EMAIL_ADDRESS][PERSON_NAME][DOMAIN_NAME]"
type input "[PERSON_NAME][EMAIL_ADDRESS][PERSON_NAME][DOMAIN_NAME]"
click at [15, 466] on main "Location [PERSON_NAME] LLC-[GEOGRAPHIC_DATA] [GEOGRAPHIC_DATA] [GEOGRAPHIC_DATA…" at bounding box center [289, 281] width 563 height 779
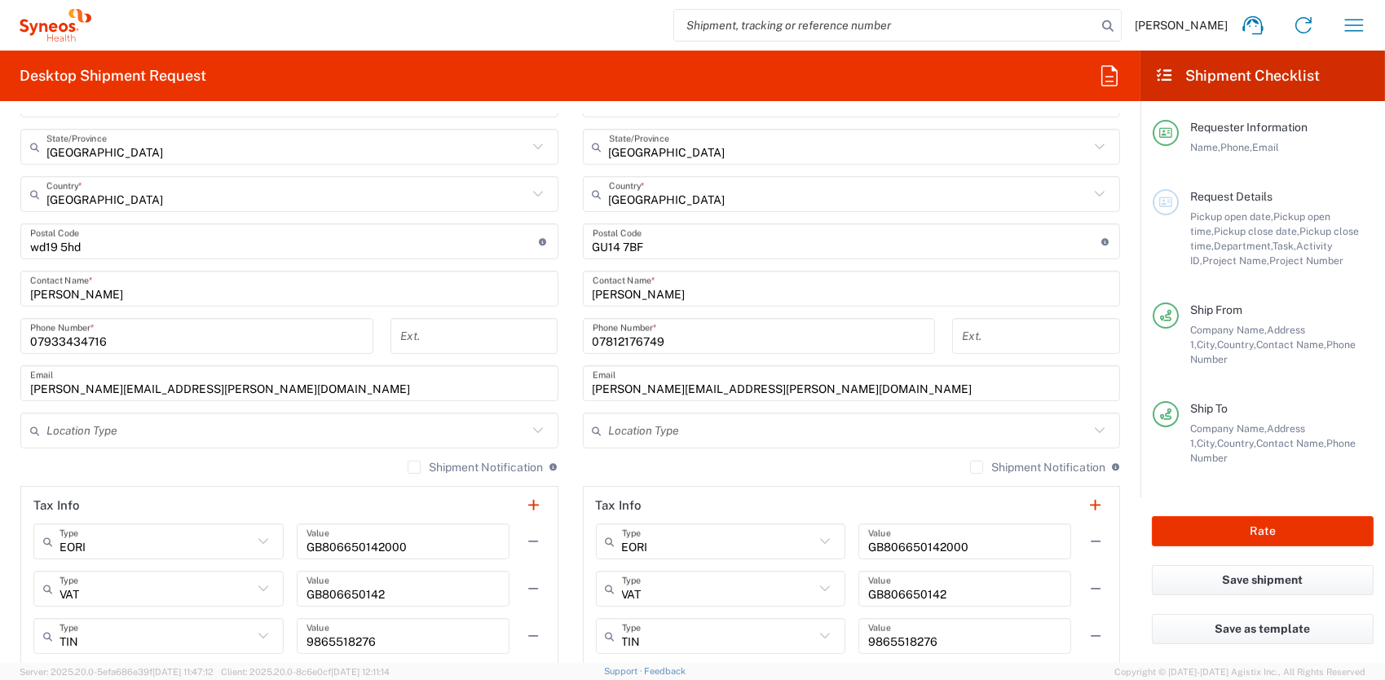
click at [11, 468] on main "Location [PERSON_NAME] LLC-[GEOGRAPHIC_DATA] [GEOGRAPHIC_DATA] [GEOGRAPHIC_DATA…" at bounding box center [289, 281] width 563 height 779
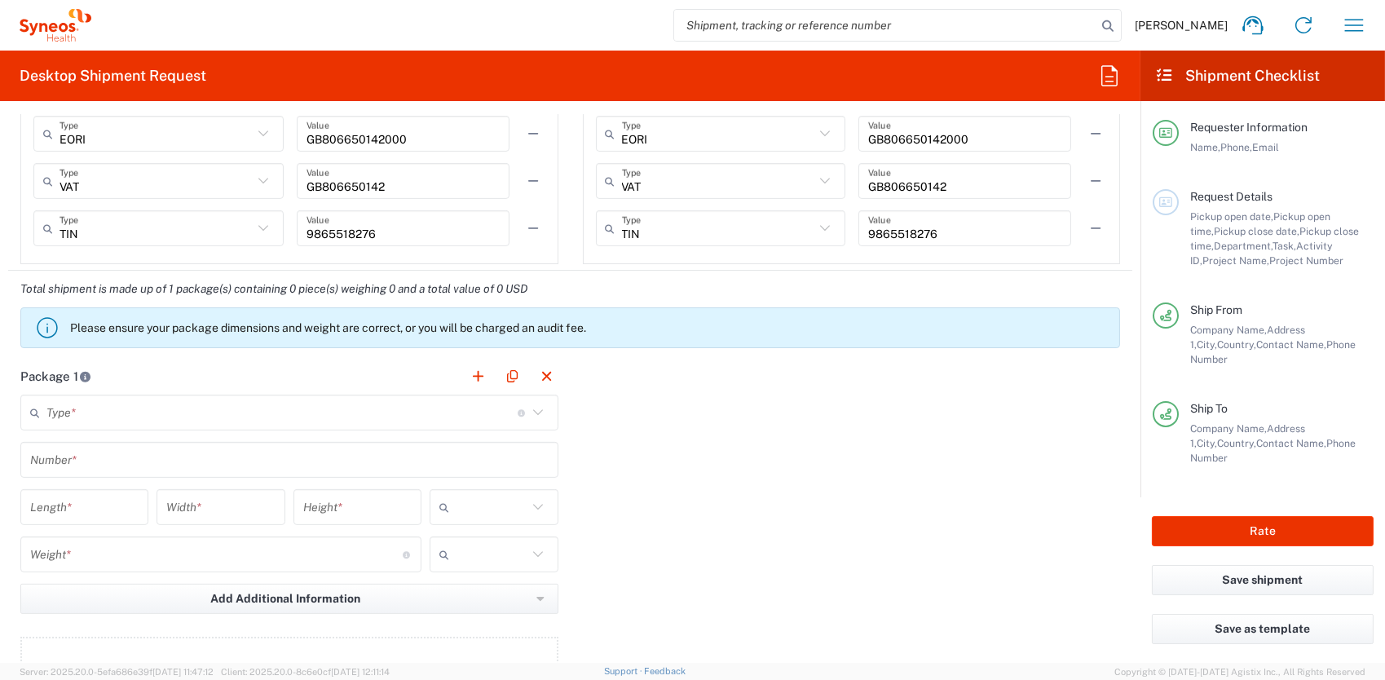
scroll to position [1386, 0]
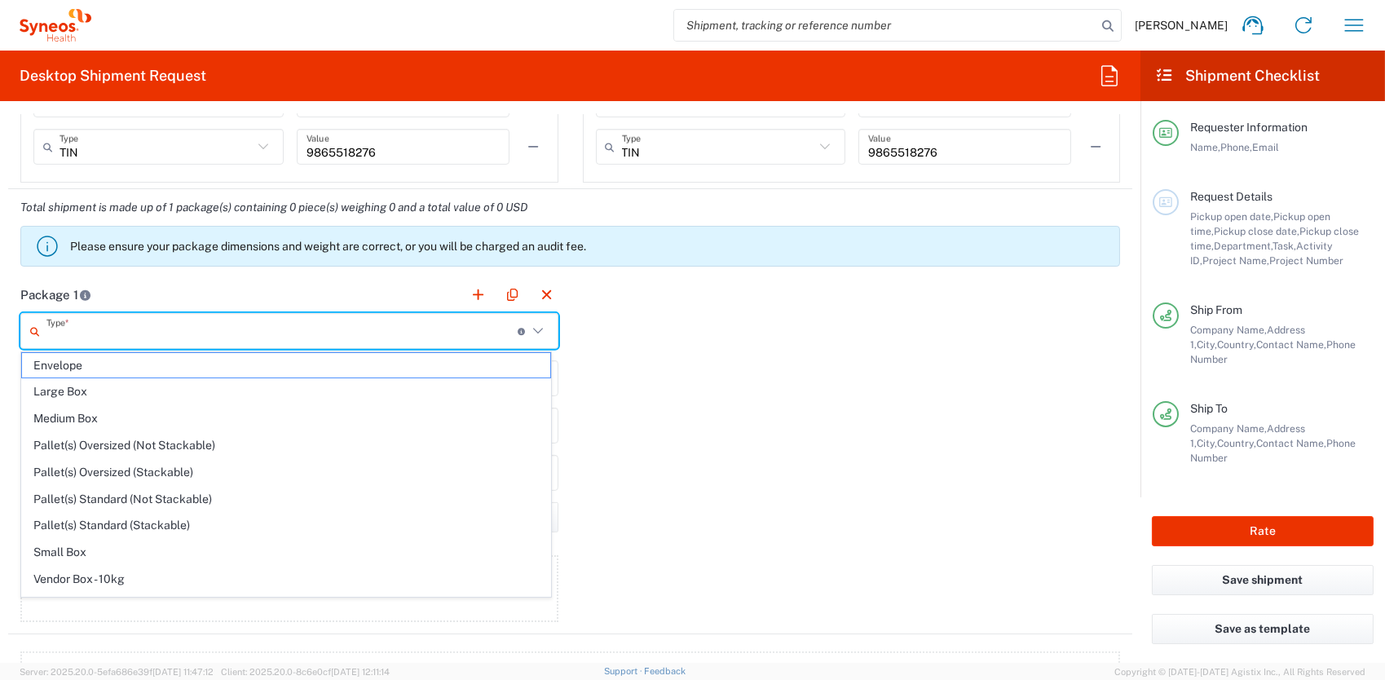
click at [57, 324] on input "text" at bounding box center [281, 331] width 471 height 29
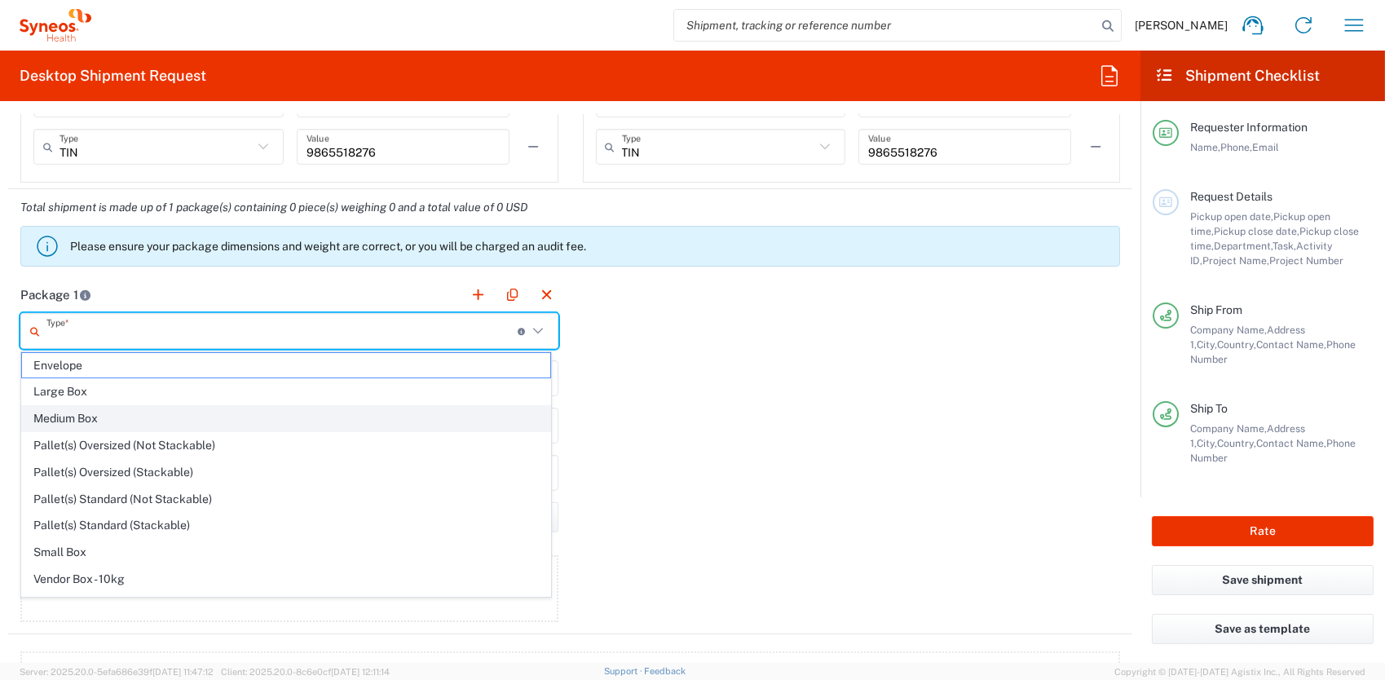
click at [53, 418] on span "Medium Box" at bounding box center [286, 418] width 528 height 25
type input "Medium Box"
type input "13"
type input "11.5"
type input "2.5"
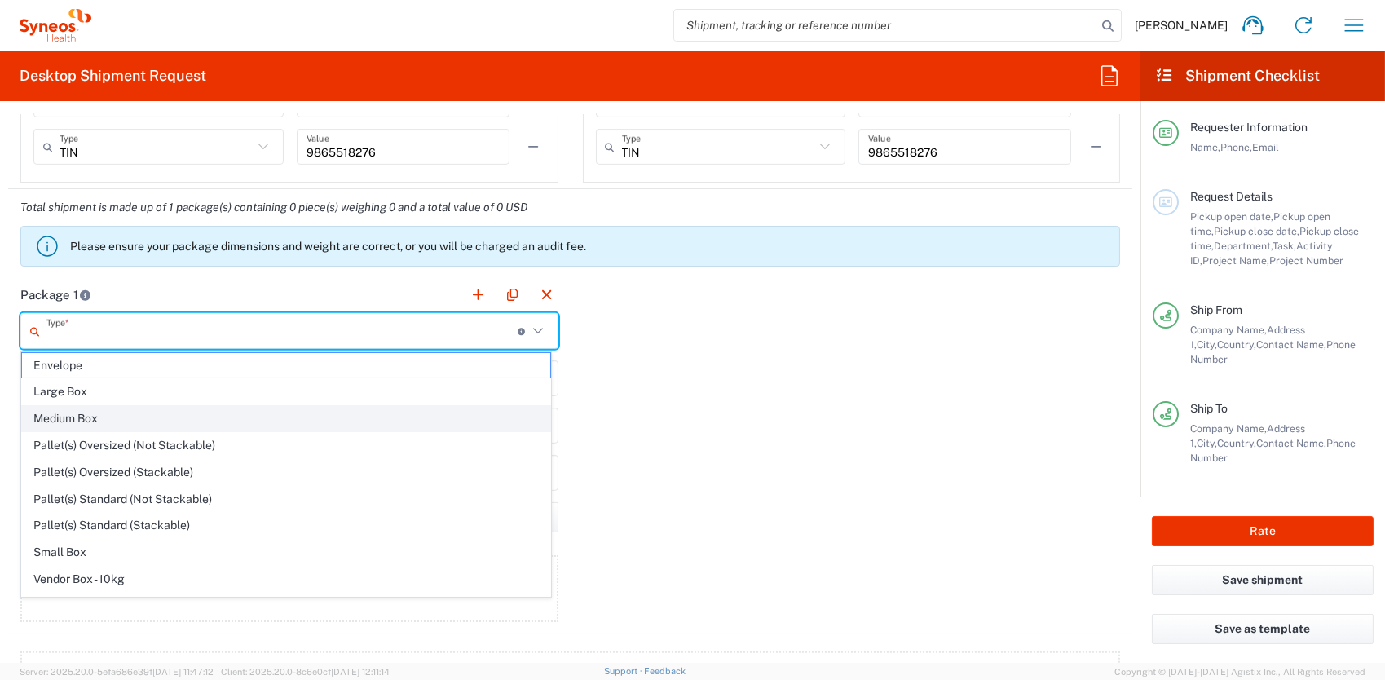
type input "in"
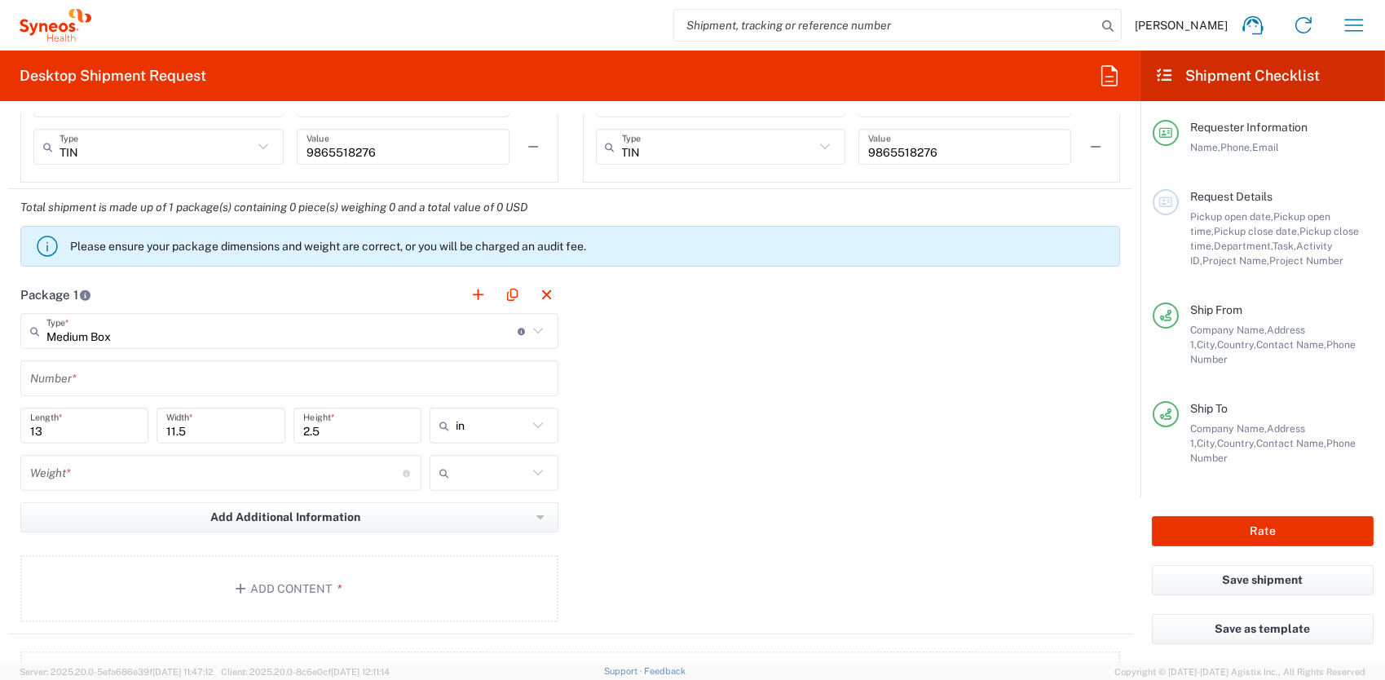
click at [61, 379] on input "text" at bounding box center [289, 378] width 519 height 29
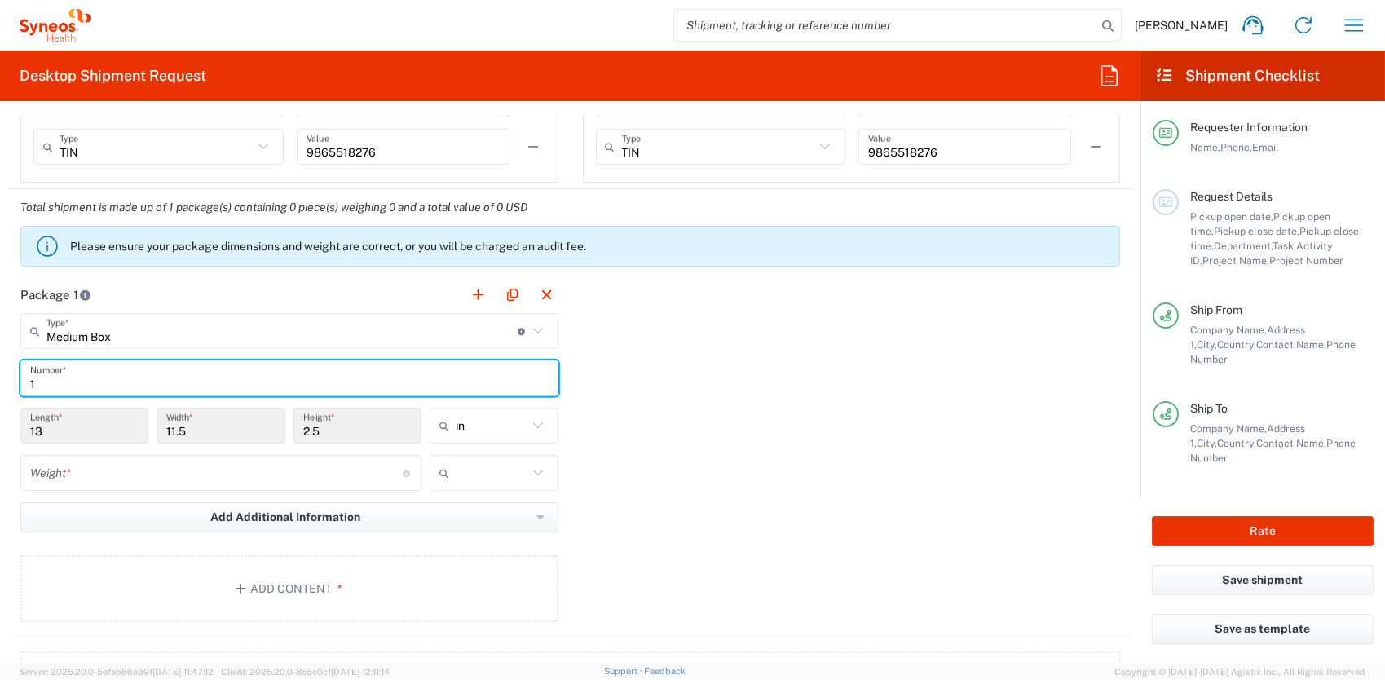
type input "1"
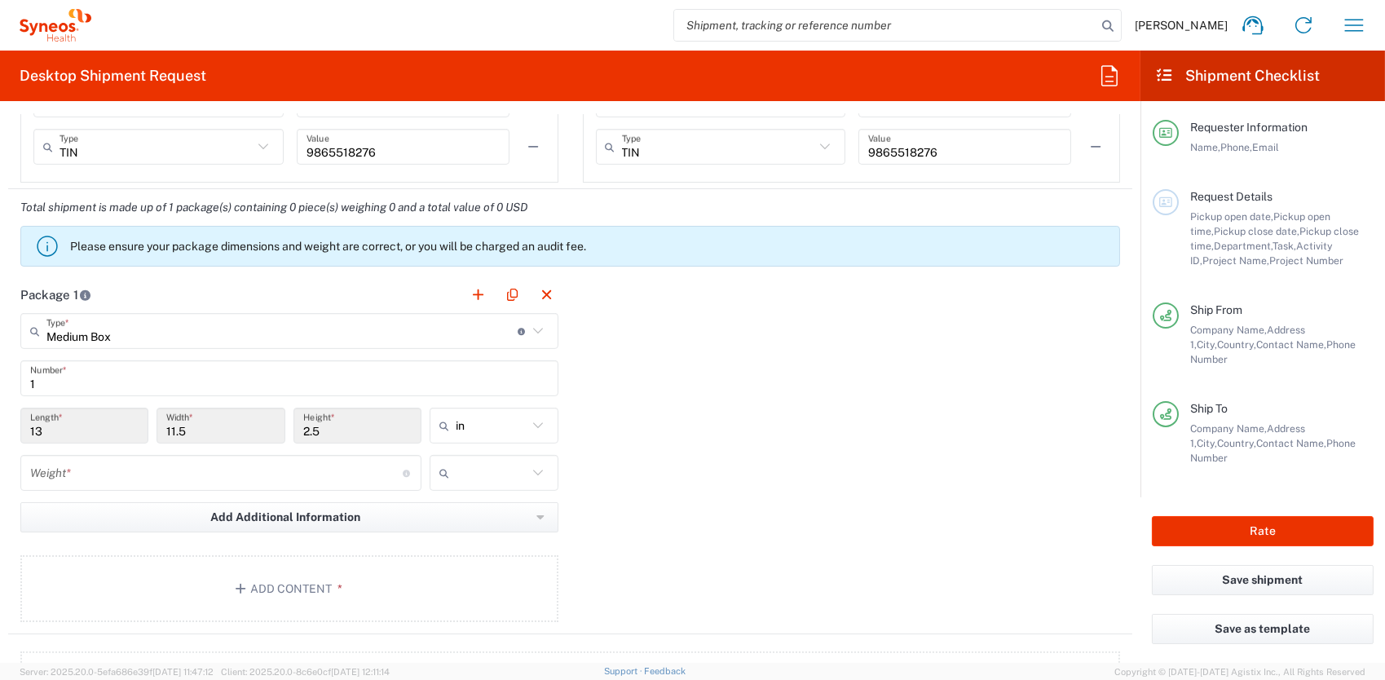
click at [52, 437] on input "13" at bounding box center [84, 426] width 108 height 29
click at [51, 437] on input "13" at bounding box center [84, 426] width 108 height 29
click at [527, 426] on icon at bounding box center [537, 425] width 21 height 21
click at [460, 491] on span "cm" at bounding box center [489, 486] width 124 height 25
type input "33.02"
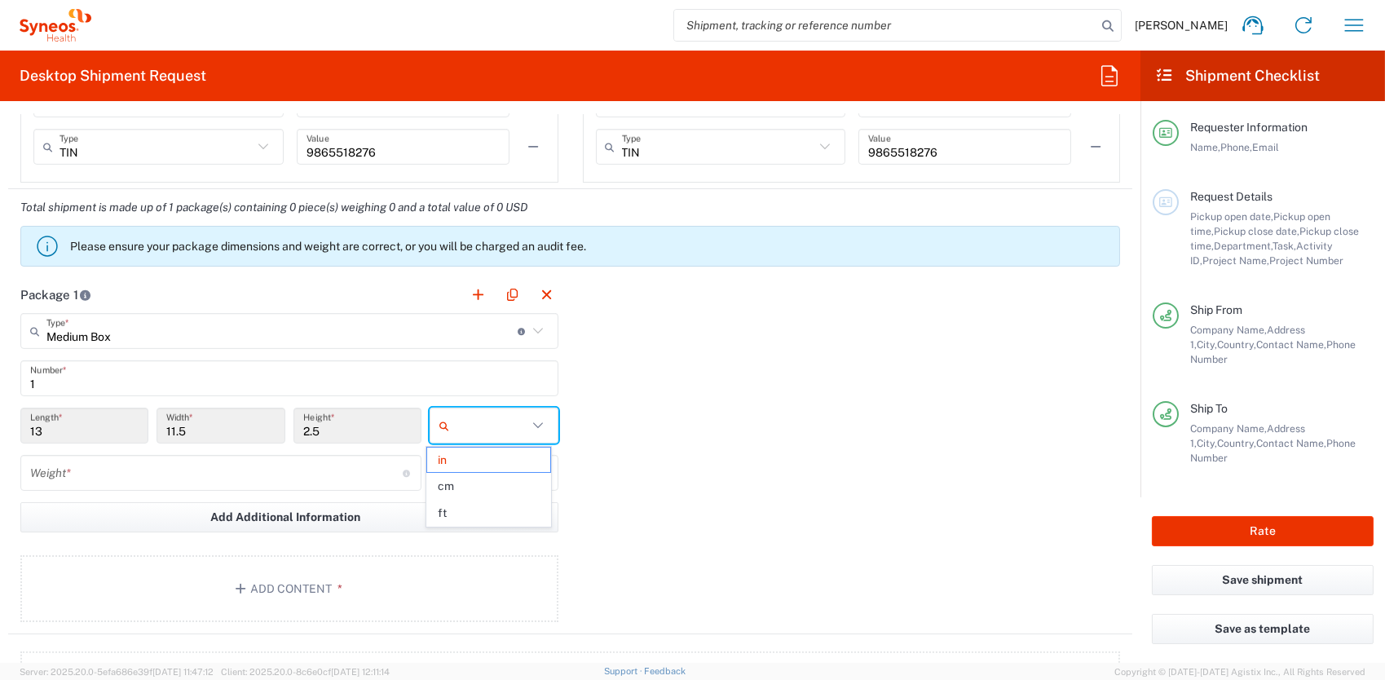
type input "29.21"
type input "6.35"
type input "cm"
click at [78, 429] on input "33.02" at bounding box center [84, 426] width 108 height 29
click at [341, 430] on input "6.35" at bounding box center [357, 426] width 108 height 29
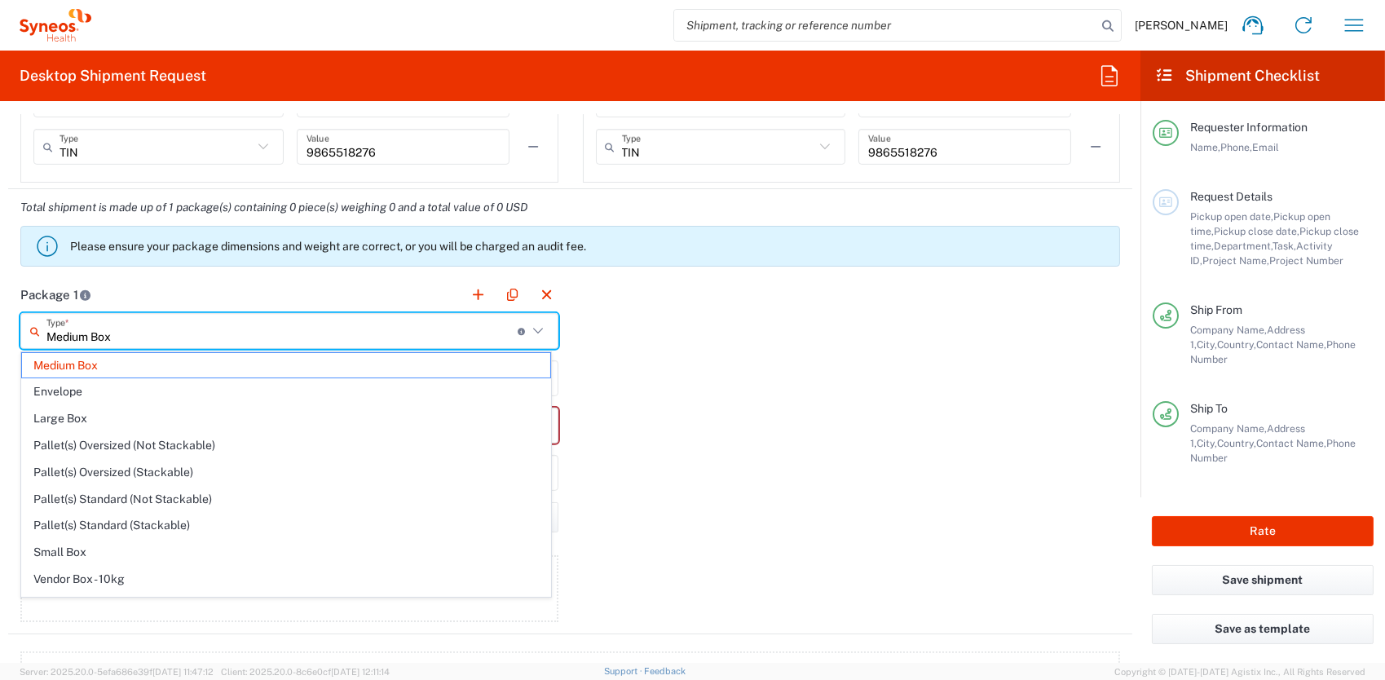
click at [109, 337] on input "Medium Box" at bounding box center [281, 331] width 471 height 29
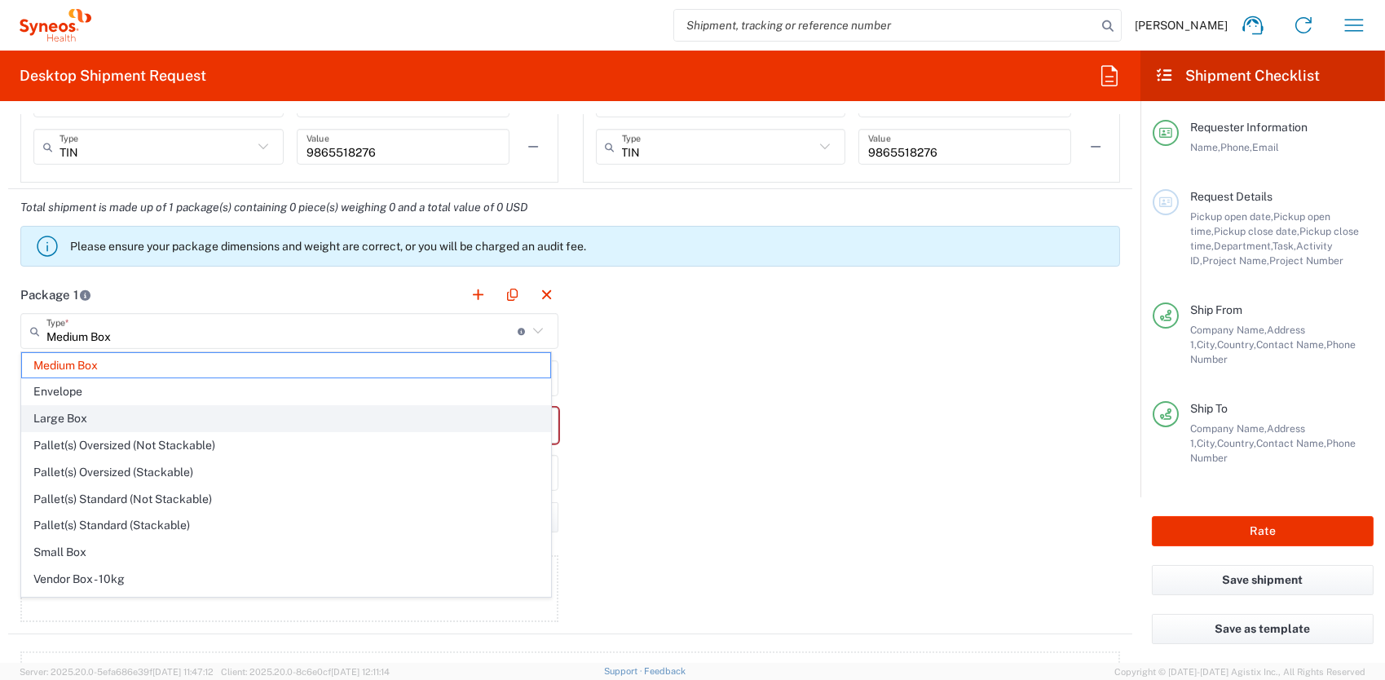
click at [65, 411] on span "Large Box" at bounding box center [286, 418] width 528 height 25
type input "Large Box"
type input "44.45"
type input "31.75"
type input "7.62"
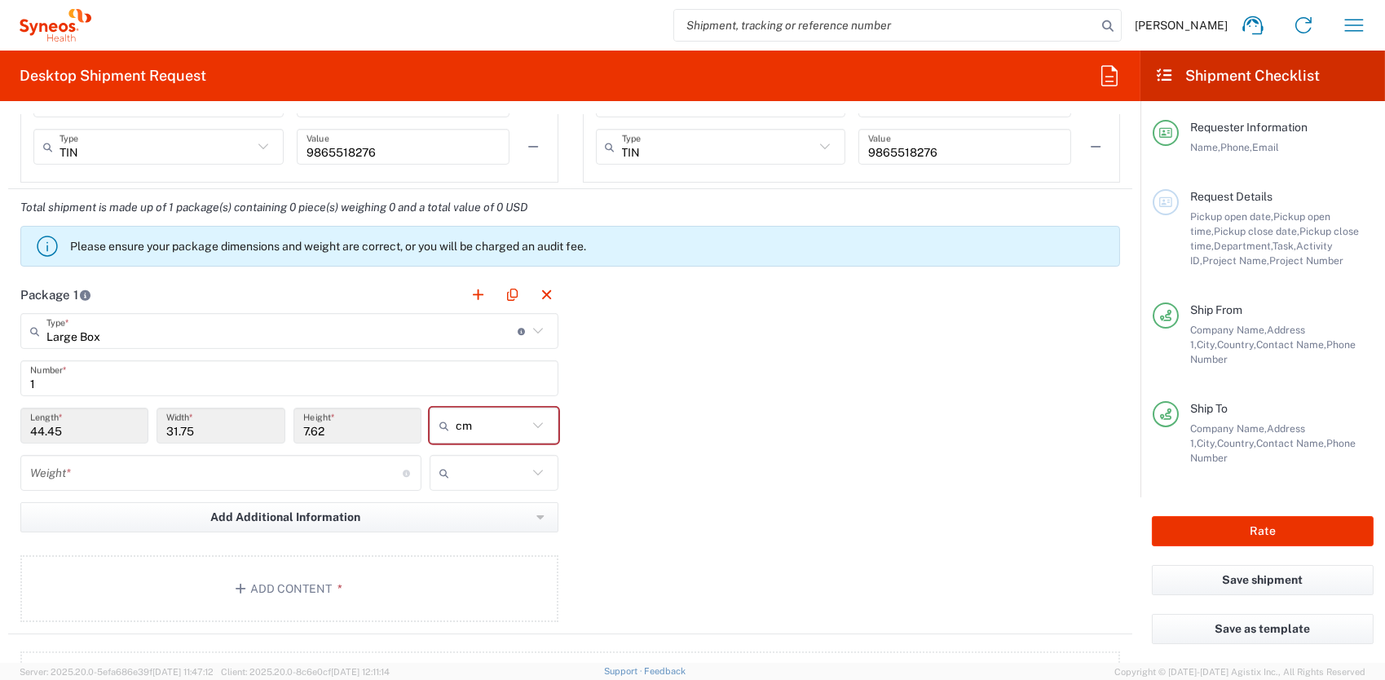
click at [6, 426] on form "Requester Information [PERSON_NAME] Name * [PHONE_NUMBER] Phone * [PERSON_NAME]…" at bounding box center [570, 388] width 1141 height 549
click at [80, 470] on input "number" at bounding box center [216, 473] width 373 height 29
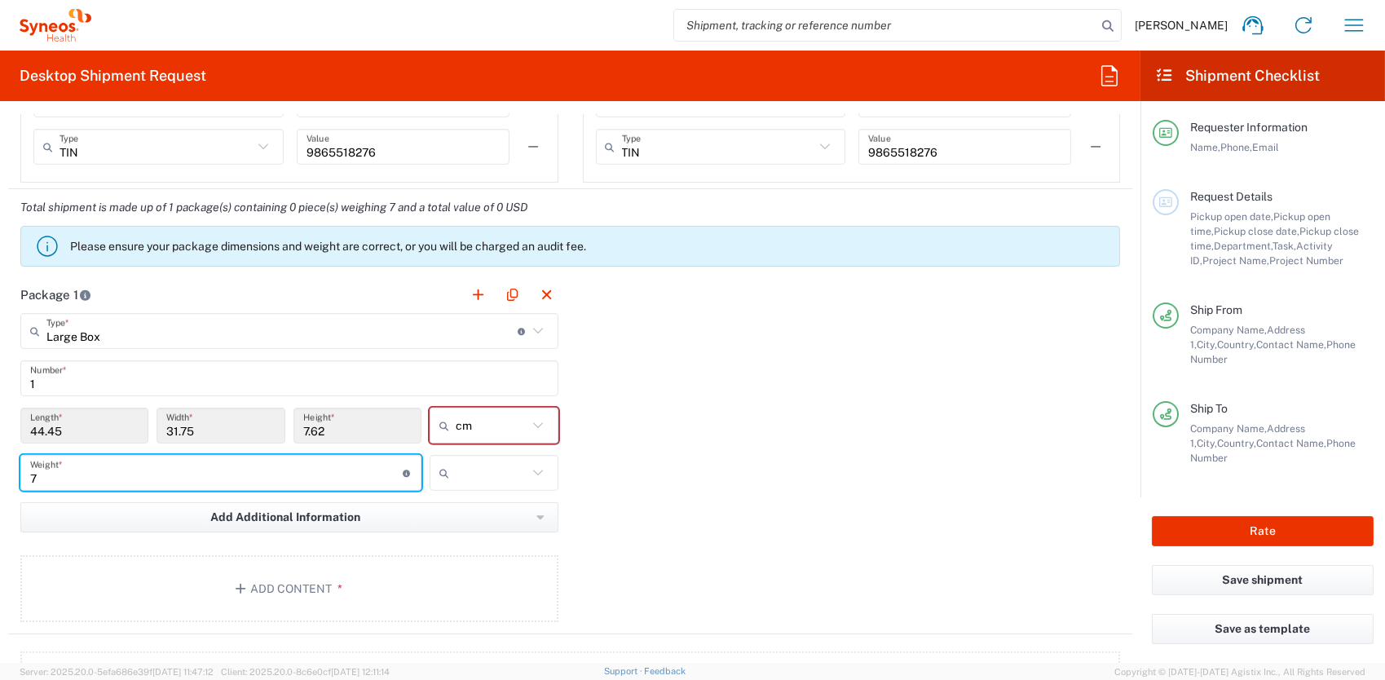
type input "7"
click at [535, 466] on icon at bounding box center [537, 472] width 21 height 21
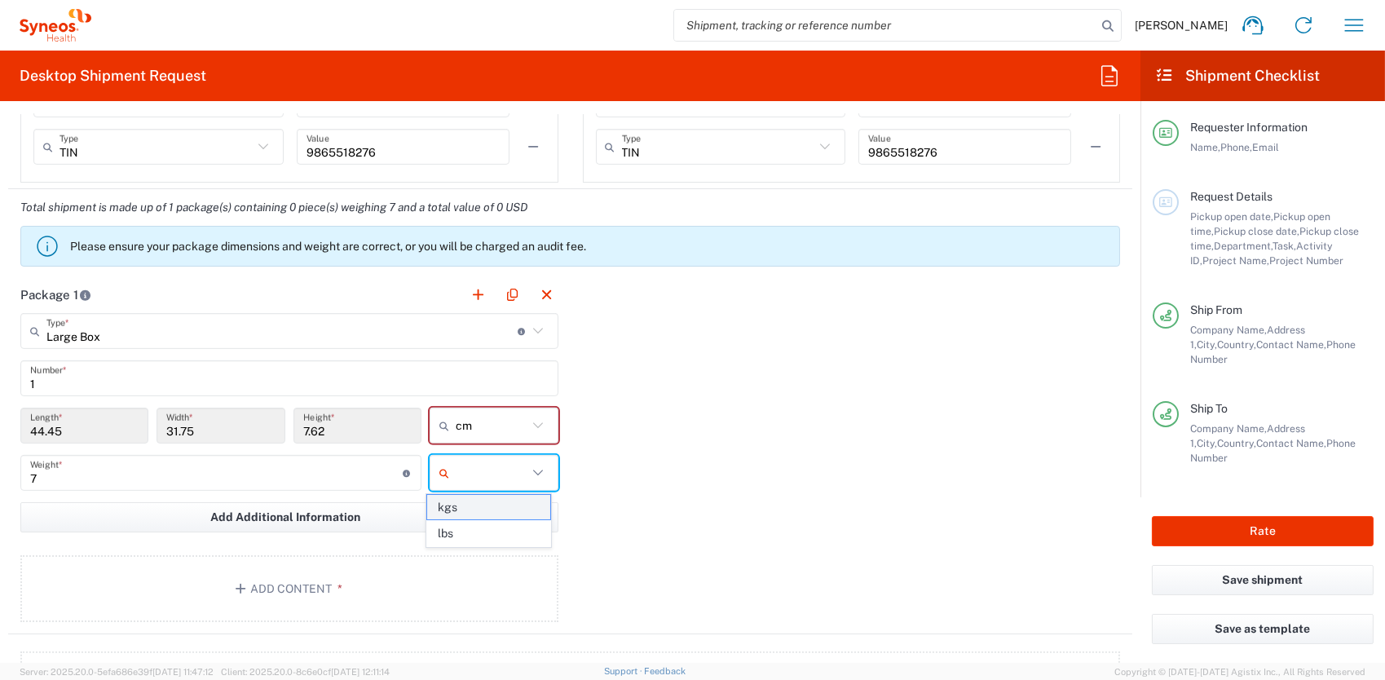
click at [448, 510] on span "kgs" at bounding box center [489, 507] width 124 height 25
type input "kgs"
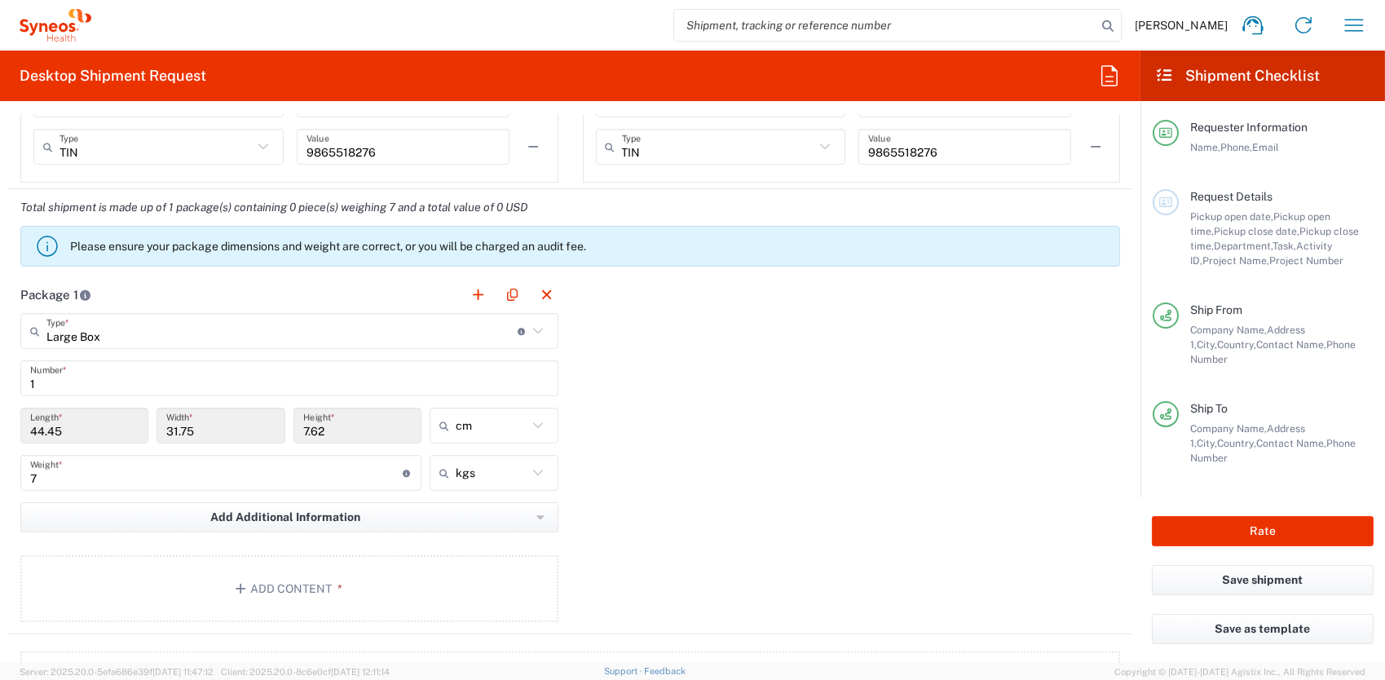
click at [677, 501] on div "Package 1 Large Box Type * Material used to package goods Medium Box Envelope L…" at bounding box center [570, 455] width 1124 height 358
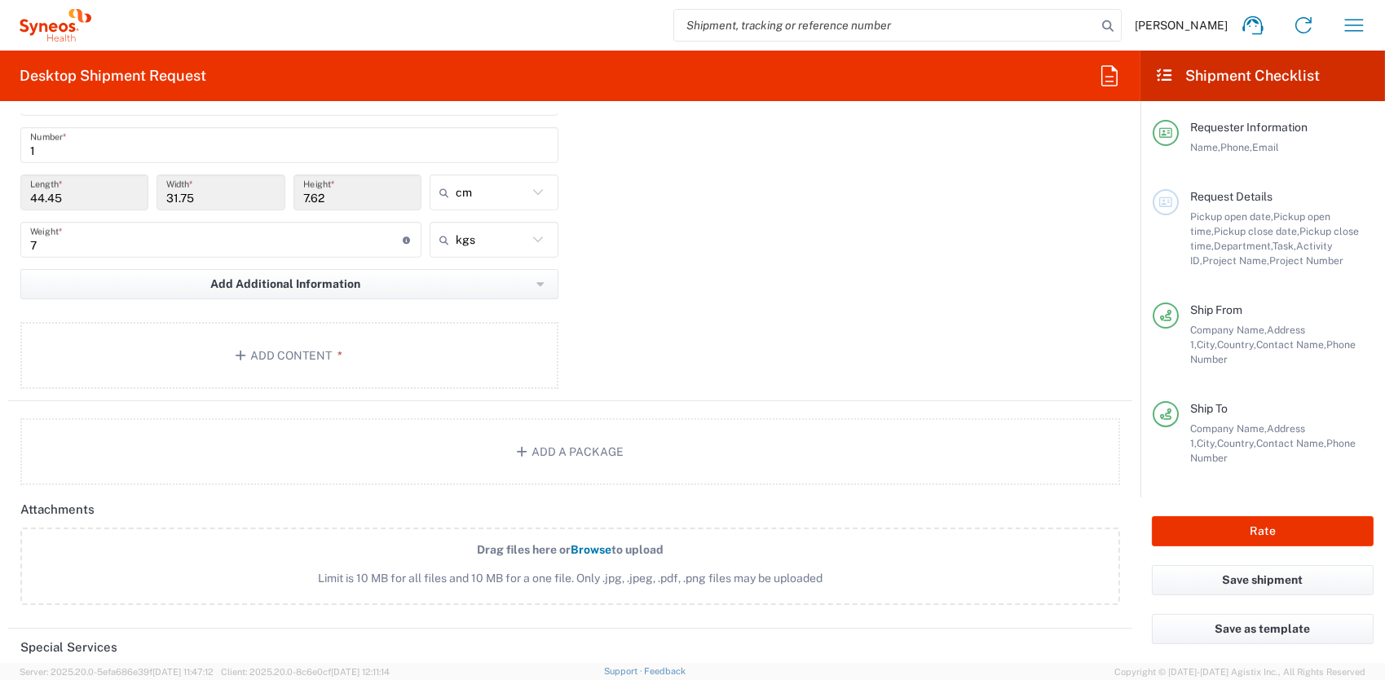
scroll to position [1631, 0]
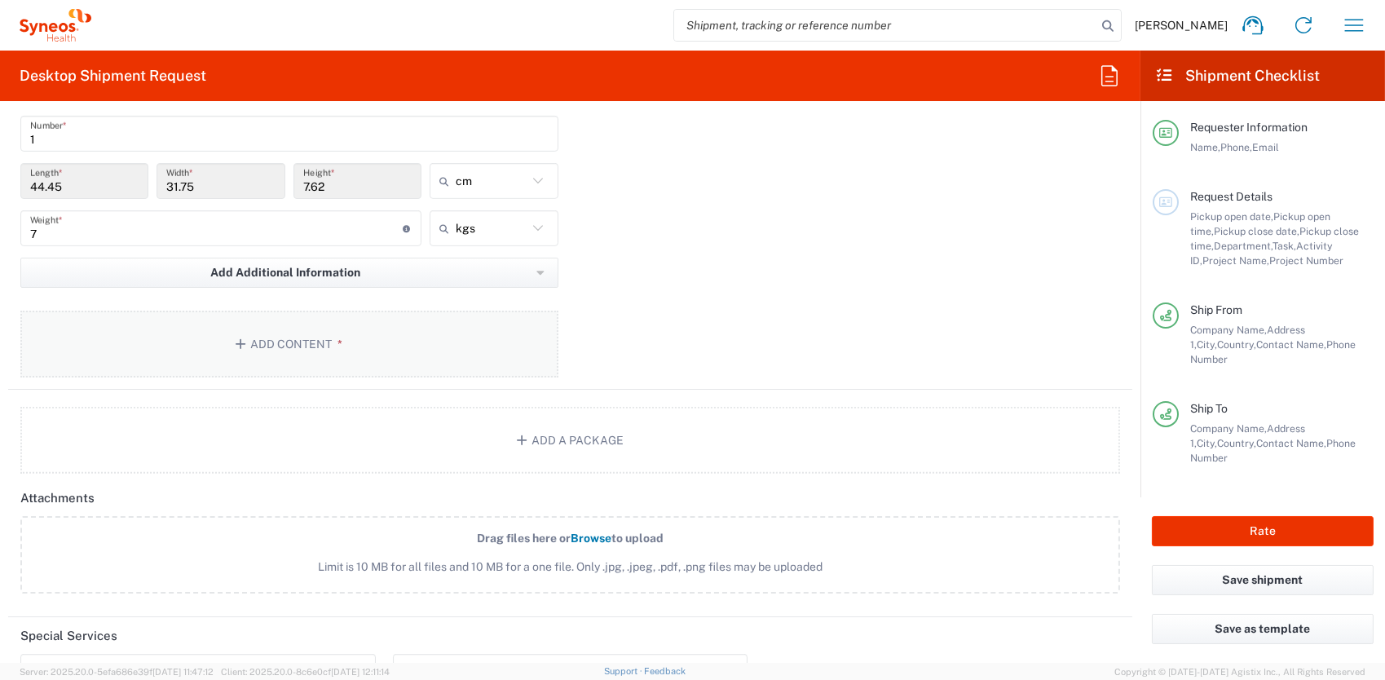
click at [257, 332] on button "Add Content *" at bounding box center [289, 344] width 538 height 67
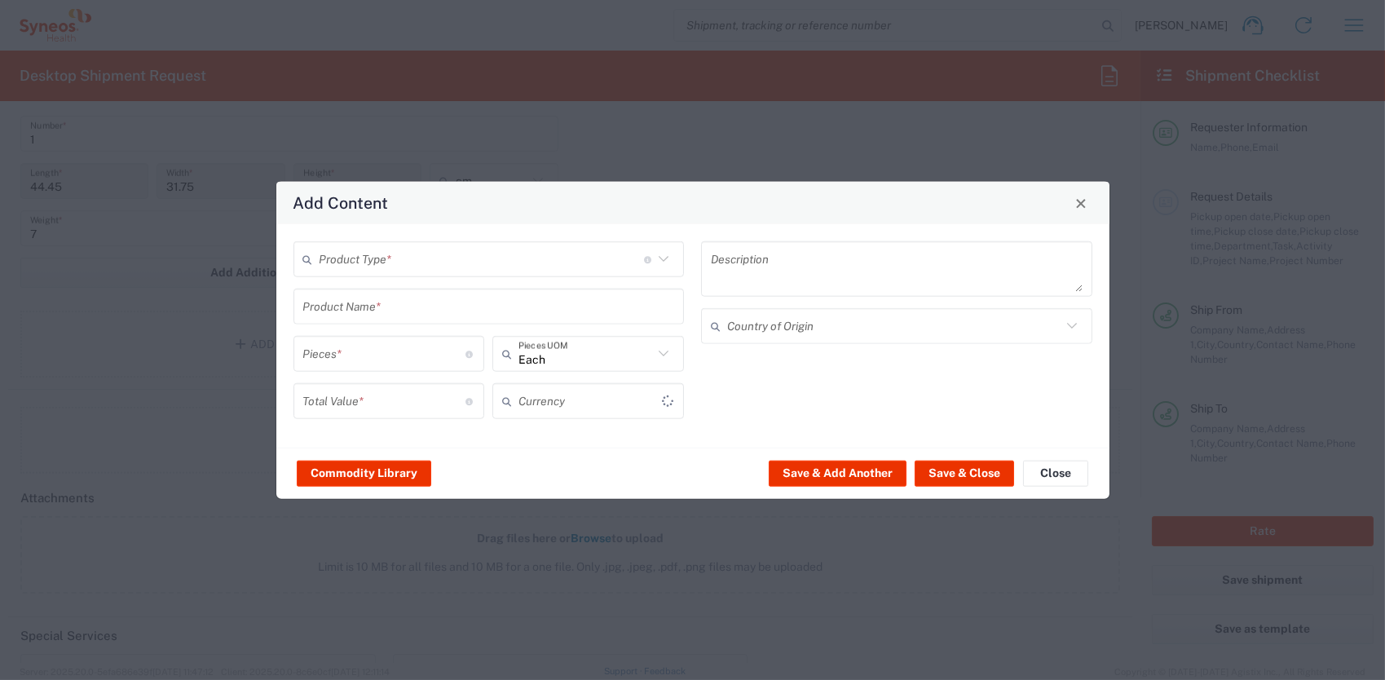
type input "US Dollar"
click at [1082, 206] on span "Close" at bounding box center [1080, 202] width 11 height 11
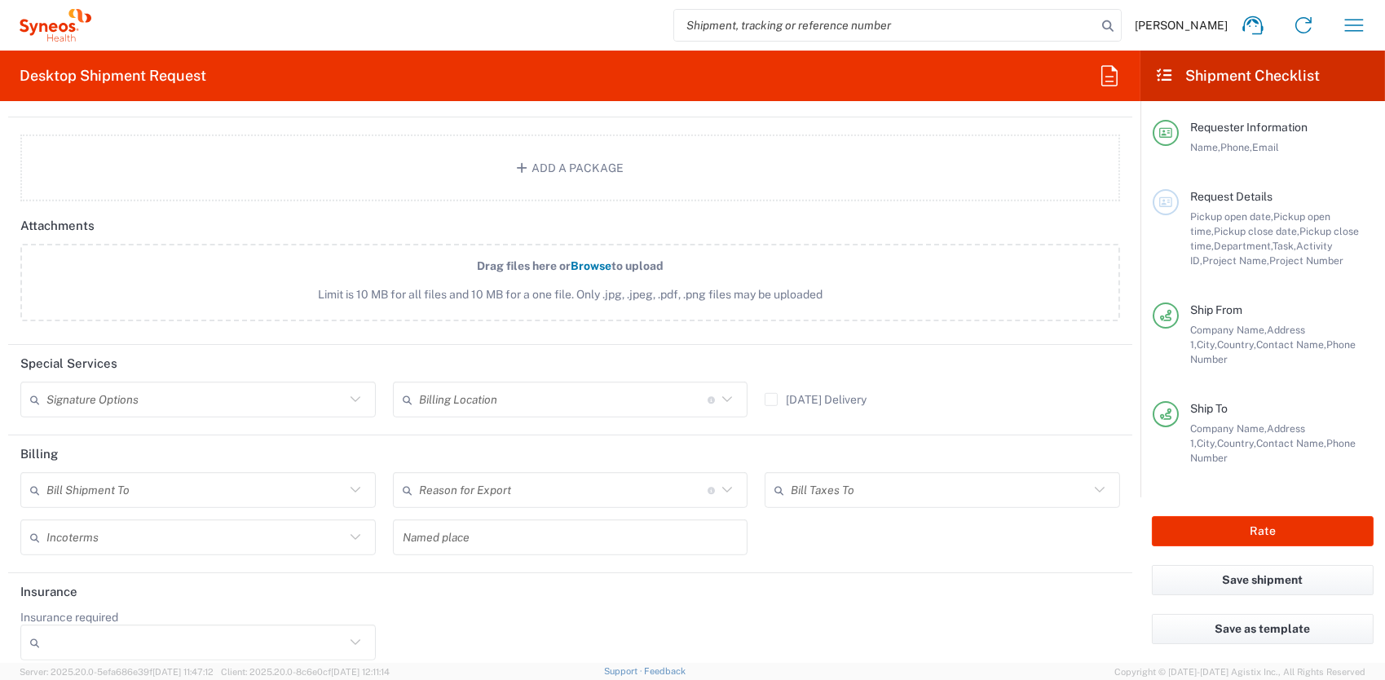
scroll to position [1915, 0]
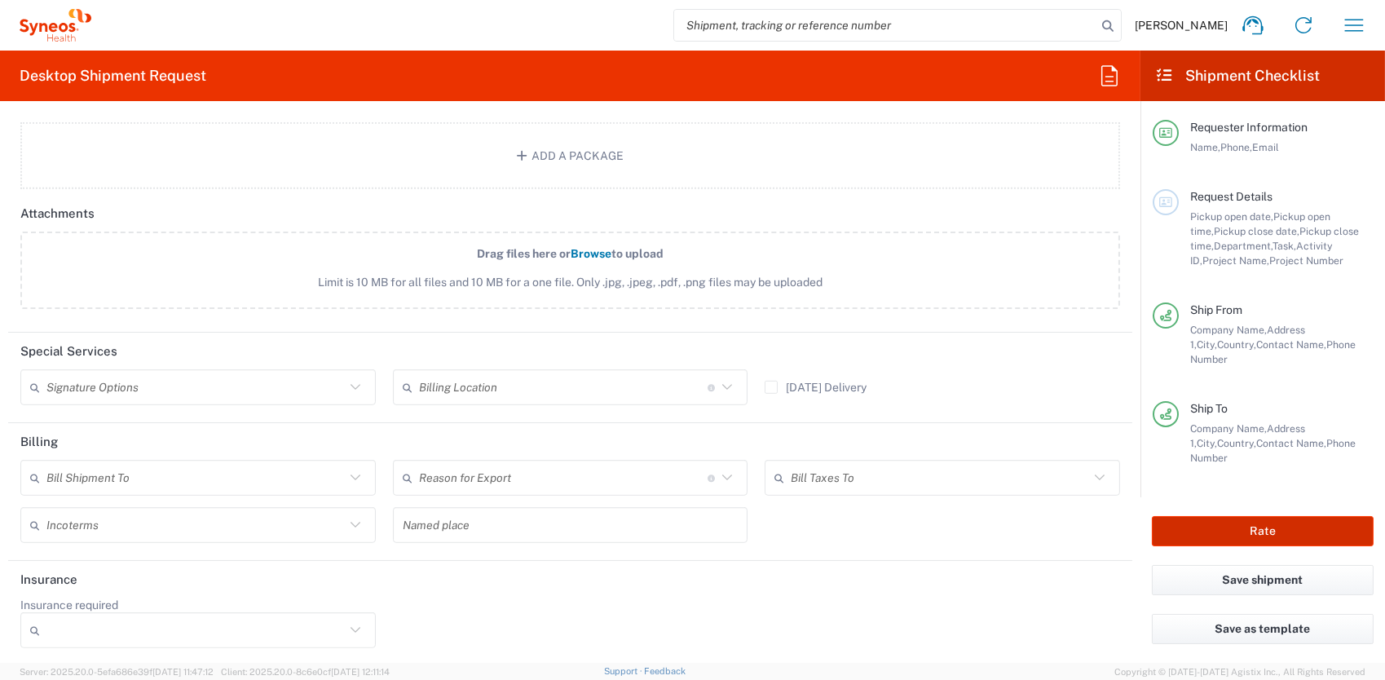
click at [1237, 540] on button "Rate" at bounding box center [1263, 531] width 222 height 30
type input "**6183 DEPARTMENTAL EXPENSE"
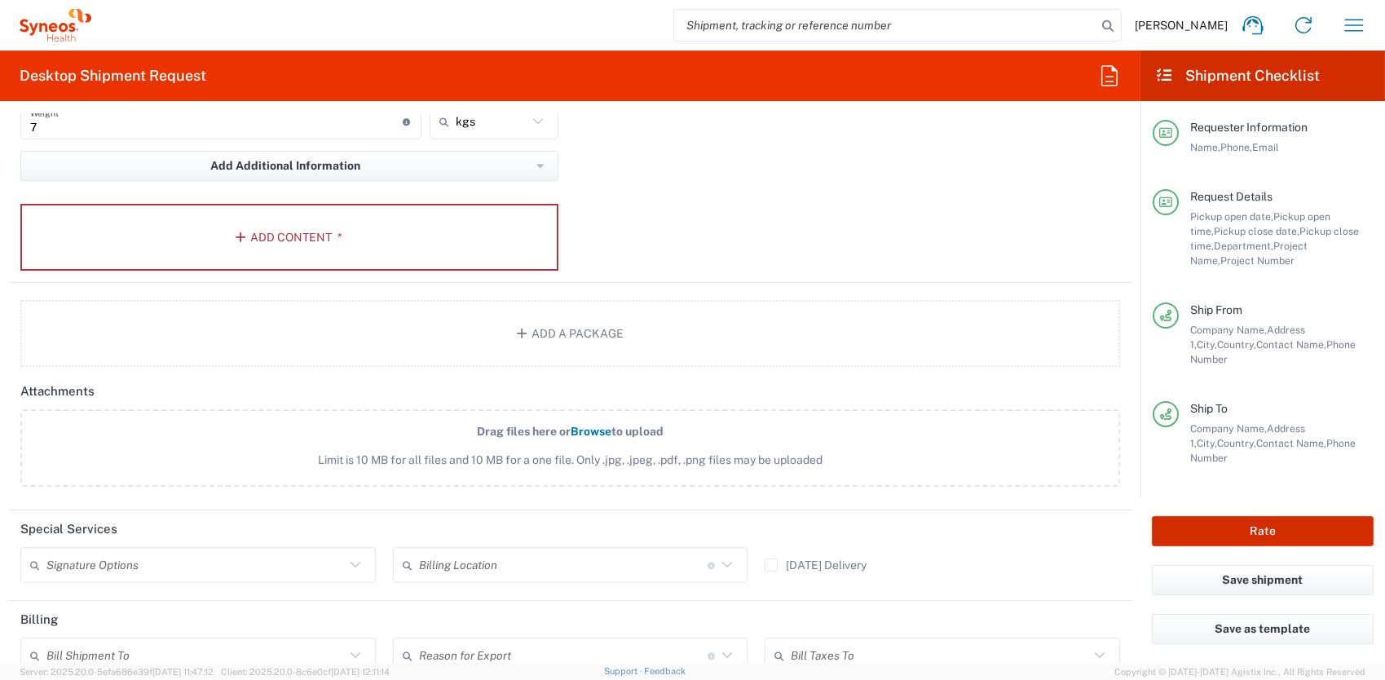
scroll to position [1671, 0]
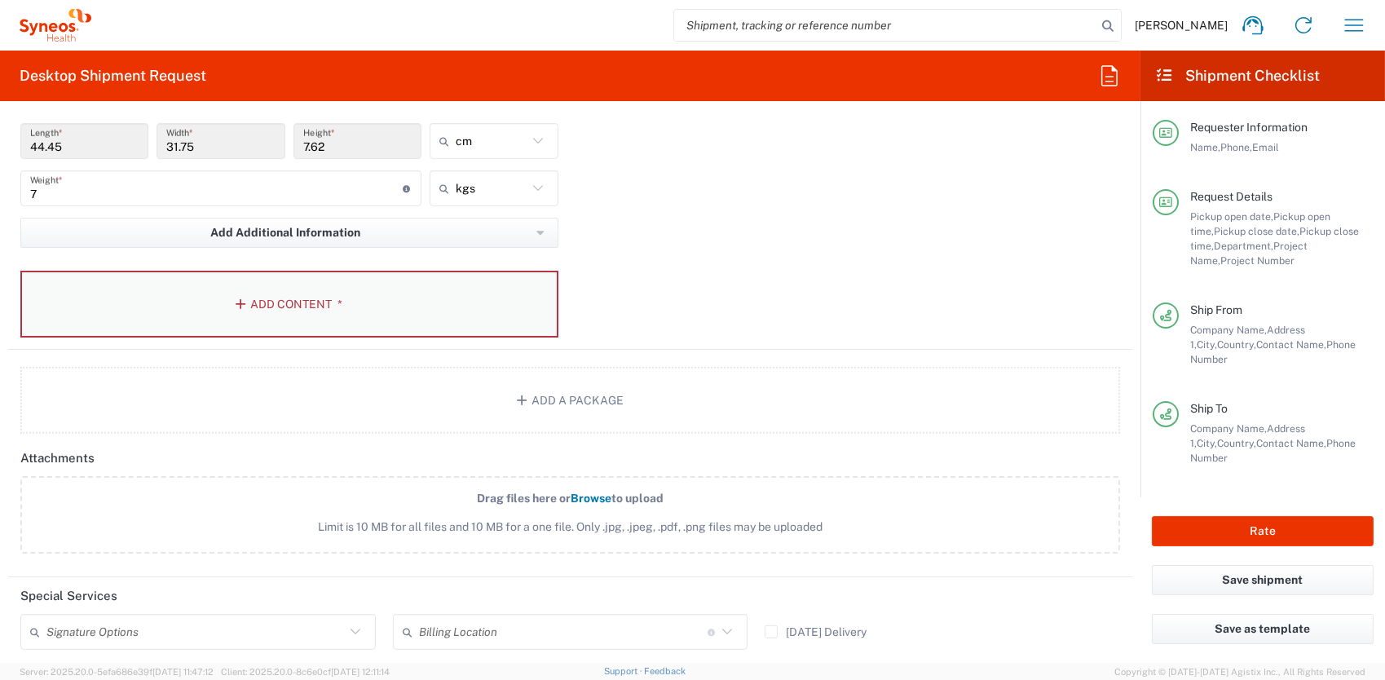
click at [279, 298] on button "Add Content *" at bounding box center [289, 304] width 538 height 67
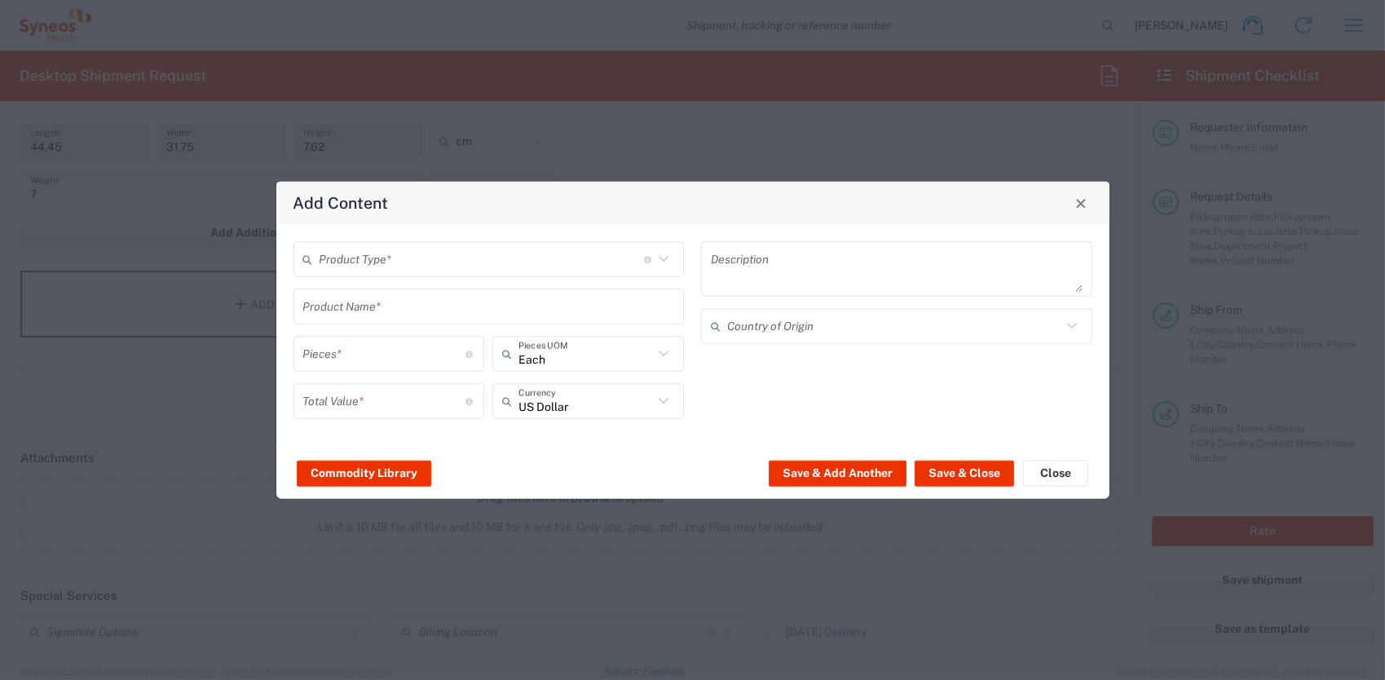
click at [369, 258] on input "text" at bounding box center [482, 259] width 324 height 29
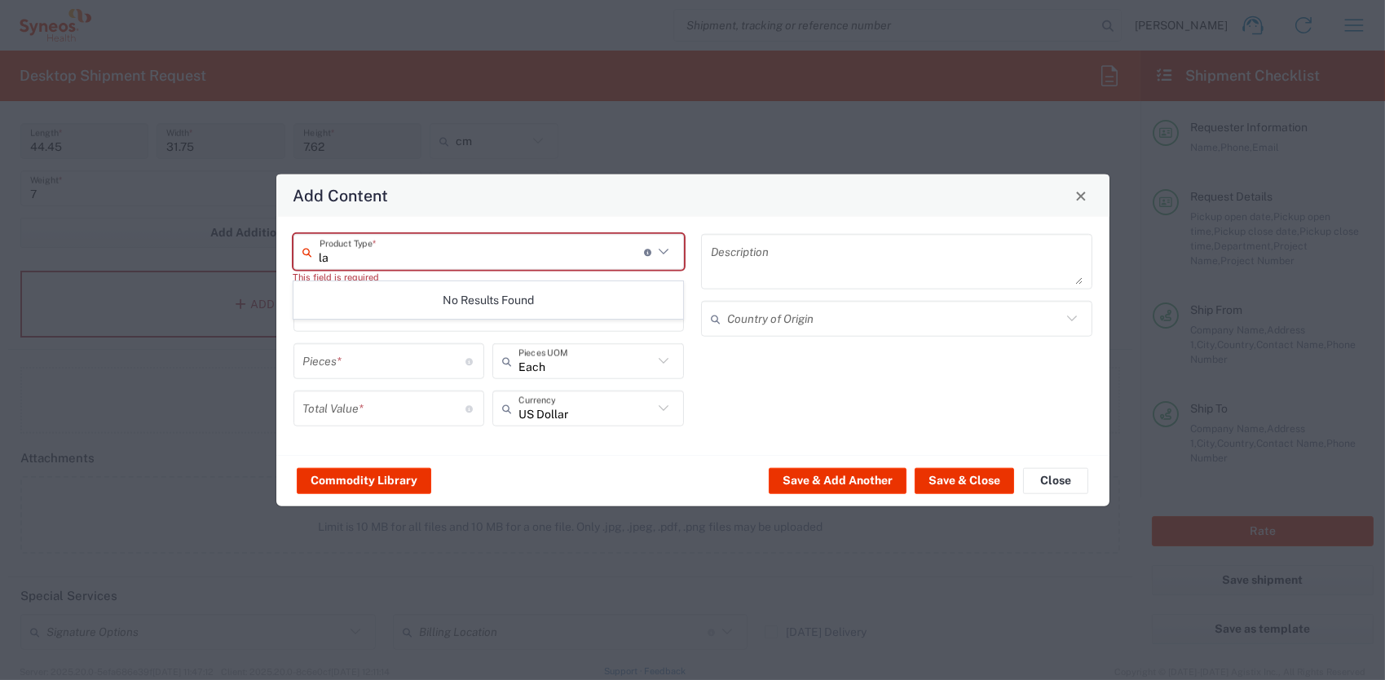
type input "l"
click at [352, 321] on span "General Commodity" at bounding box center [488, 321] width 388 height 25
type input "General Commodity"
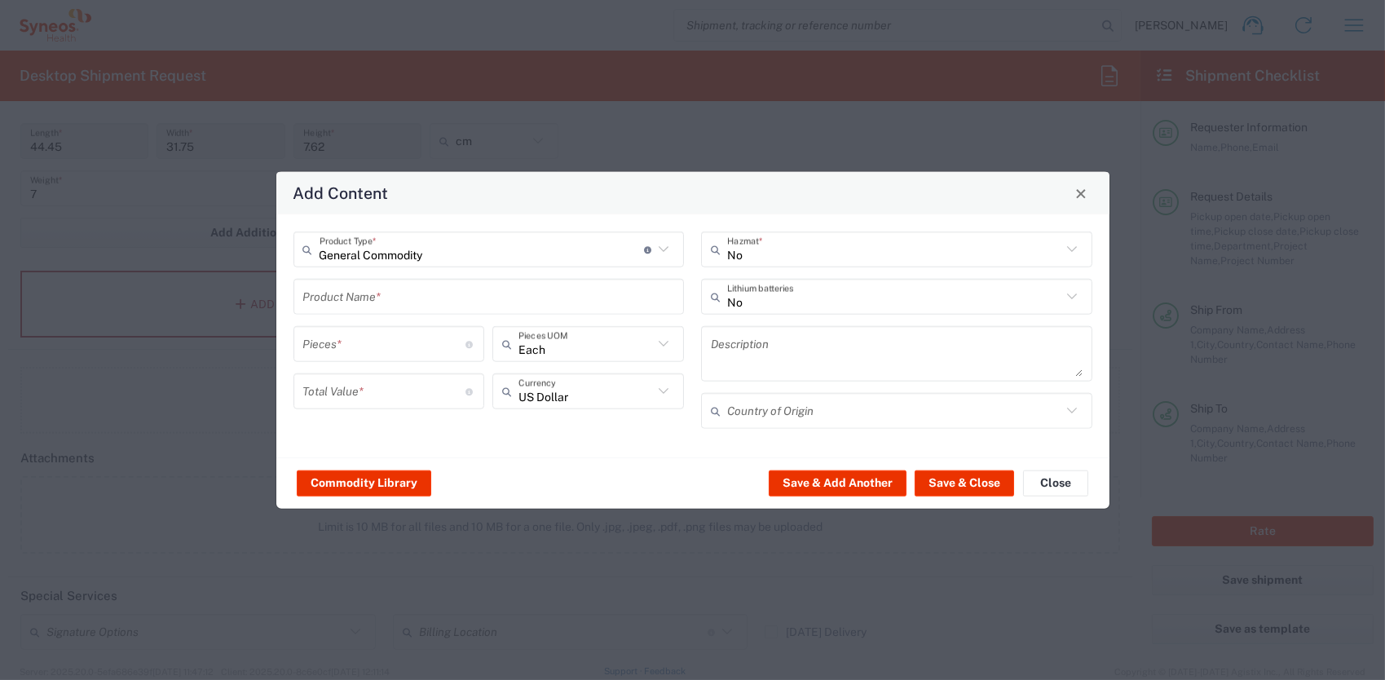
click at [342, 299] on input "text" at bounding box center [489, 296] width 372 height 29
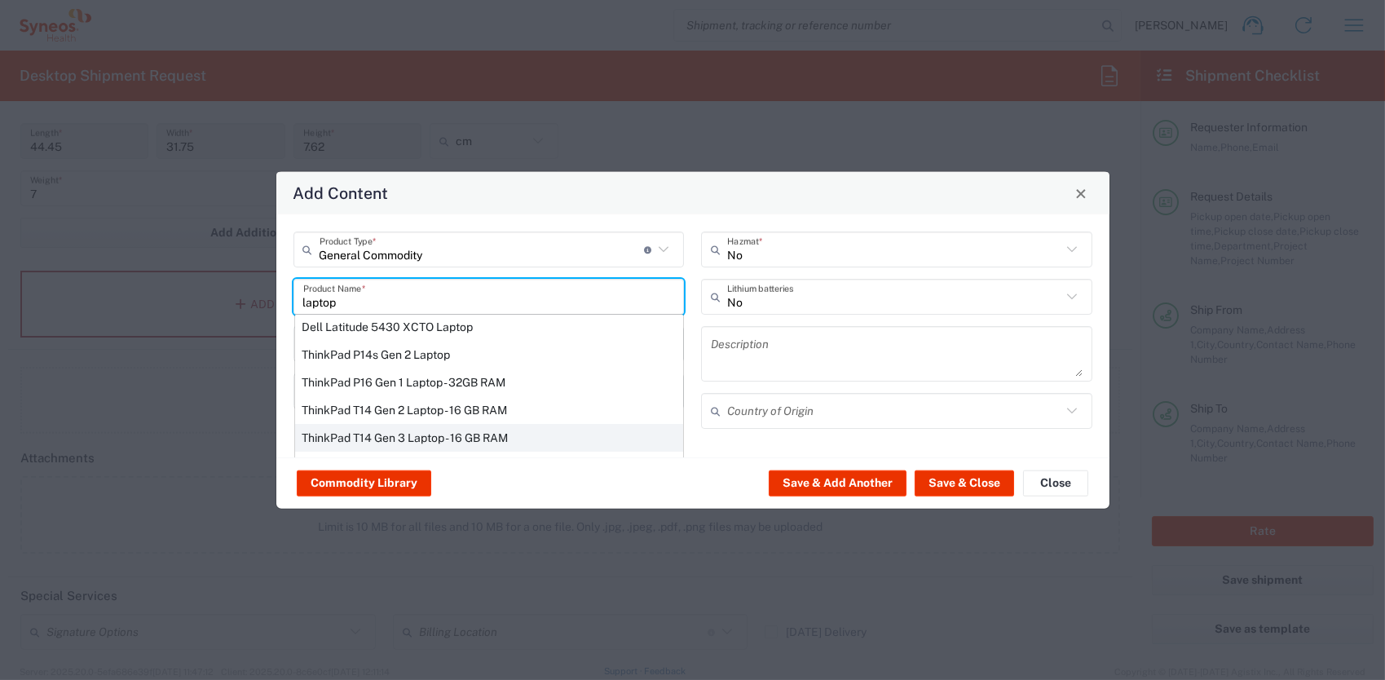
scroll to position [163, 0]
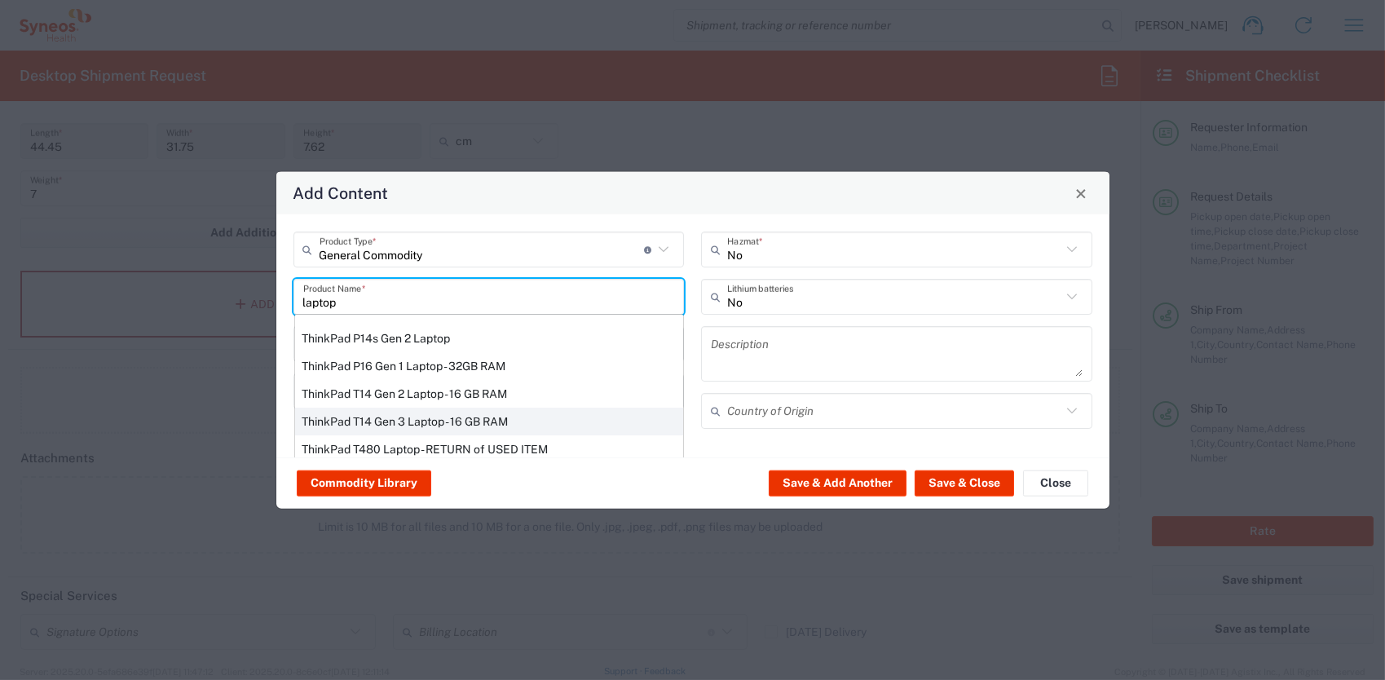
click at [423, 419] on div "ThinkPad T14 Gen 3 Laptop - 16 GB RAM" at bounding box center [489, 422] width 388 height 28
type input "ThinkPad T14 Gen 3 Laptop - 16 GB RAM"
type input "1"
type textarea "Intel Core i7-1265U vProÂ® Processor - 14" - 16 GB RAM - 512 GB SSD"
type input "[GEOGRAPHIC_DATA]"
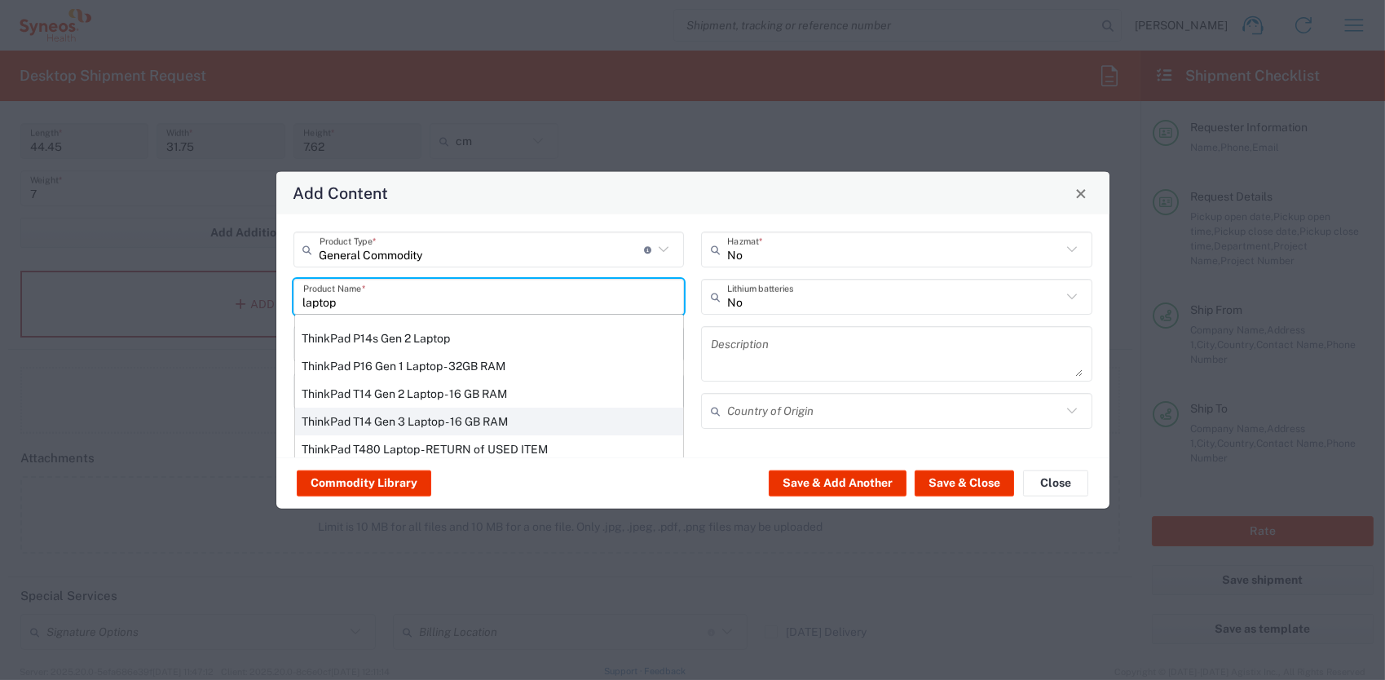
type input "Yes"
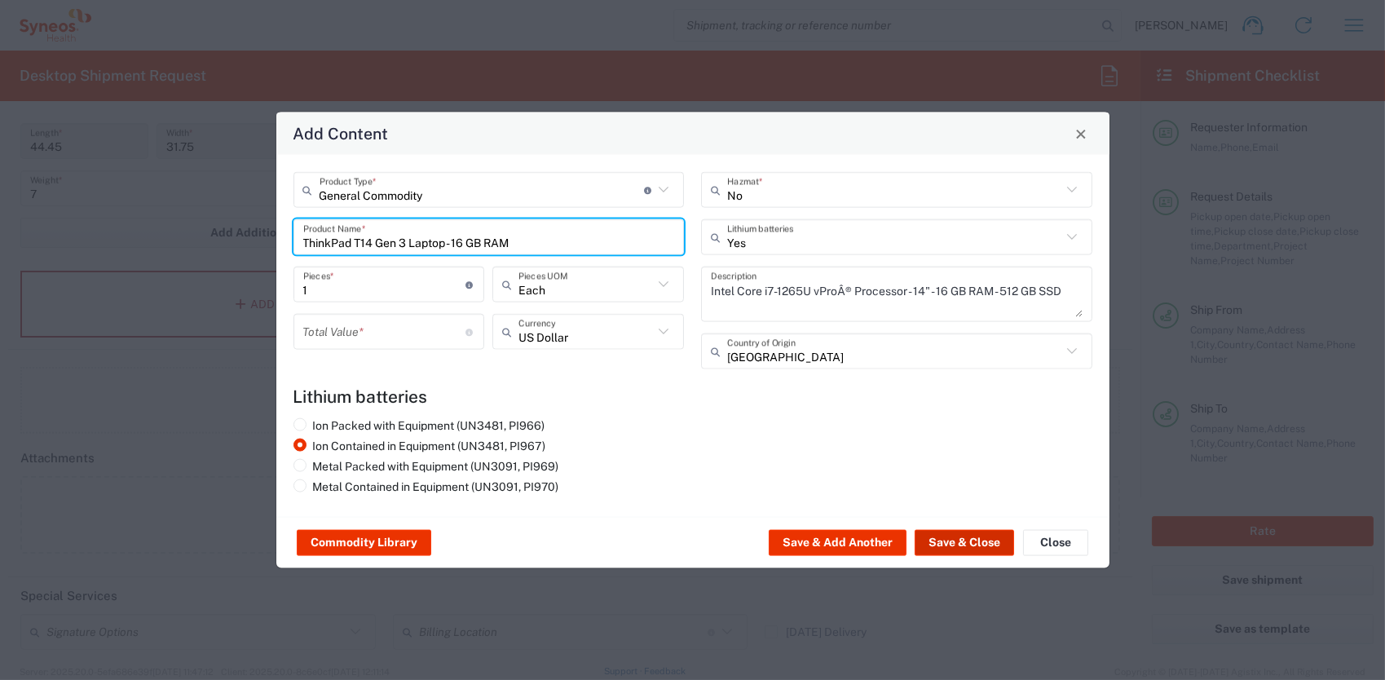
click at [942, 541] on button "Save & Close" at bounding box center [964, 543] width 99 height 26
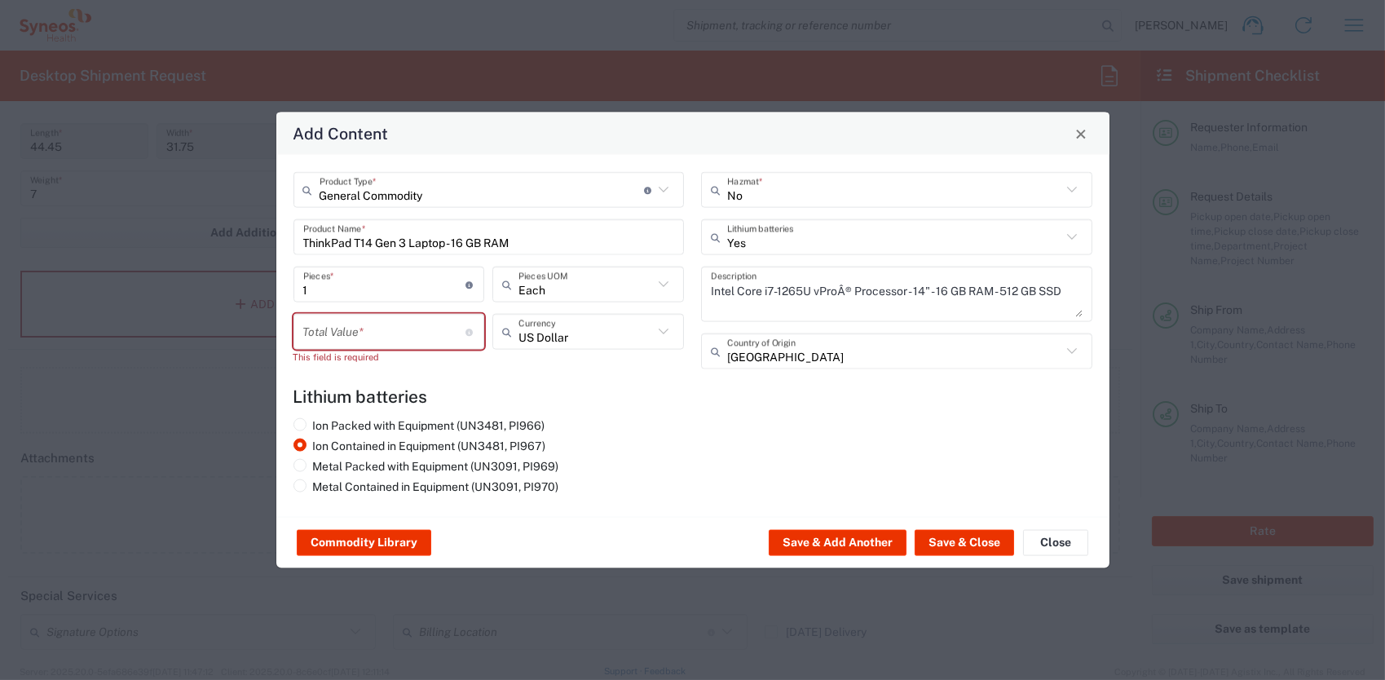
click at [337, 330] on input "number" at bounding box center [384, 331] width 163 height 29
click at [335, 330] on input "number" at bounding box center [384, 331] width 163 height 29
type input "1000"
click at [950, 534] on button "Save & Close" at bounding box center [964, 543] width 99 height 26
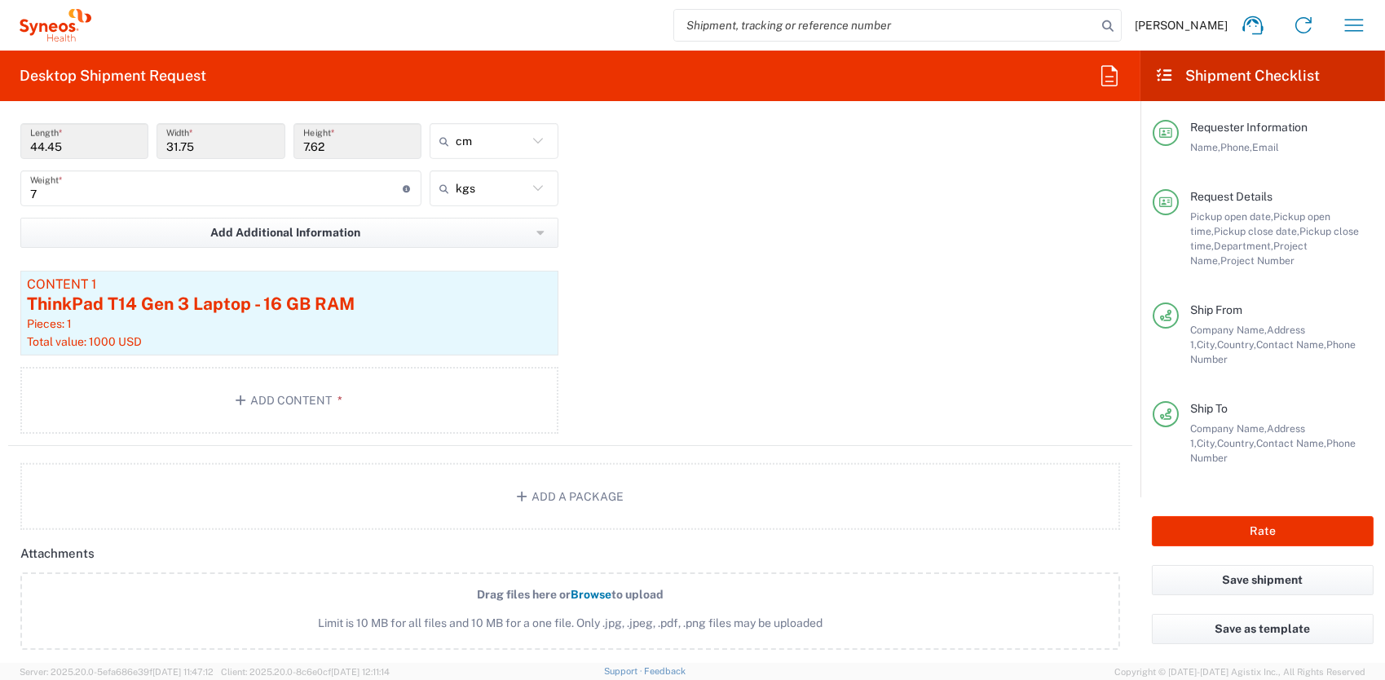
scroll to position [1752, 0]
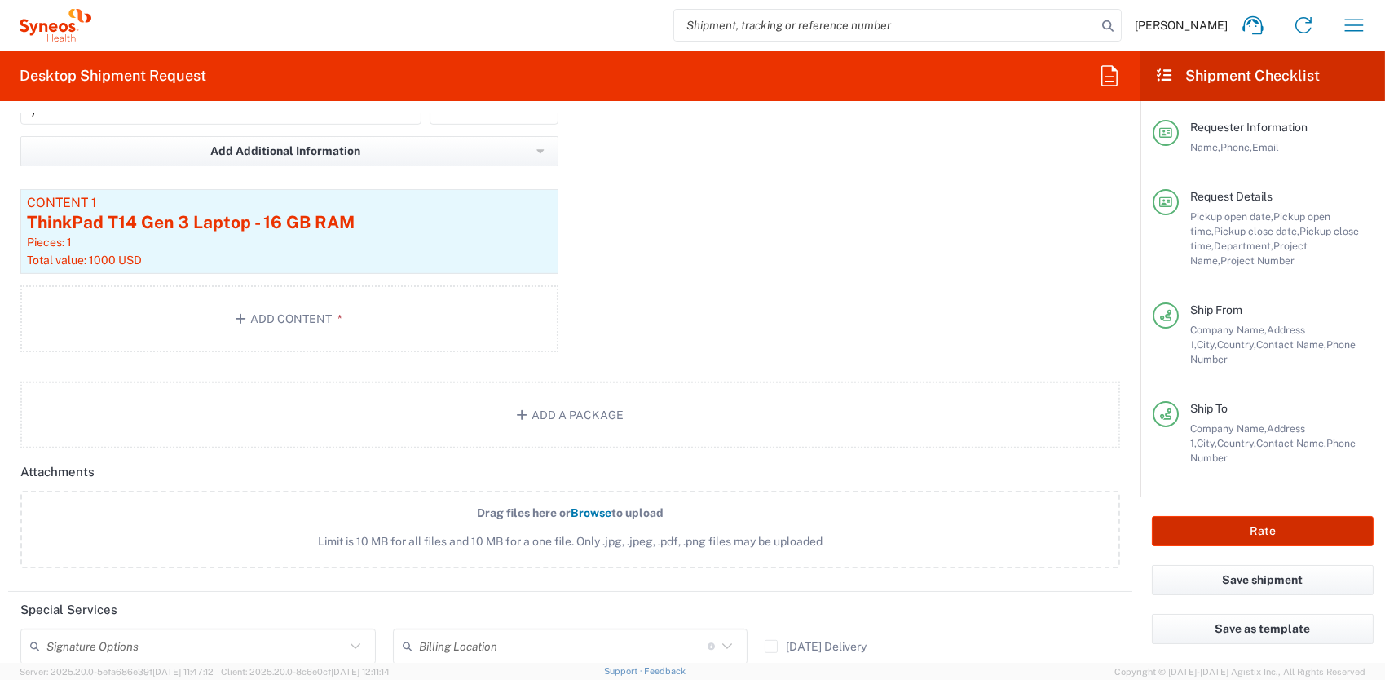
click at [1232, 530] on button "Rate" at bounding box center [1263, 531] width 222 height 30
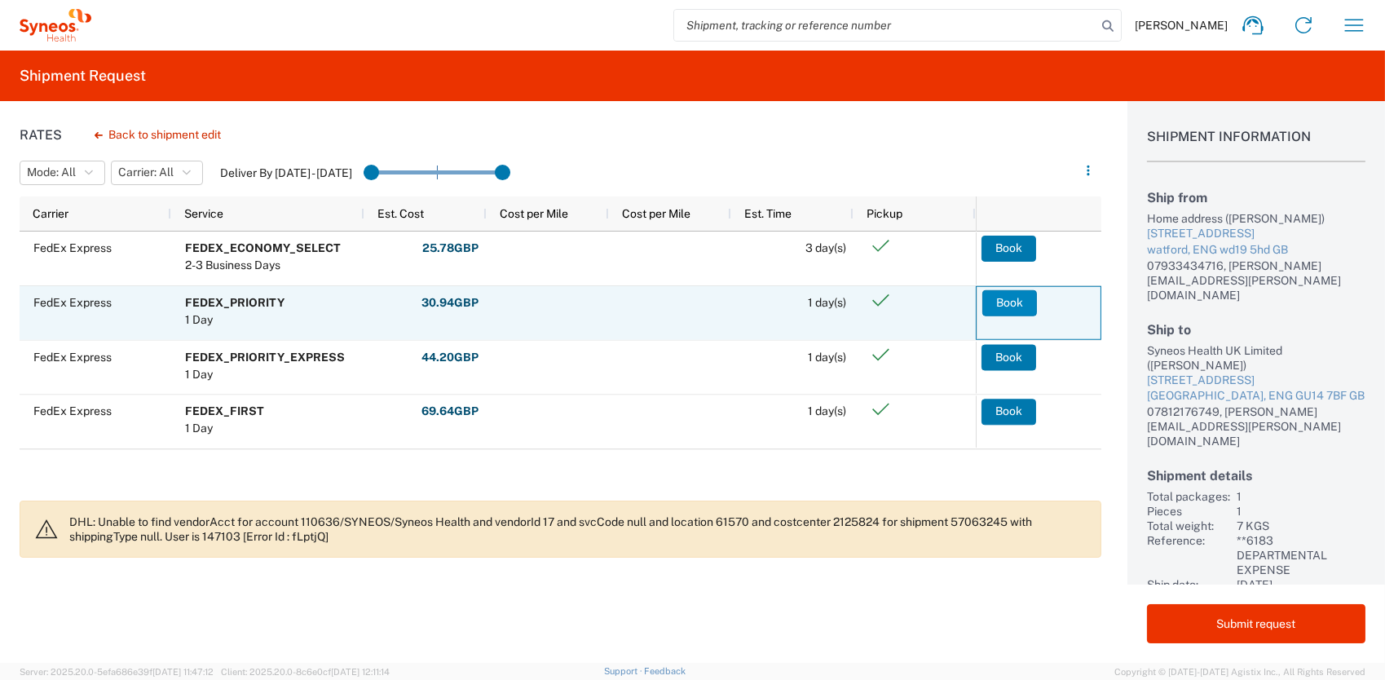
click at [990, 303] on button "Book" at bounding box center [1009, 302] width 55 height 26
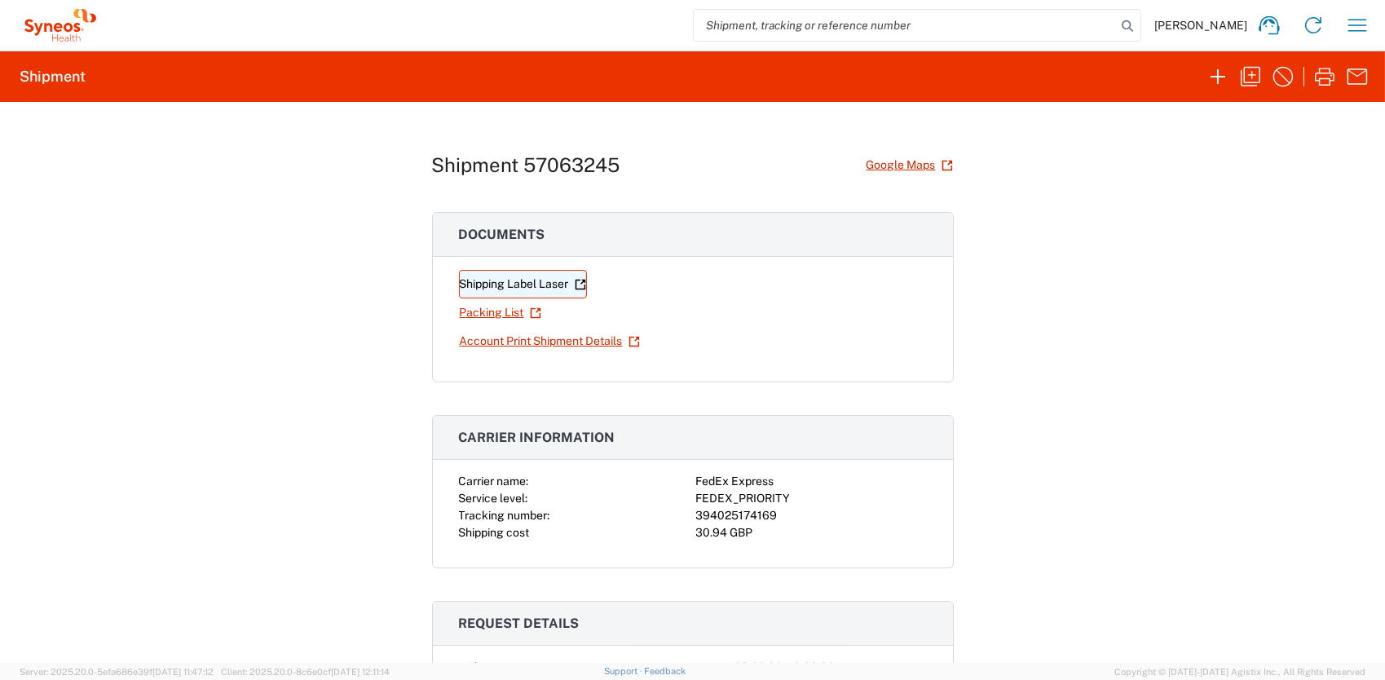
click at [510, 285] on link "Shipping Label Laser" at bounding box center [523, 284] width 128 height 29
